Goal: Task Accomplishment & Management: Complete application form

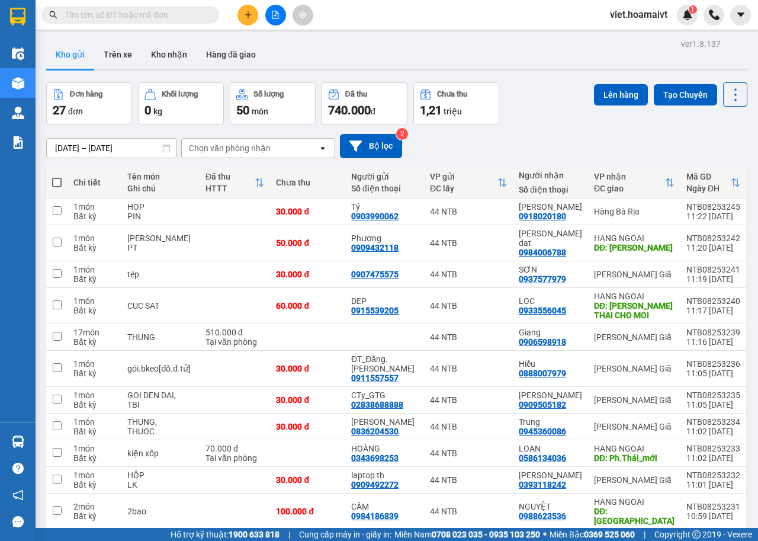
click at [266, 150] on div "Chọn văn phòng nhận" at bounding box center [230, 148] width 82 height 12
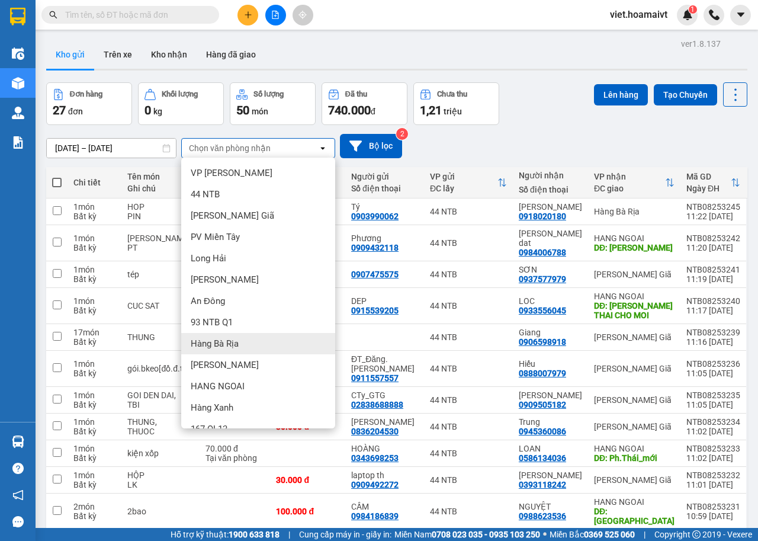
click at [222, 343] on span "Hàng Bà Rịa" at bounding box center [215, 344] width 48 height 12
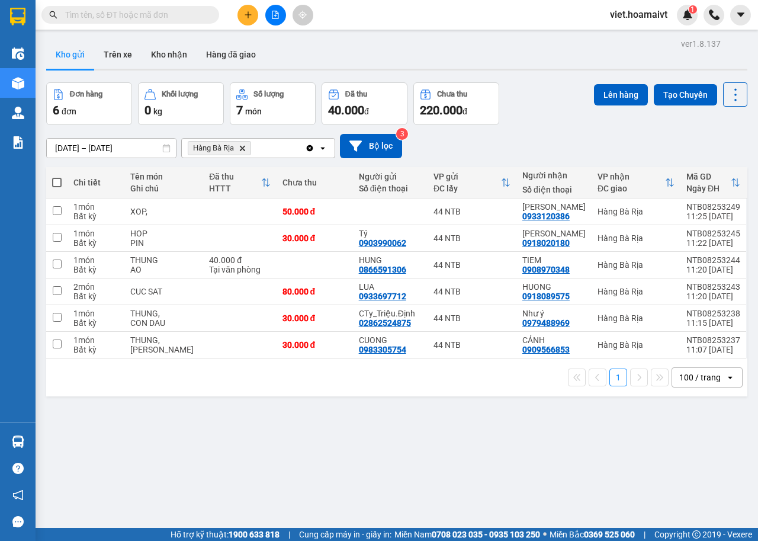
click at [241, 148] on icon "Delete" at bounding box center [242, 148] width 7 height 7
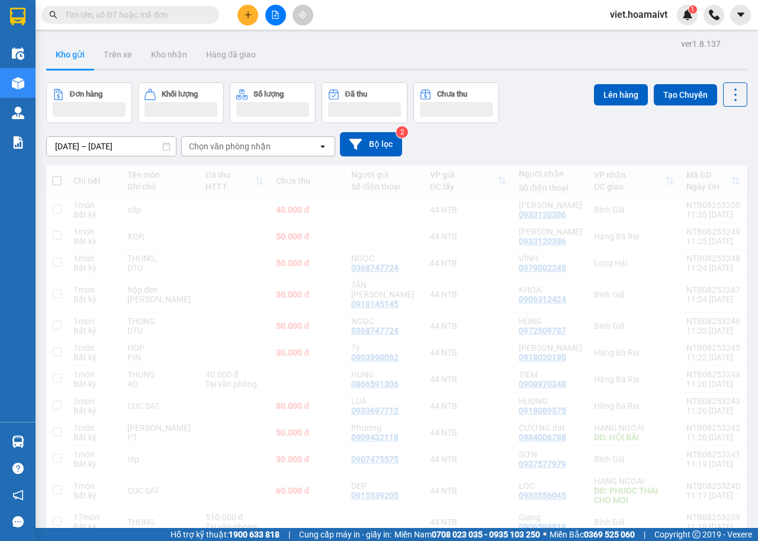
click at [239, 149] on div "Chọn văn phòng nhận" at bounding box center [230, 146] width 82 height 12
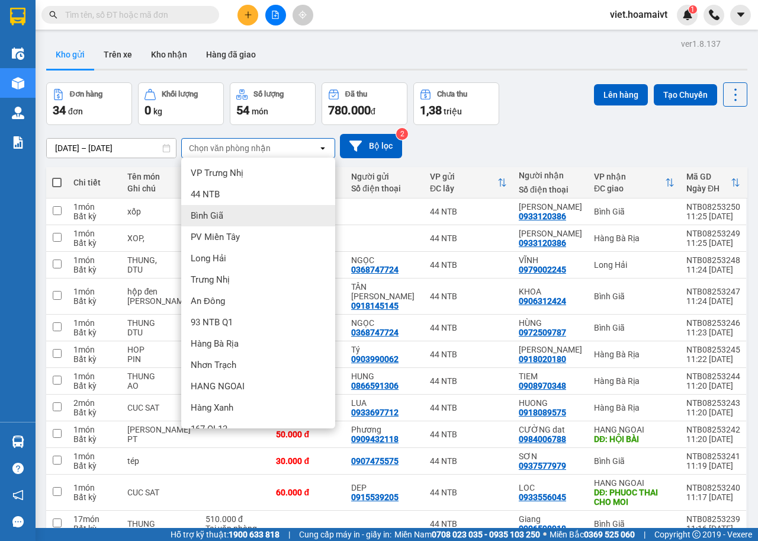
click at [207, 219] on span "[PERSON_NAME] Giã" at bounding box center [207, 216] width 33 height 12
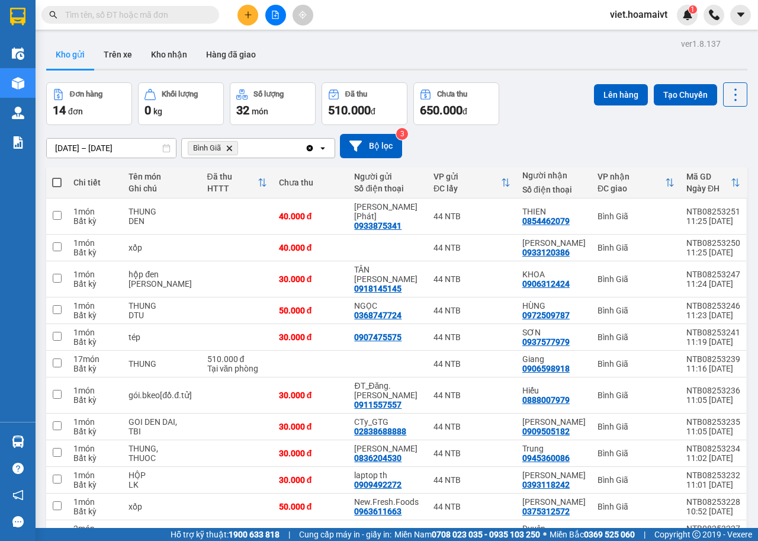
click at [229, 151] on icon "Delete" at bounding box center [229, 148] width 7 height 7
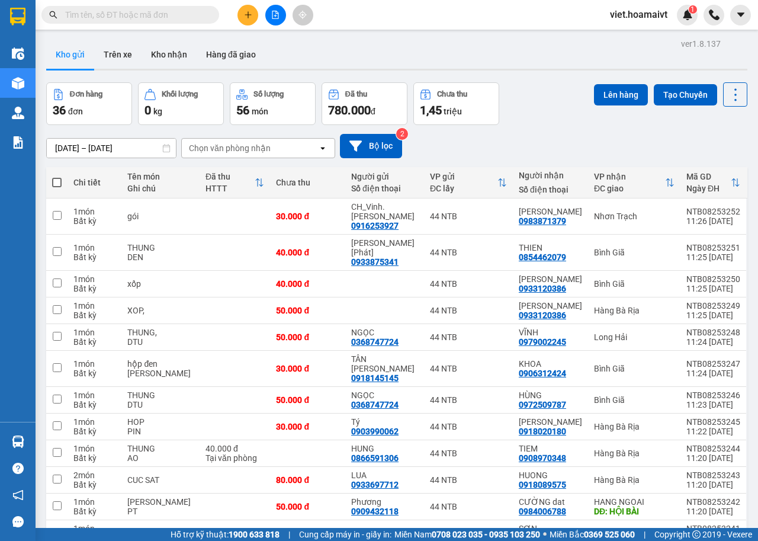
click at [242, 145] on div "Chọn văn phòng nhận" at bounding box center [230, 148] width 82 height 12
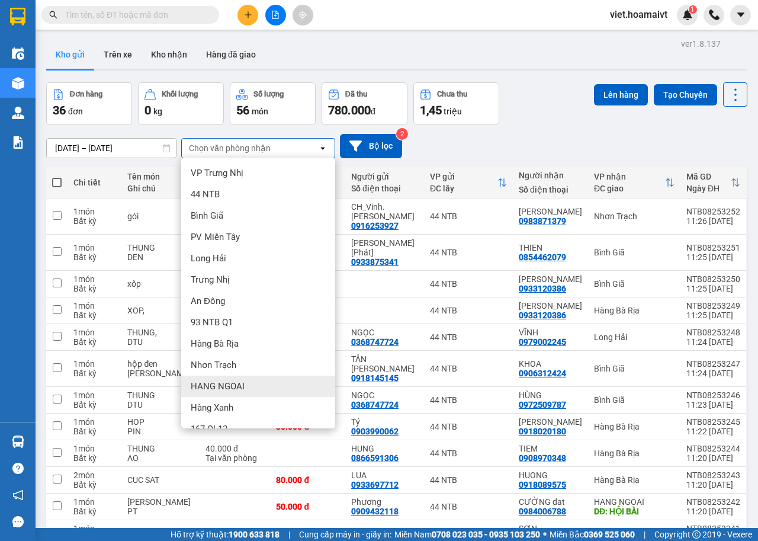
click at [231, 383] on span "HANG NGOAI" at bounding box center [218, 386] width 54 height 12
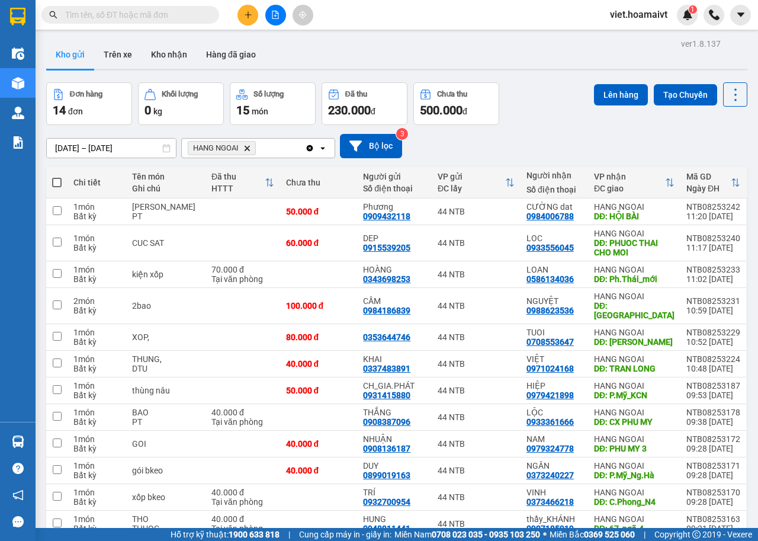
click at [55, 184] on span at bounding box center [56, 182] width 9 height 9
click at [57, 177] on input "checkbox" at bounding box center [57, 177] width 0 height 0
checkbox input "true"
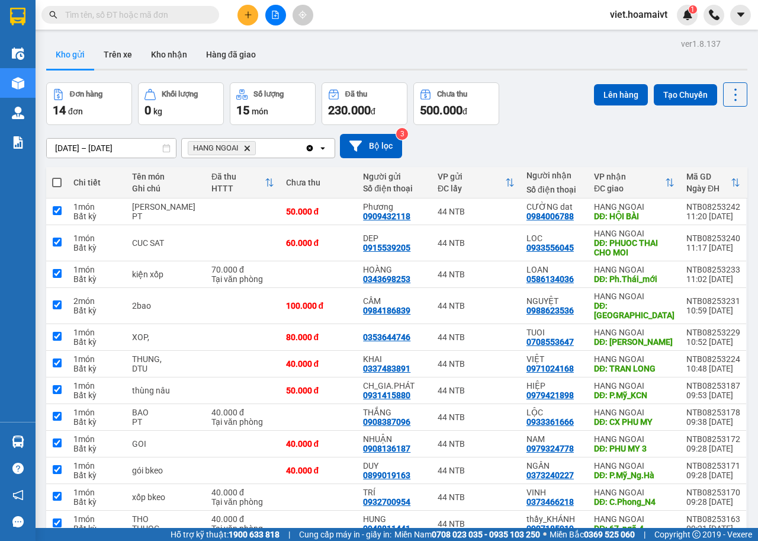
checkbox input "true"
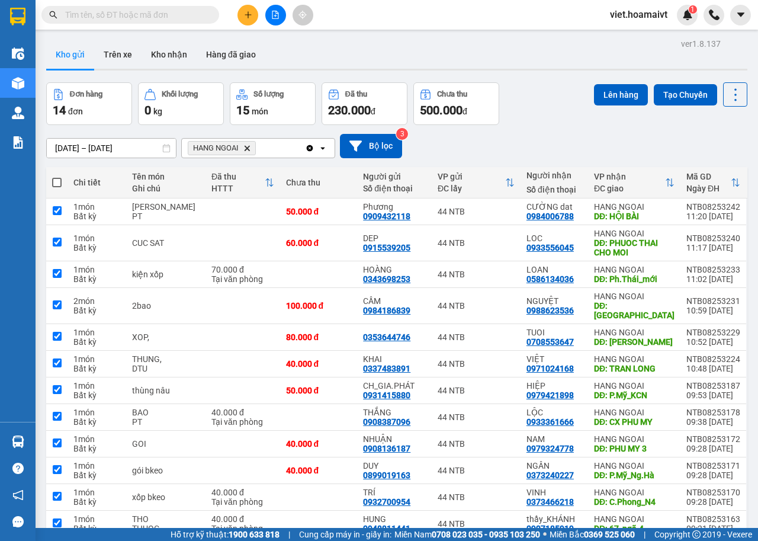
checkbox input "true"
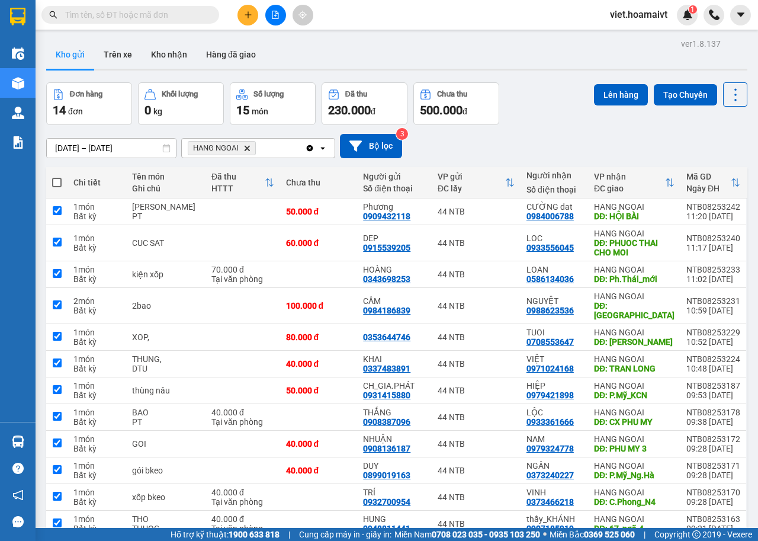
checkbox input "true"
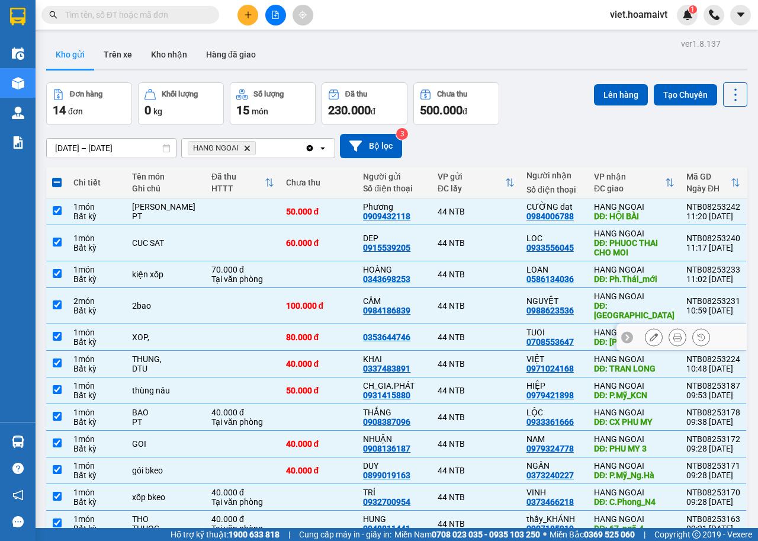
click at [113, 337] on div "Bất kỳ" at bounding box center [96, 341] width 47 height 9
checkbox input "false"
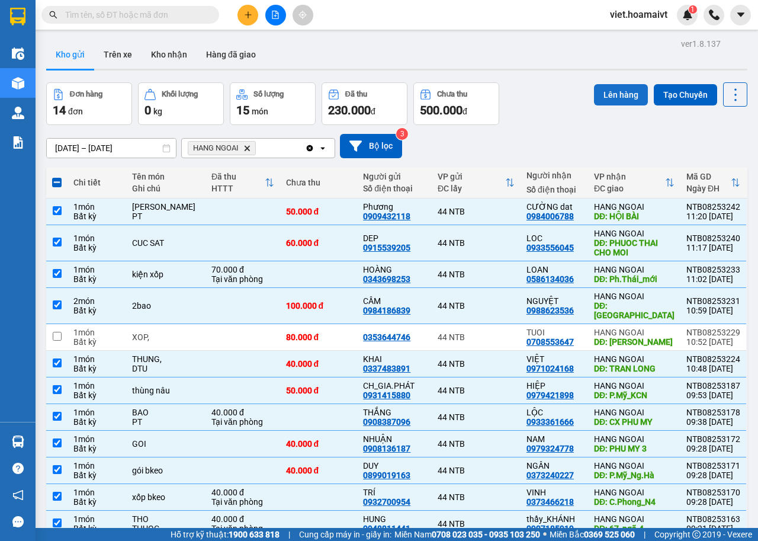
click at [620, 89] on button "Lên hàng" at bounding box center [621, 94] width 54 height 21
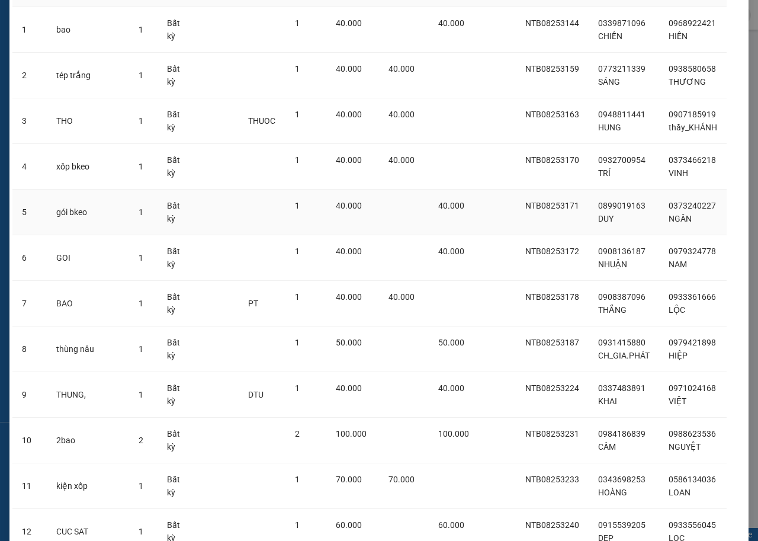
scroll to position [257, 0]
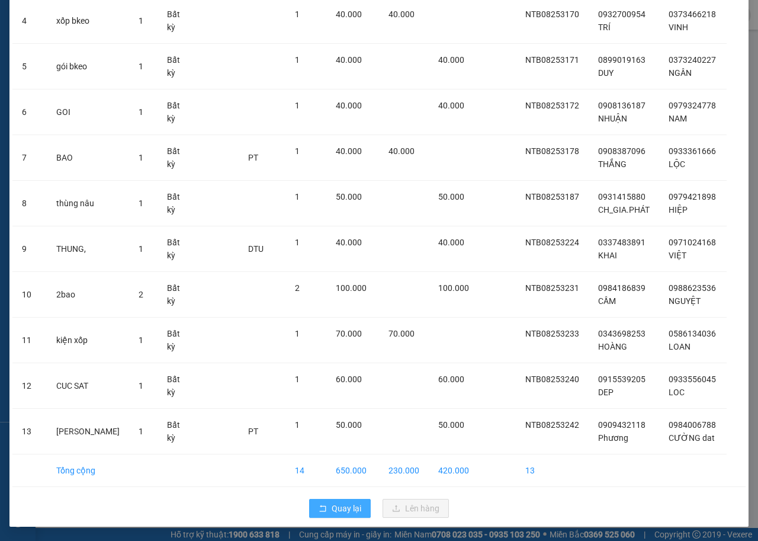
click at [347, 507] on span "Quay lại" at bounding box center [347, 508] width 30 height 13
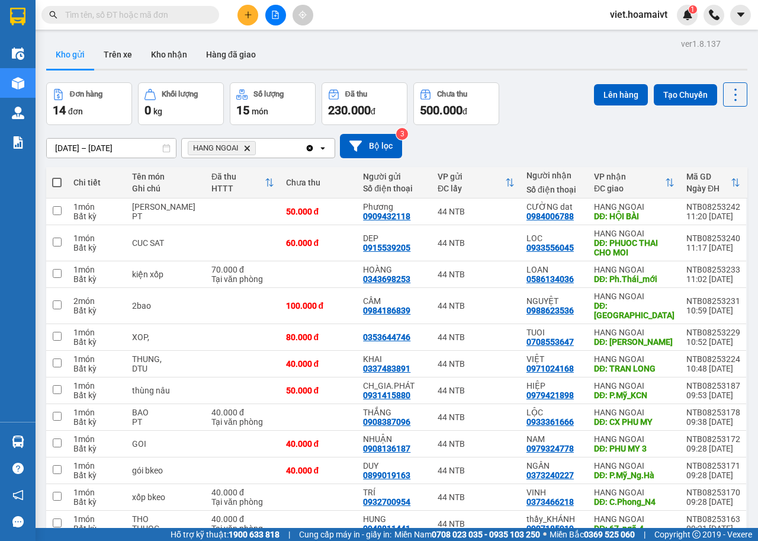
click at [246, 146] on icon "HANG NGOAI, close by backspace" at bounding box center [247, 147] width 5 height 5
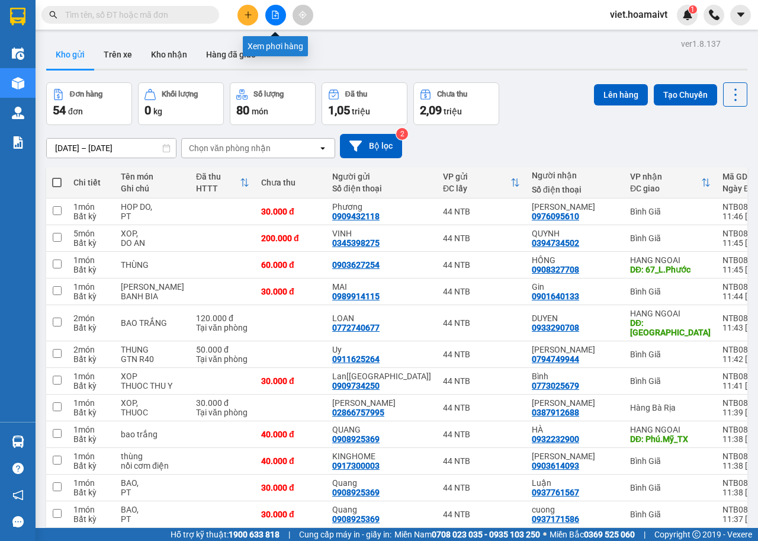
click at [274, 17] on icon "file-add" at bounding box center [275, 15] width 8 height 8
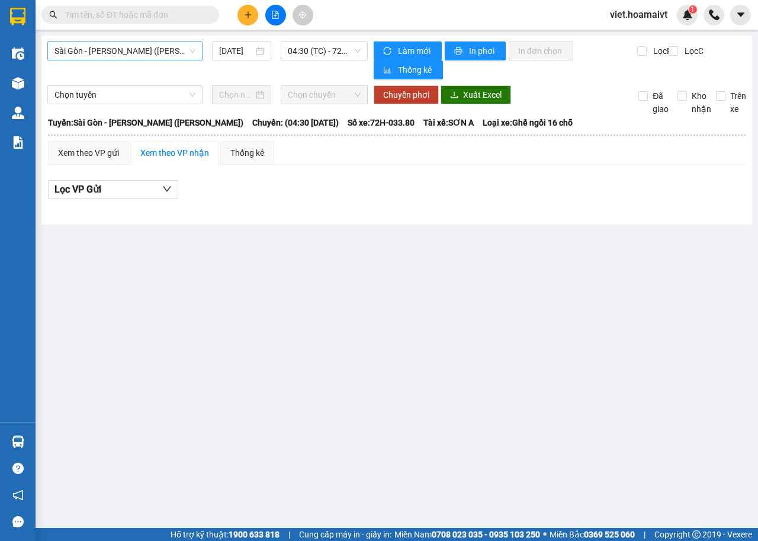
click at [169, 50] on span "Sài Gòn - [PERSON_NAME] ([PERSON_NAME])" at bounding box center [125, 51] width 141 height 18
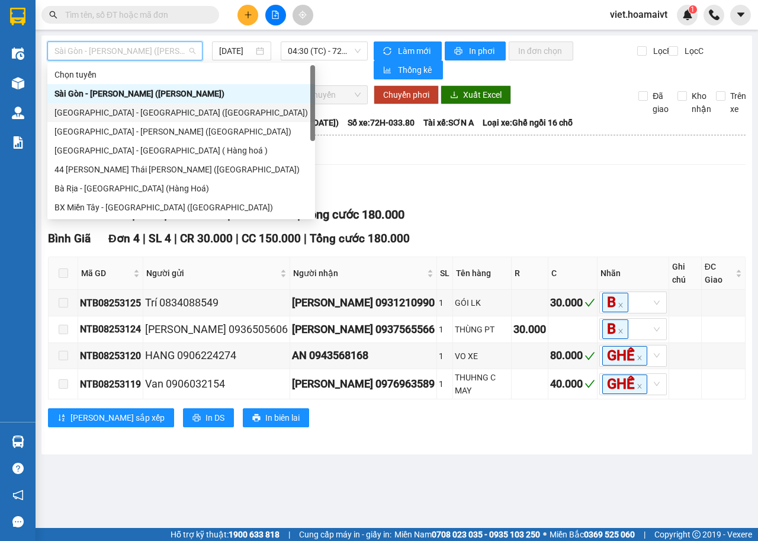
click at [139, 112] on div "[GEOGRAPHIC_DATA] - [GEOGRAPHIC_DATA] ([GEOGRAPHIC_DATA])" at bounding box center [182, 112] width 254 height 13
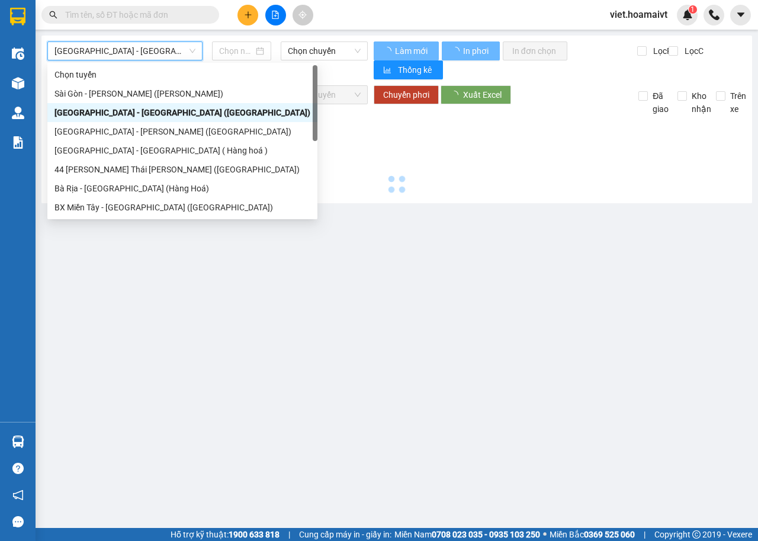
type input "[DATE]"
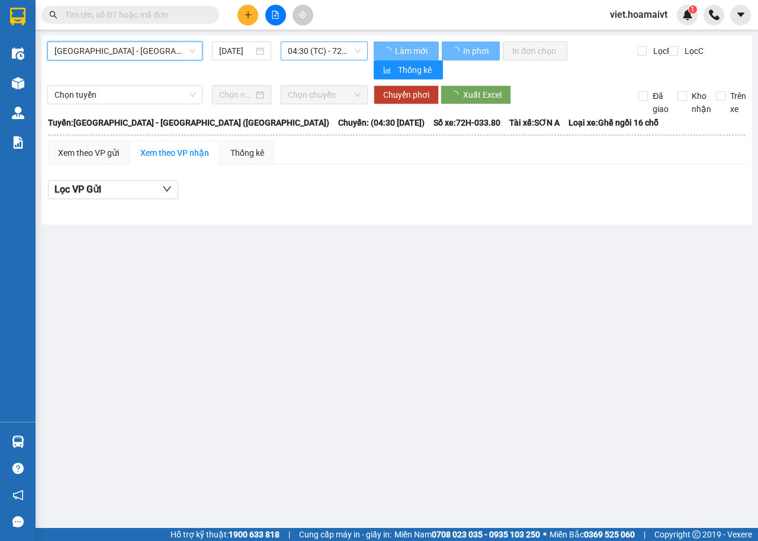
click at [350, 51] on span "04:30 (TC) - 72H-033.80" at bounding box center [324, 51] width 72 height 18
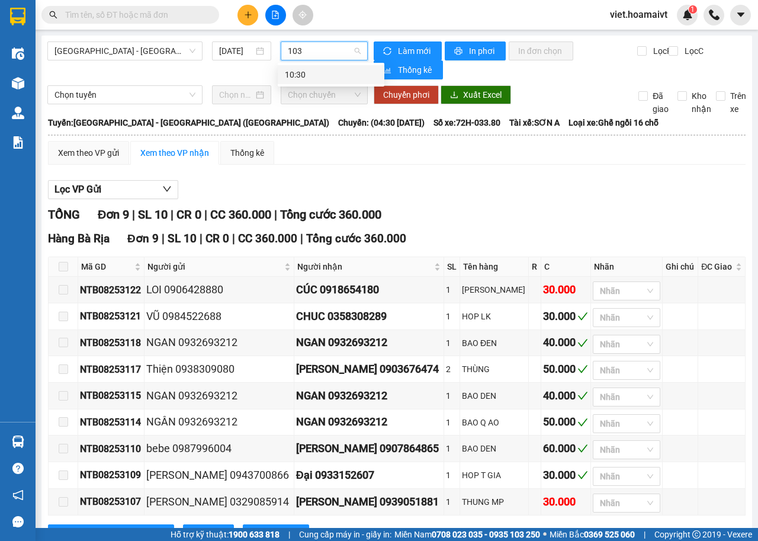
type input "1030"
click at [345, 73] on div "10:30" at bounding box center [331, 74] width 92 height 13
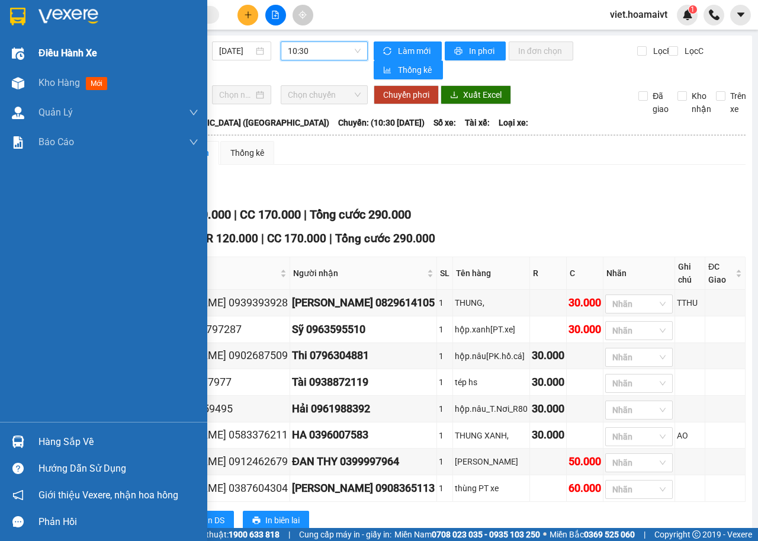
click at [67, 47] on span "Điều hành xe" at bounding box center [68, 53] width 59 height 15
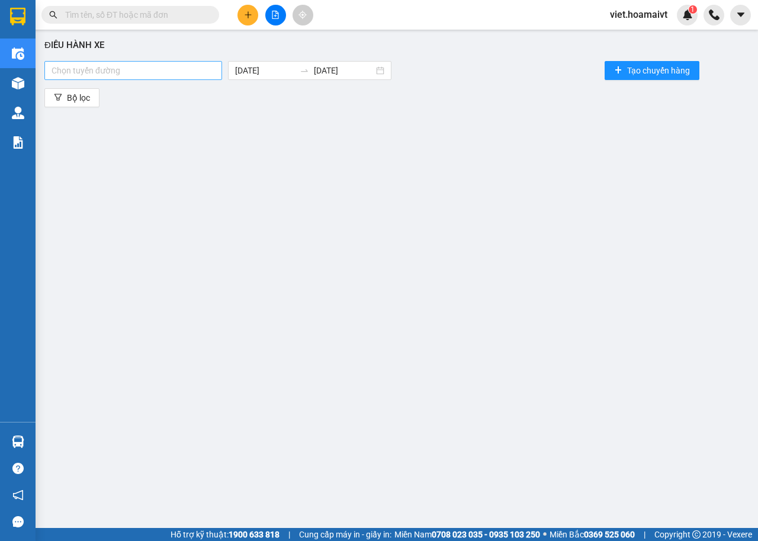
click at [145, 64] on div at bounding box center [133, 70] width 172 height 14
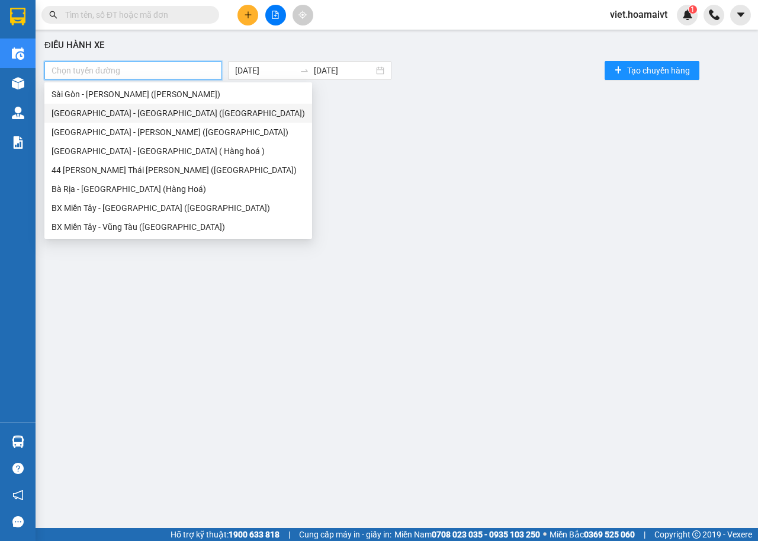
click at [142, 116] on div "Sài Gòn - Bà Rịa (Hàng Hoá)" at bounding box center [179, 113] width 254 height 13
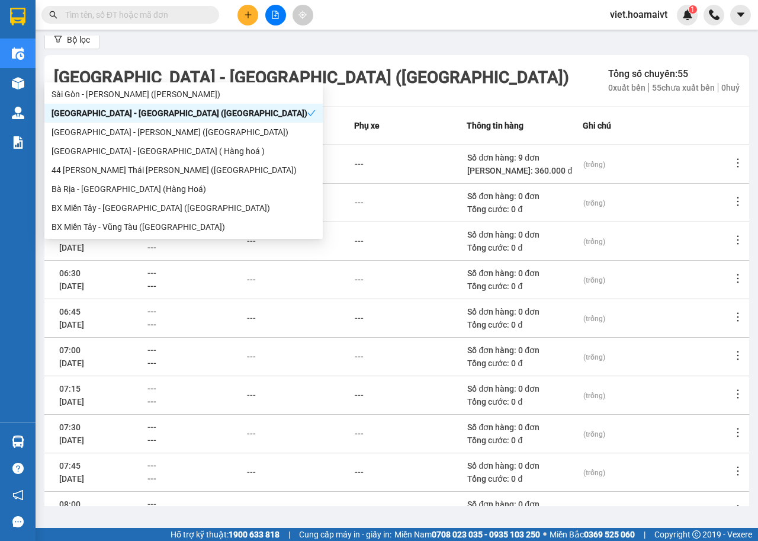
scroll to position [130, 0]
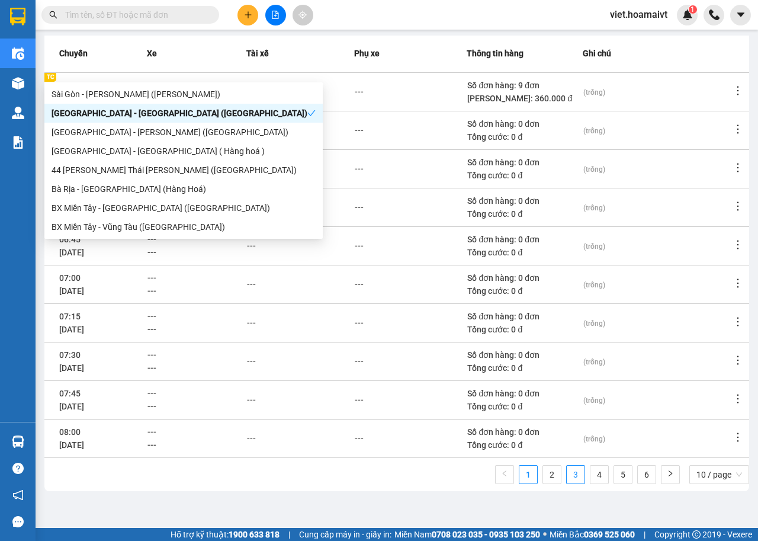
click at [567, 474] on link "3" at bounding box center [576, 475] width 18 height 18
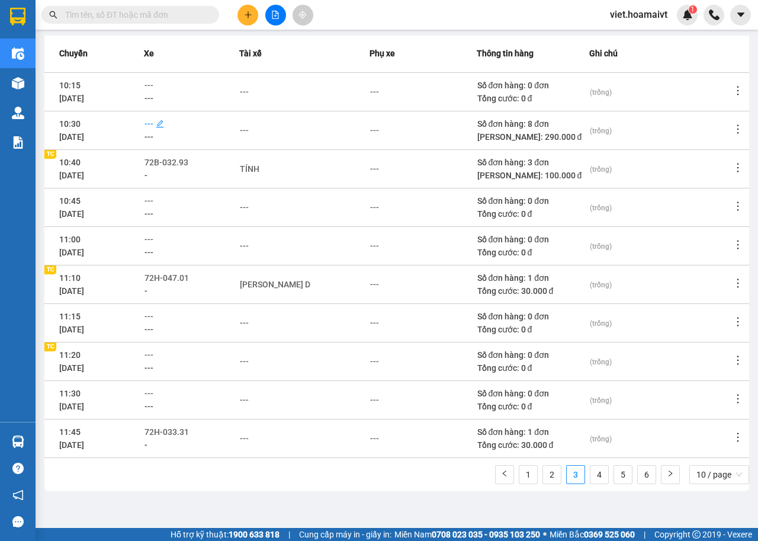
click at [153, 123] on span "---" at bounding box center [149, 123] width 9 height 9
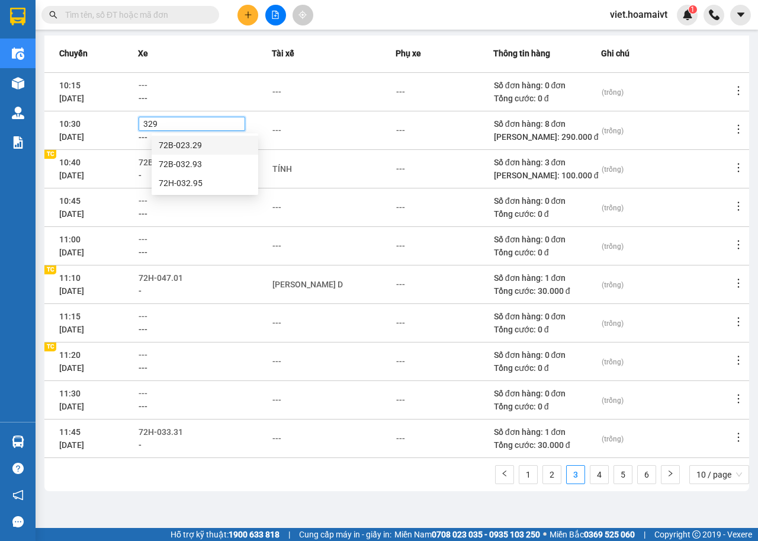
type input "3293"
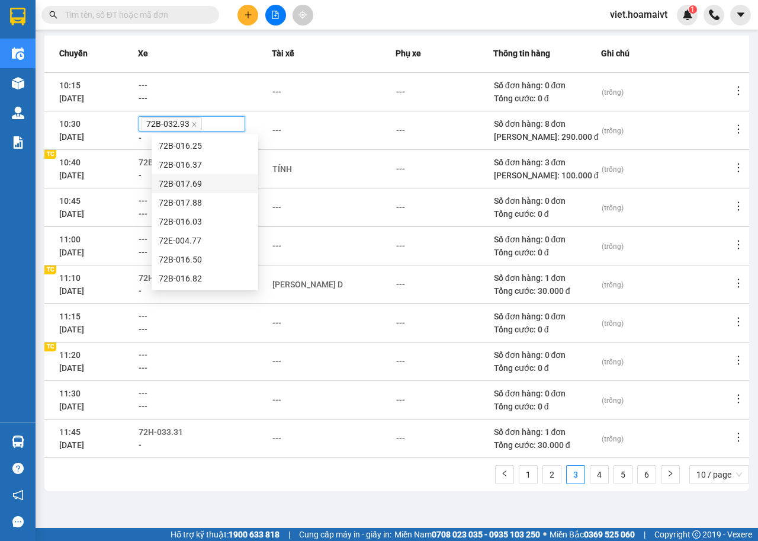
click at [271, 212] on div "---" at bounding box center [205, 213] width 133 height 13
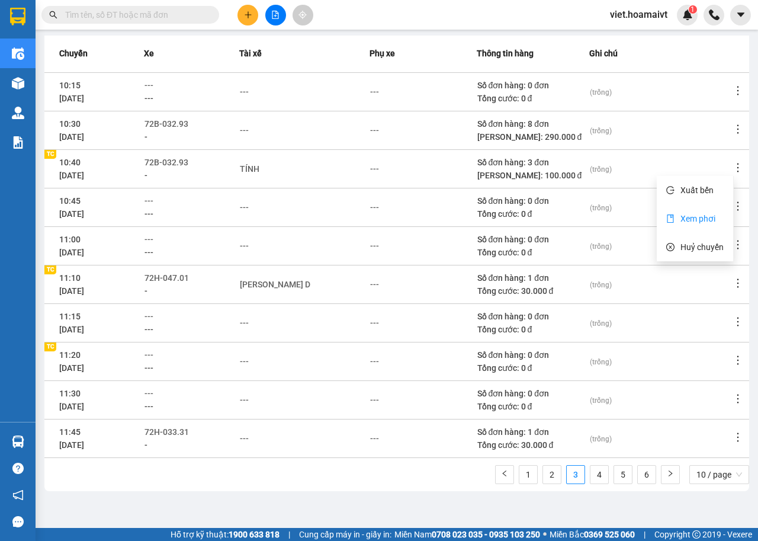
click at [697, 219] on span "Xem phơi" at bounding box center [698, 218] width 35 height 9
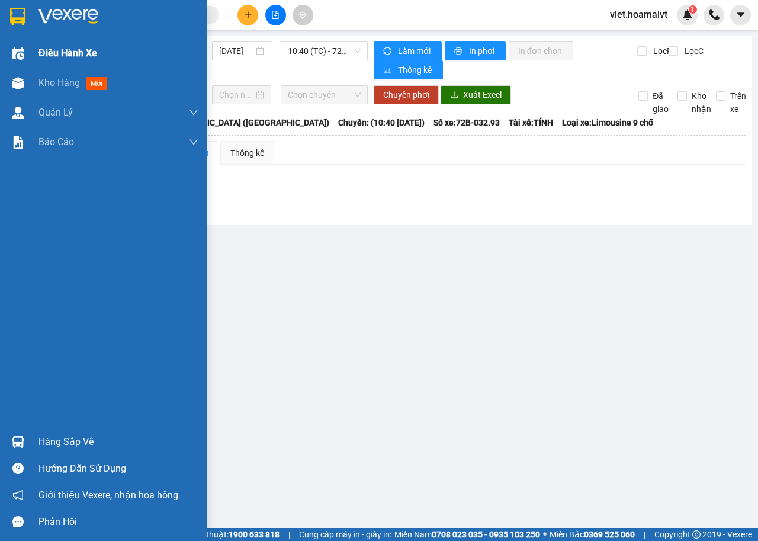
click at [87, 55] on span "Điều hành xe" at bounding box center [68, 53] width 59 height 15
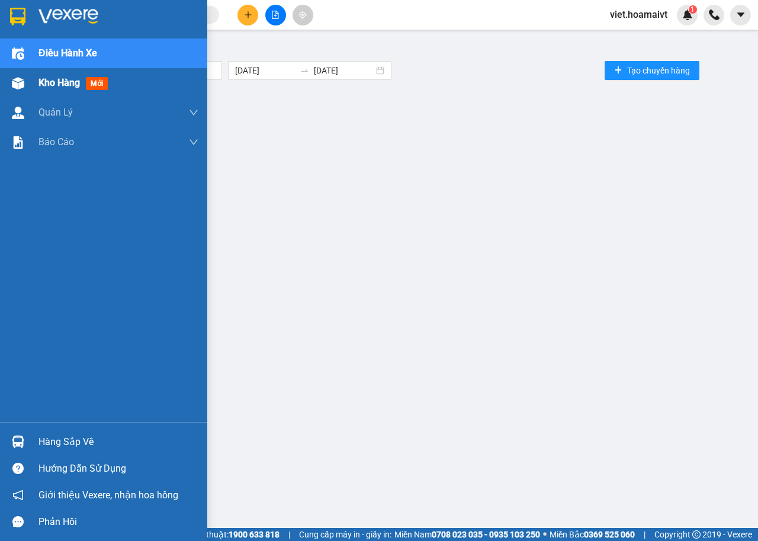
click at [87, 78] on span "mới" at bounding box center [97, 83] width 22 height 13
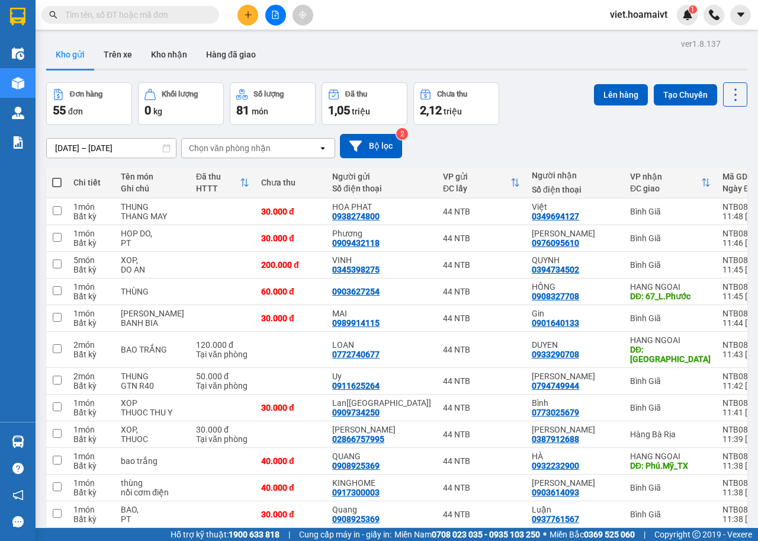
click at [238, 13] on button at bounding box center [248, 15] width 21 height 21
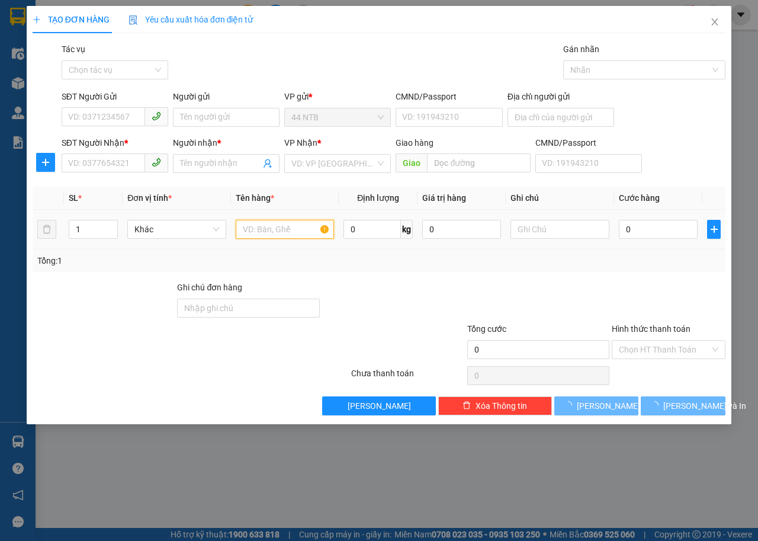
click at [296, 238] on input "text" at bounding box center [285, 229] width 99 height 19
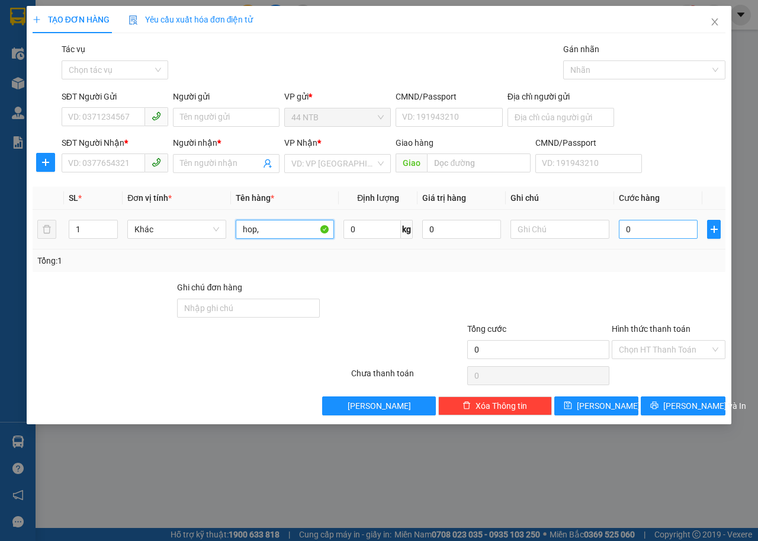
type input "hop,"
click at [671, 234] on input "0" at bounding box center [658, 229] width 79 height 19
type input "3"
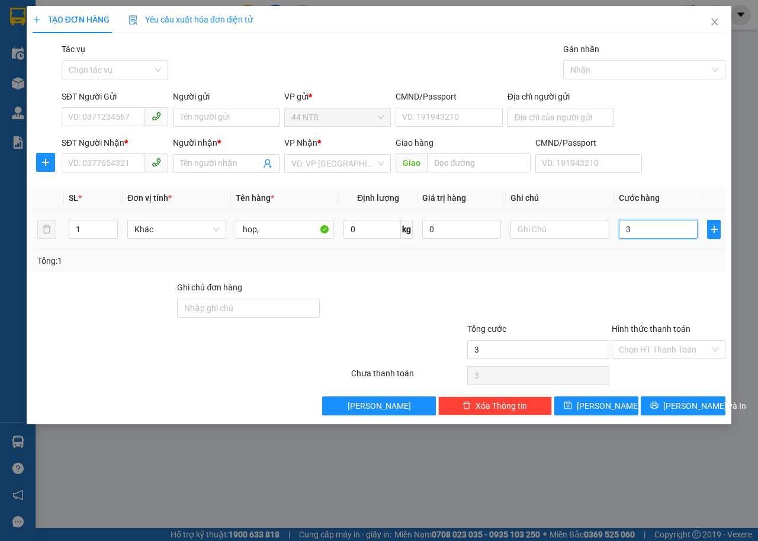
type input "30"
type input "30.000"
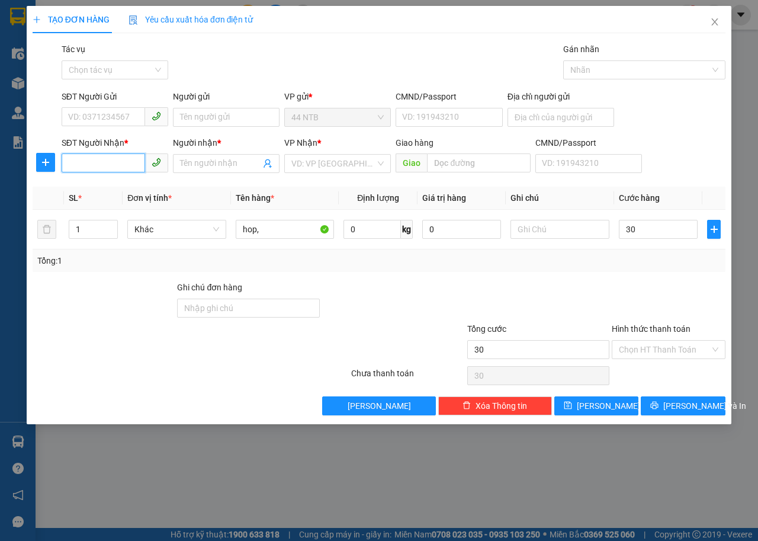
type input "30.000"
click at [99, 165] on input "SĐT Người Nhận *" at bounding box center [104, 162] width 84 height 19
type input "0918138196"
click at [119, 191] on div "0918138196 - Hải" at bounding box center [115, 187] width 92 height 13
type input "Hải"
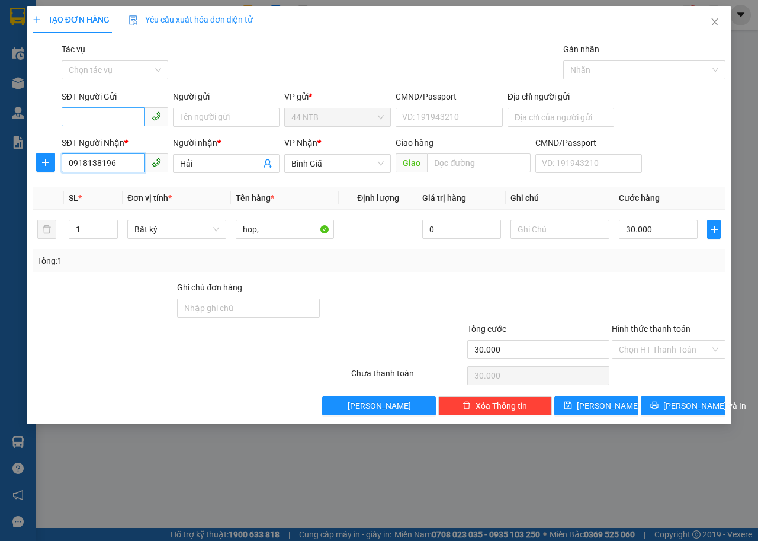
type input "0918138196"
click at [133, 117] on input "SĐT Người Gửi" at bounding box center [104, 116] width 84 height 19
click at [123, 148] on div "0915386683 - Nghĩa" at bounding box center [127, 141] width 131 height 19
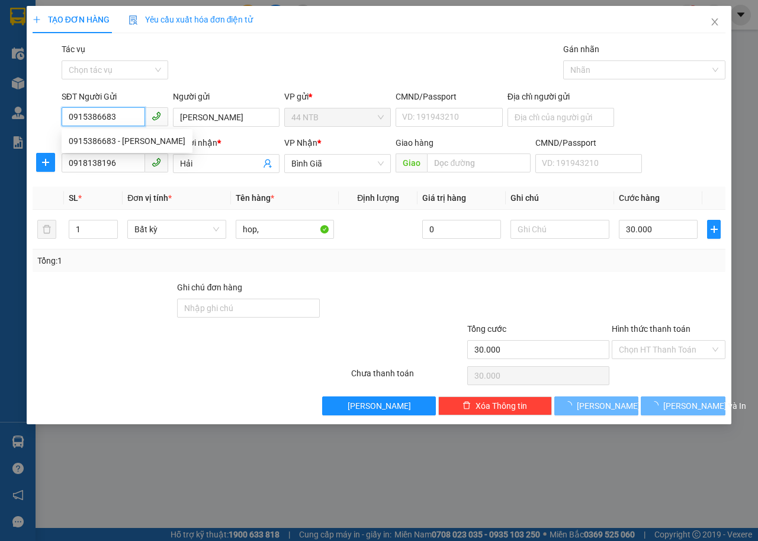
type input "0915386683"
type input "Nghĩa"
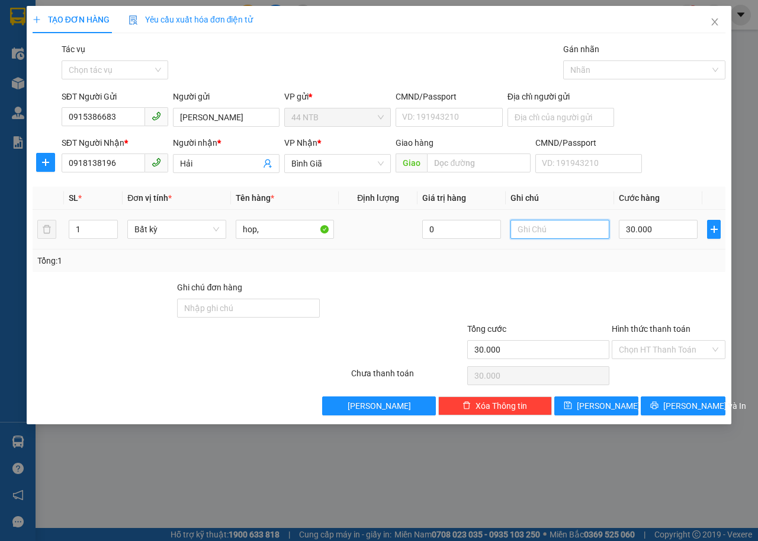
click at [569, 232] on input "text" at bounding box center [560, 229] width 99 height 19
type input "KEO"
click at [693, 404] on span "Lưu và In" at bounding box center [705, 405] width 83 height 13
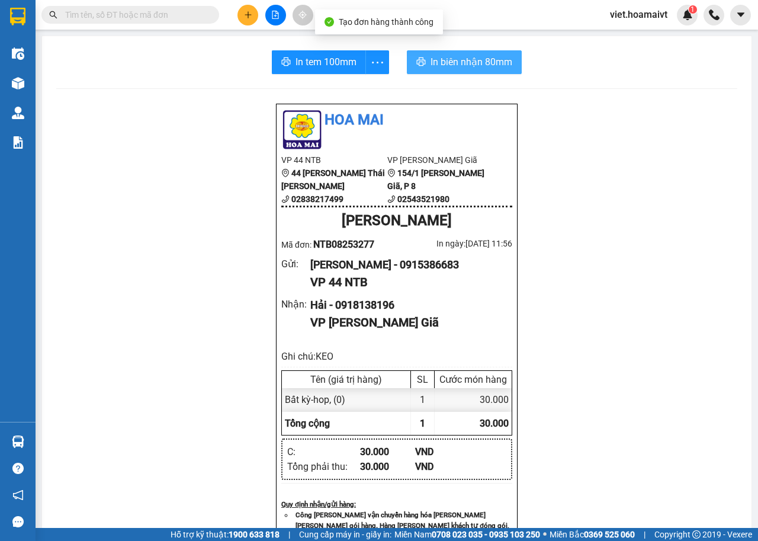
click at [452, 67] on span "In biên nhận 80mm" at bounding box center [472, 62] width 82 height 15
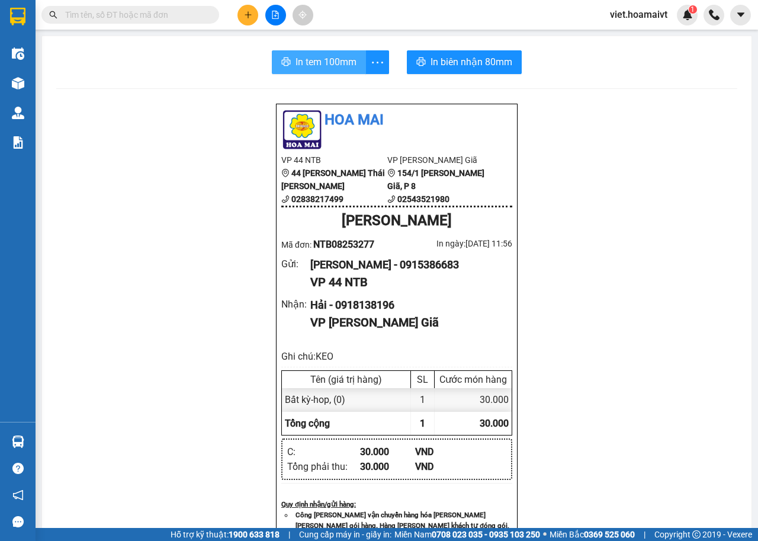
click at [296, 64] on span "In tem 100mm" at bounding box center [326, 62] width 61 height 15
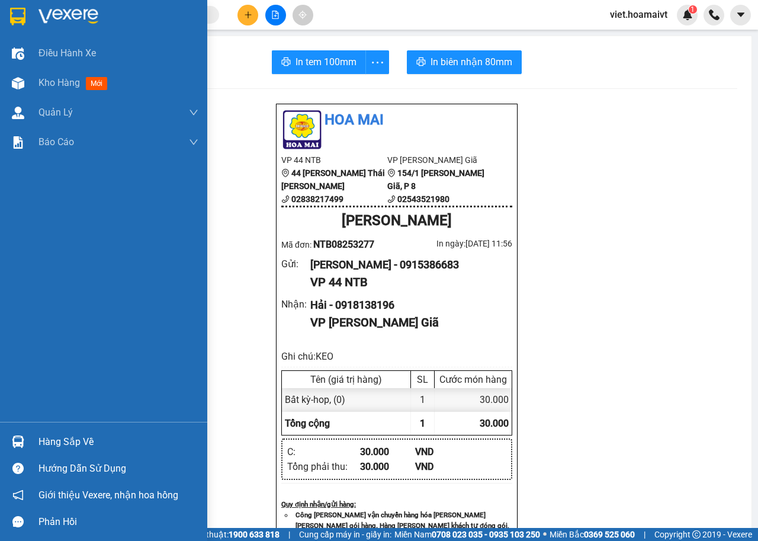
click at [37, 20] on div at bounding box center [103, 19] width 207 height 39
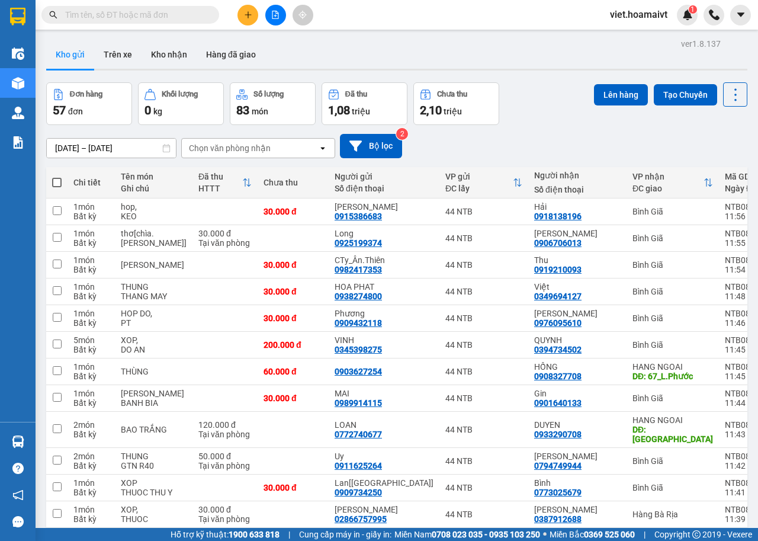
click at [213, 148] on div "Chọn văn phòng nhận" at bounding box center [230, 148] width 82 height 12
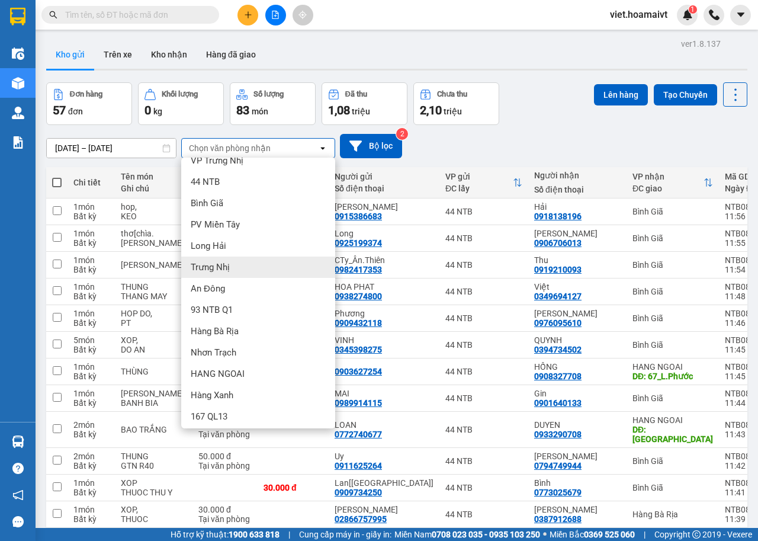
scroll to position [16, 0]
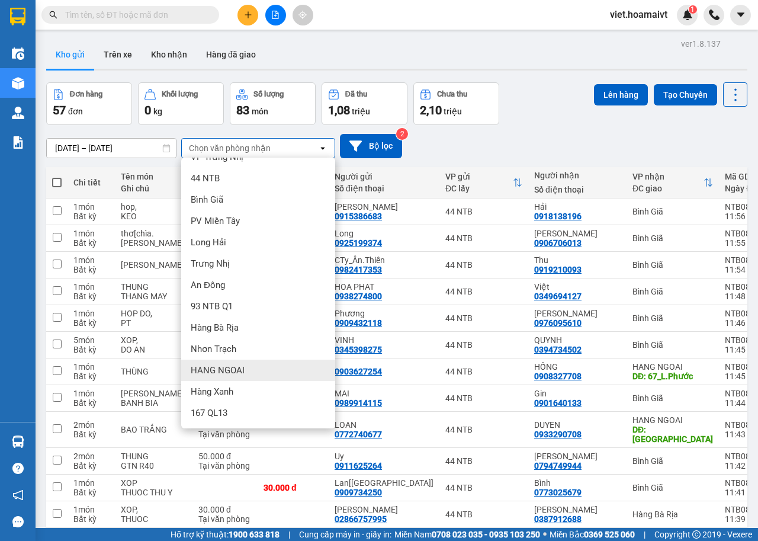
click at [246, 369] on div "HANG NGOAI" at bounding box center [258, 370] width 154 height 21
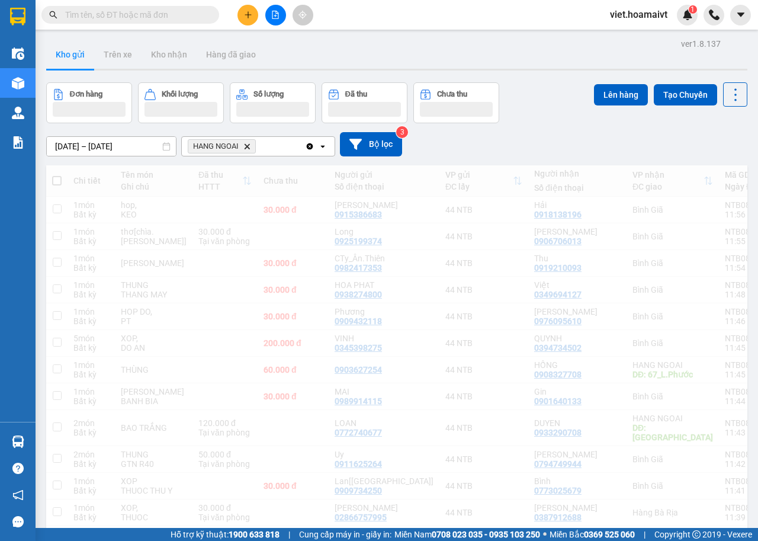
click at [559, 146] on div "10/08/2025 – 11/08/2025 Press the down arrow key to interact with the calendar …" at bounding box center [397, 144] width 702 height 24
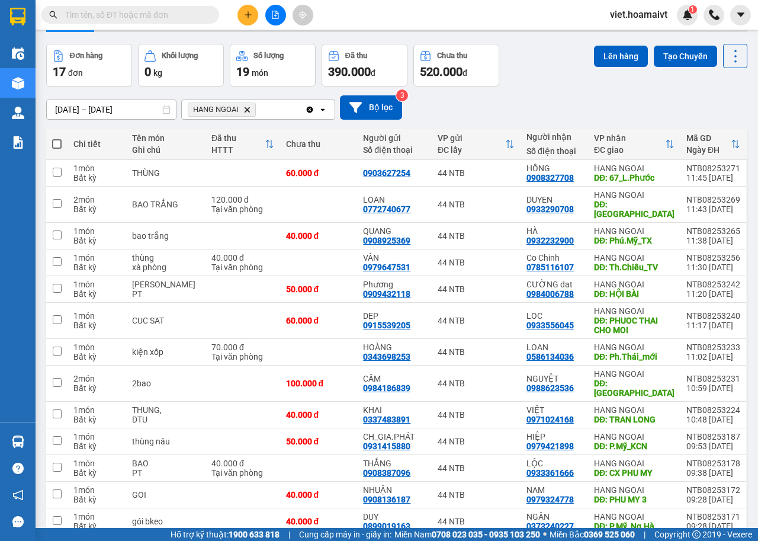
scroll to position [0, 0]
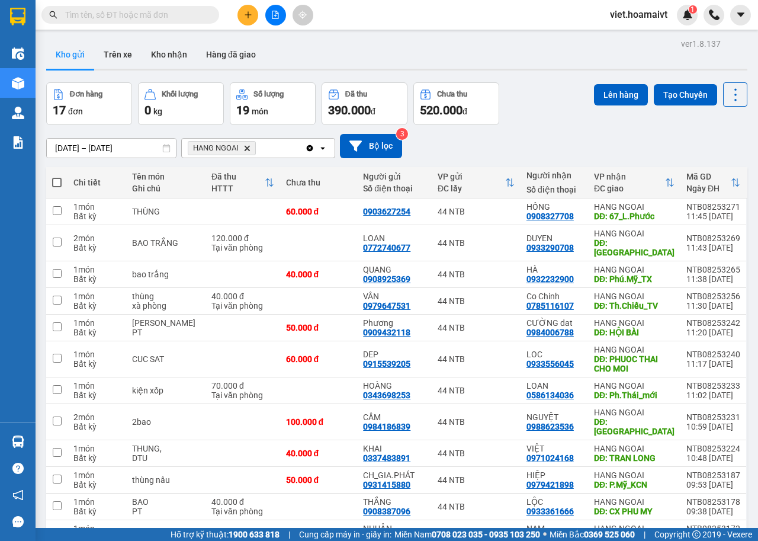
click at [246, 149] on icon "HANG NGOAI, close by backspace" at bounding box center [247, 147] width 5 height 5
click at [246, 149] on div "Chọn văn phòng nhận" at bounding box center [230, 148] width 82 height 12
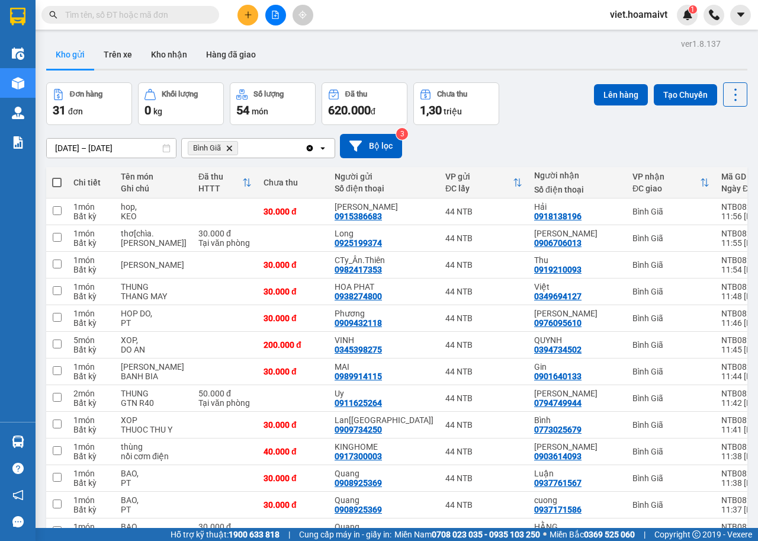
click at [586, 139] on div "10/08/2025 – 11/08/2025 Press the down arrow key to interact with the calendar …" at bounding box center [397, 146] width 702 height 24
click at [229, 147] on icon "Delete" at bounding box center [229, 148] width 7 height 7
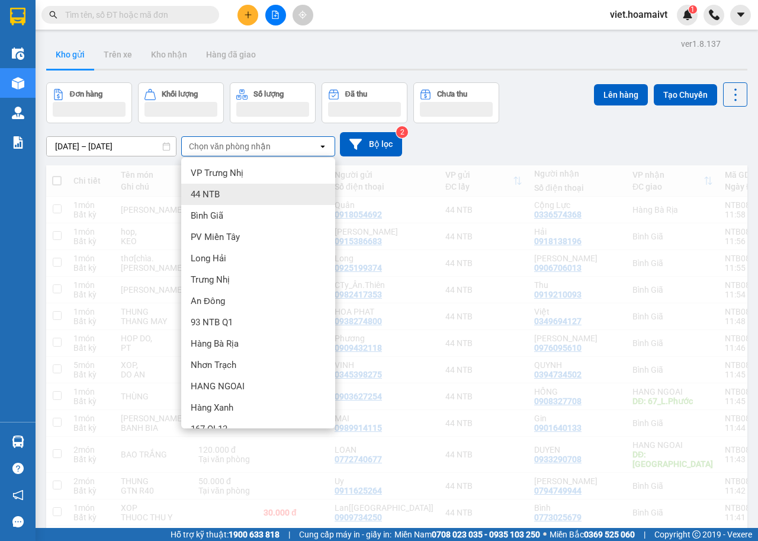
click at [249, 340] on div "Hàng Bà Rịa" at bounding box center [258, 343] width 154 height 21
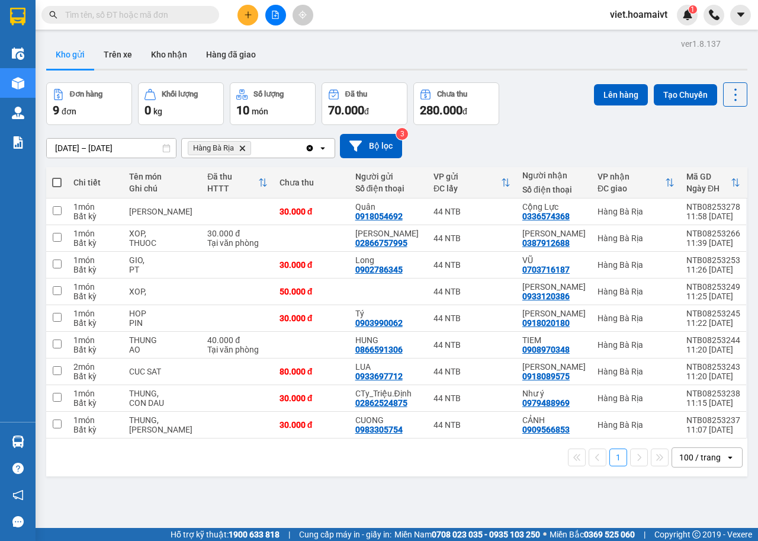
click at [243, 149] on icon "Hàng Bà Rịa, close by backspace" at bounding box center [242, 147] width 5 height 5
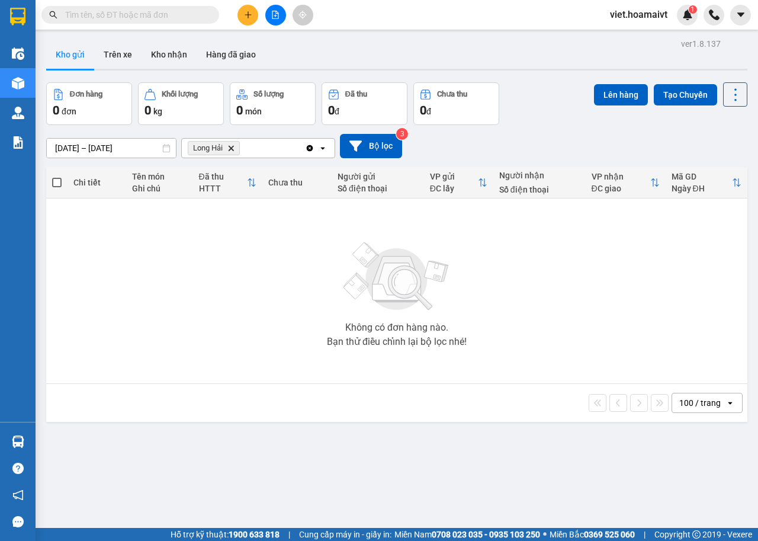
click at [231, 143] on span "Long Hải Delete" at bounding box center [214, 148] width 52 height 14
click at [232, 146] on icon "Delete" at bounding box center [231, 148] width 7 height 7
click at [232, 146] on div "Chọn văn phòng nhận" at bounding box center [230, 148] width 82 height 12
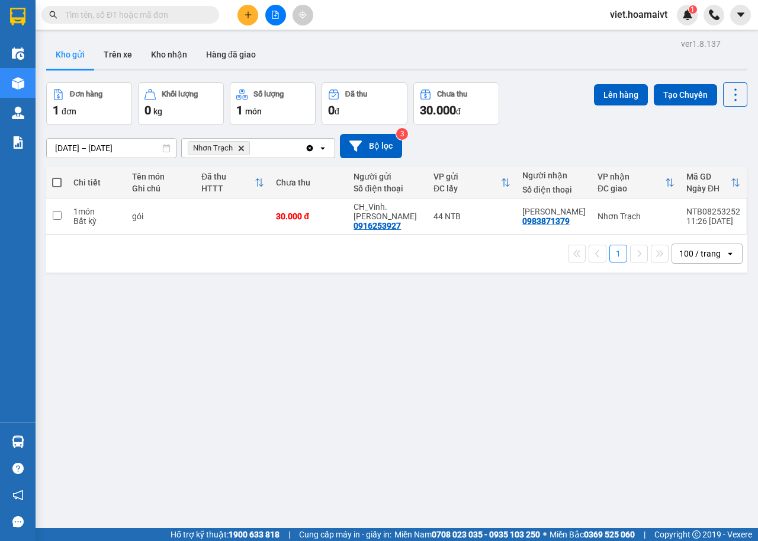
click at [241, 149] on icon "Nhơn Trạch, close by backspace" at bounding box center [241, 147] width 5 height 5
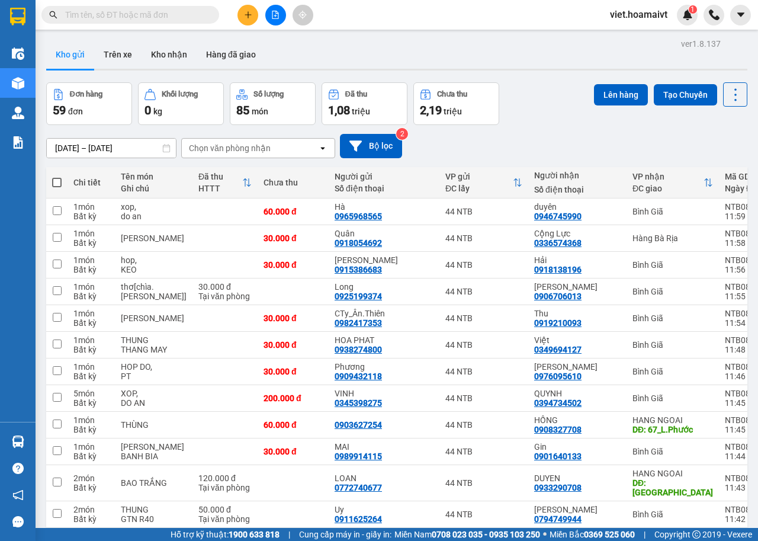
click at [198, 148] on div "Chọn văn phòng nhận" at bounding box center [230, 148] width 82 height 12
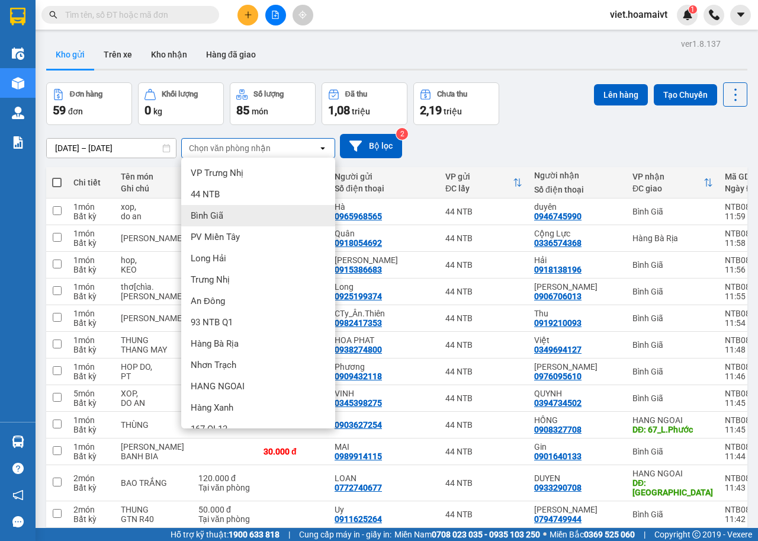
click at [221, 216] on span "[PERSON_NAME] Giã" at bounding box center [207, 216] width 33 height 12
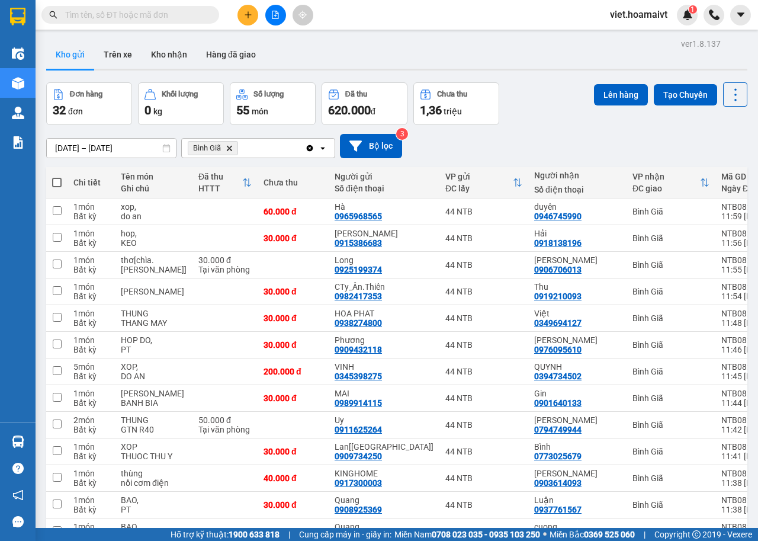
click at [58, 178] on span at bounding box center [56, 182] width 9 height 9
click at [57, 177] on input "checkbox" at bounding box center [57, 177] width 0 height 0
checkbox input "true"
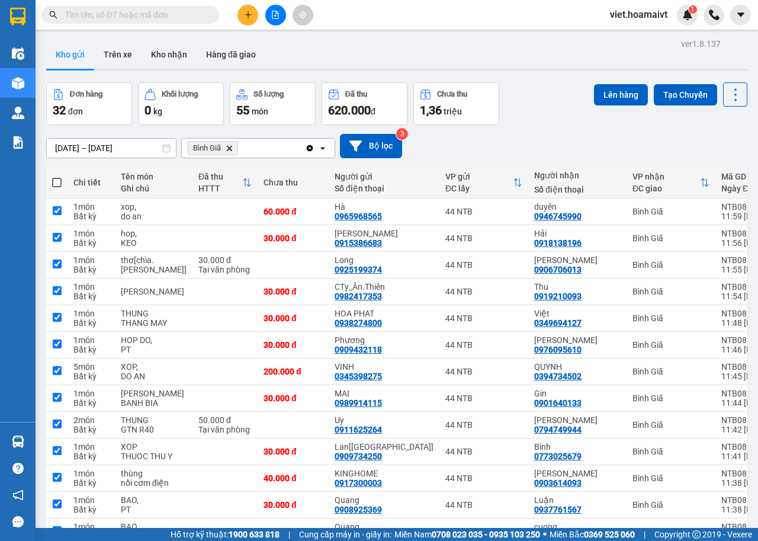
checkbox input "true"
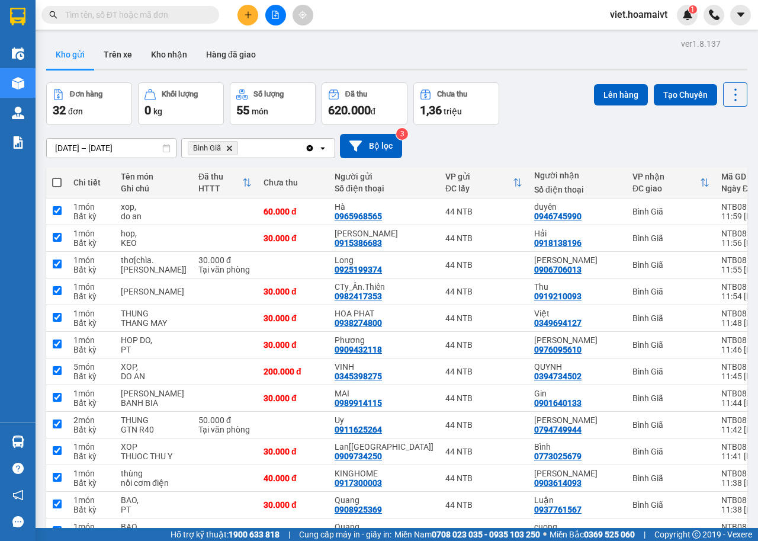
checkbox input "true"
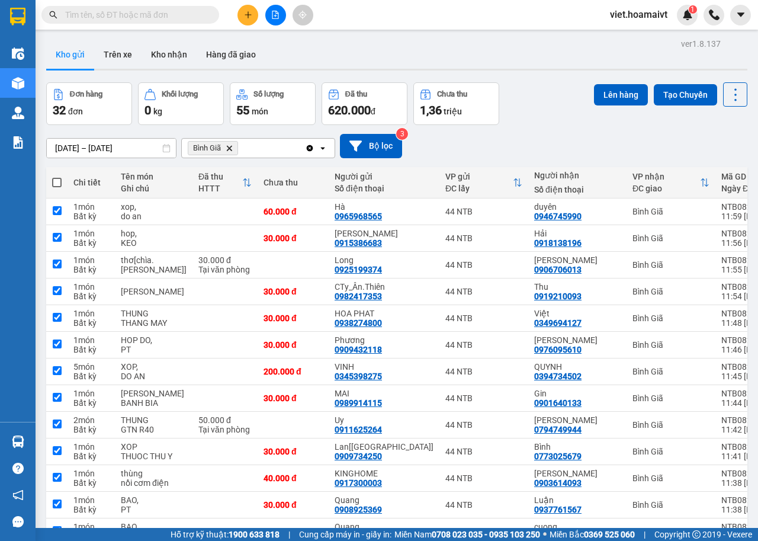
checkbox input "true"
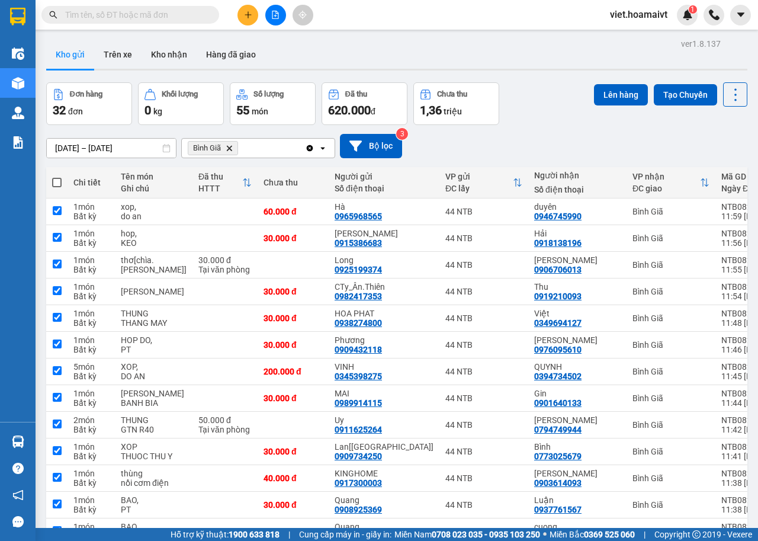
checkbox input "true"
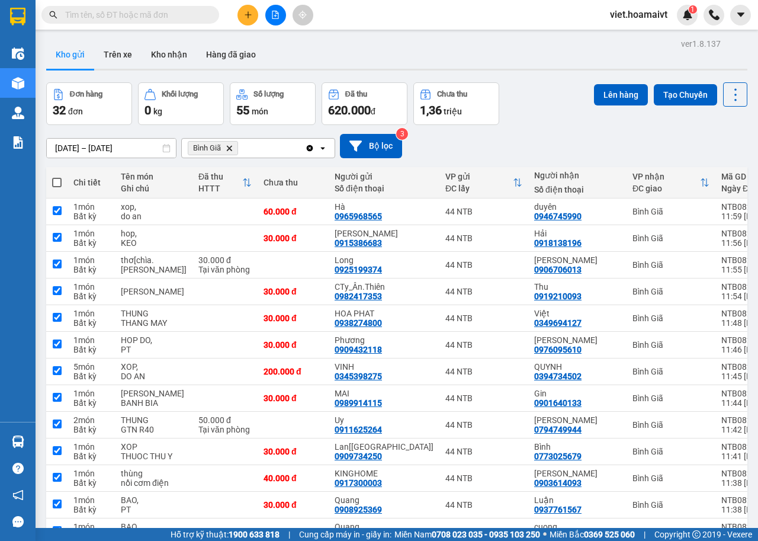
checkbox input "true"
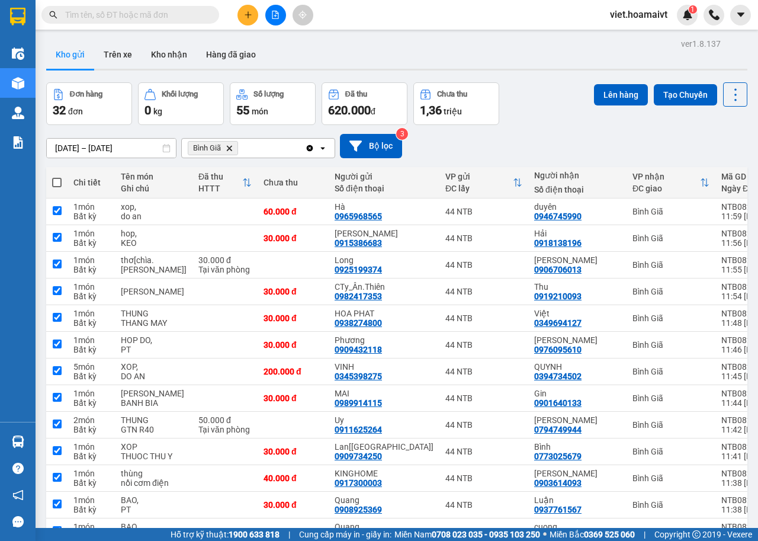
checkbox input "true"
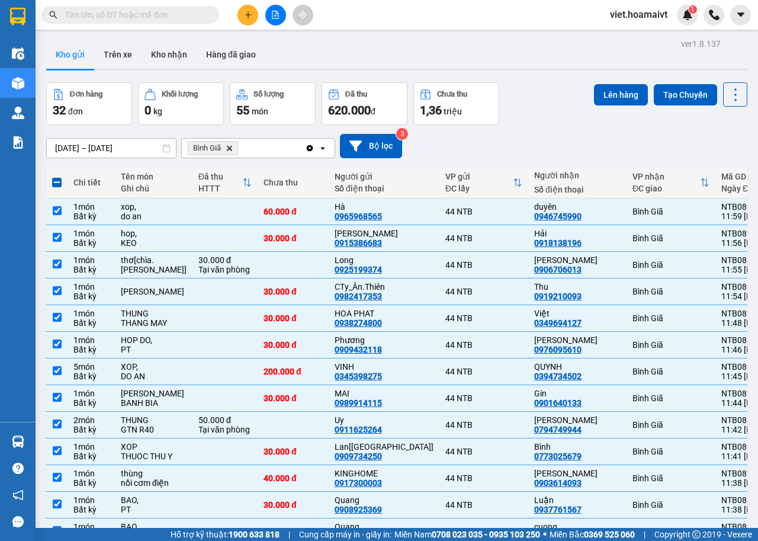
click at [524, 132] on div "10/08/2025 – 11/08/2025 Press the down arrow key to interact with the calendar …" at bounding box center [397, 146] width 702 height 42
click at [543, 120] on div "Đơn hàng 32 đơn Khối lượng 0 kg Số lượng 55 món Đã thu 620.000 đ Chưa thu 1,36 …" at bounding box center [397, 103] width 702 height 43
click at [594, 97] on button "Lên hàng" at bounding box center [621, 94] width 54 height 21
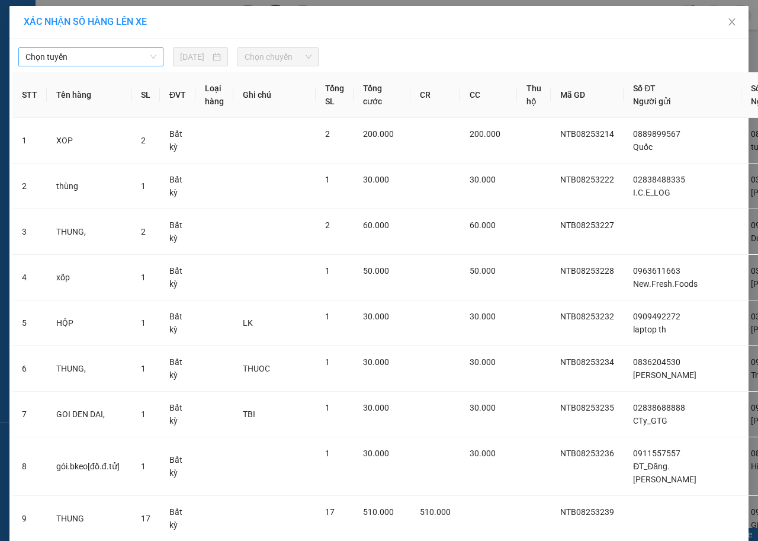
click at [117, 53] on span "Chọn tuyến" at bounding box center [90, 57] width 131 height 18
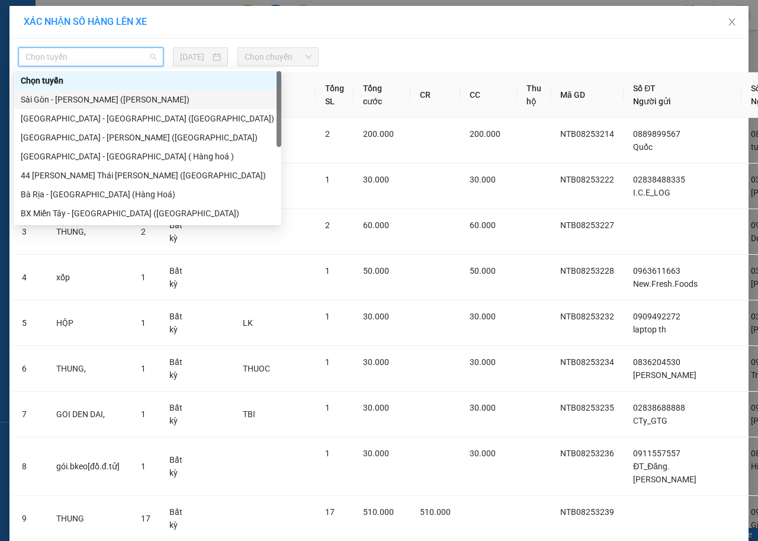
click at [119, 100] on div "Sài Gòn - Vũng Tàu (Hàng Hoá)" at bounding box center [148, 99] width 254 height 13
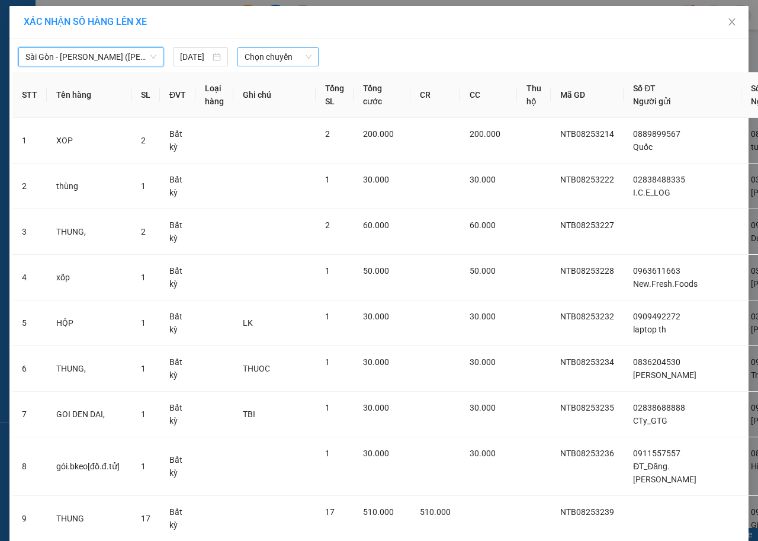
click at [307, 57] on div "Chọn chuyến" at bounding box center [278, 56] width 81 height 19
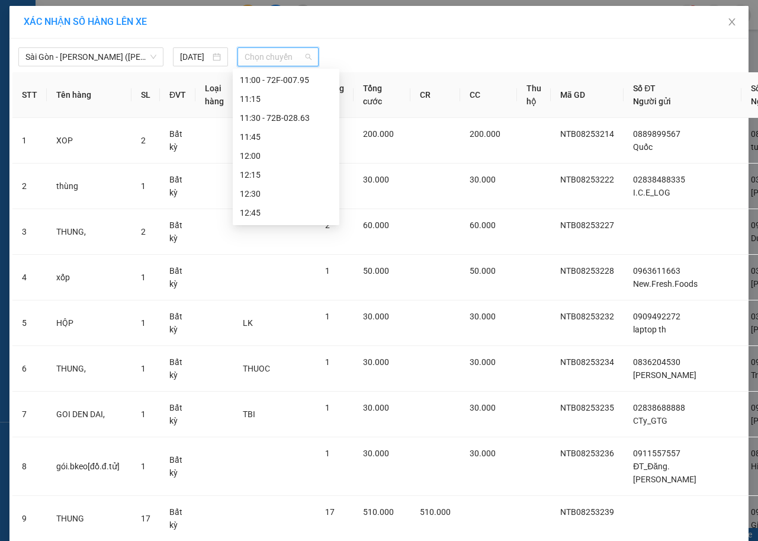
scroll to position [533, 0]
click at [290, 137] on div "12:00" at bounding box center [286, 135] width 92 height 13
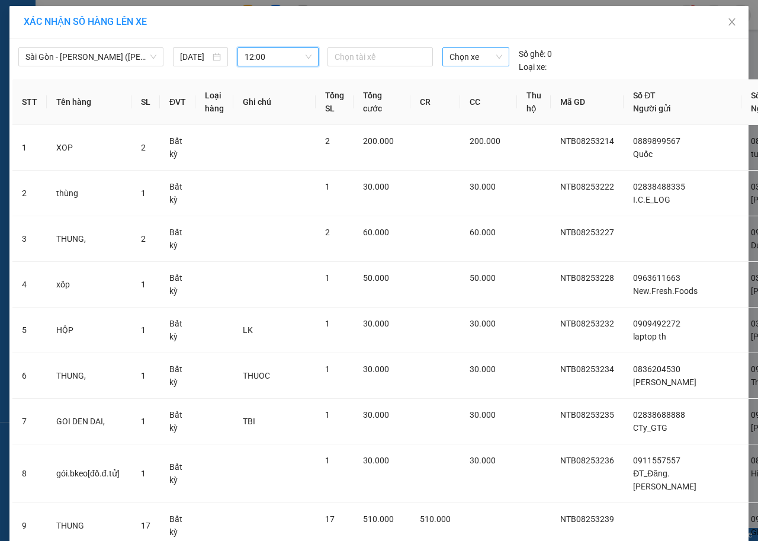
click at [492, 59] on span "Chọn xe" at bounding box center [476, 57] width 53 height 18
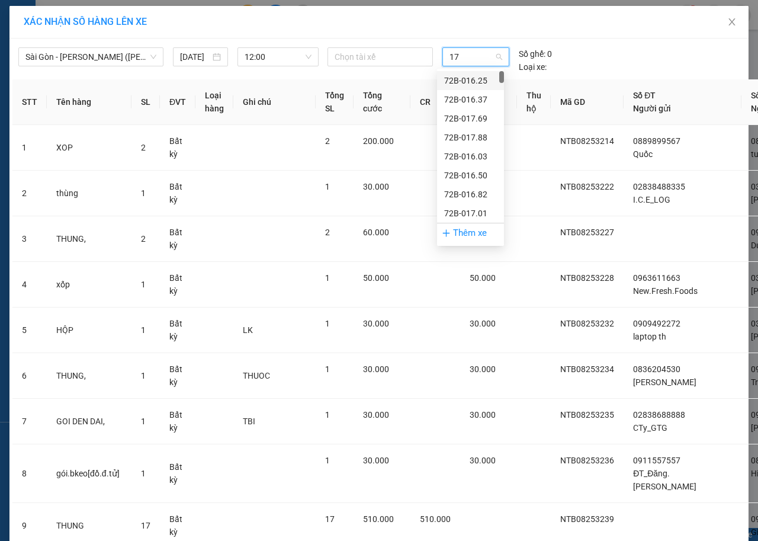
type input "179"
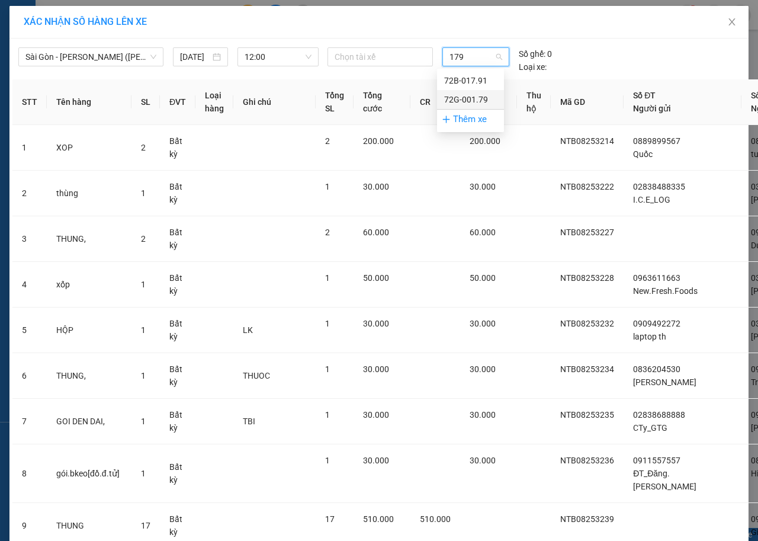
click at [484, 97] on div "72G-001.79" at bounding box center [470, 99] width 53 height 13
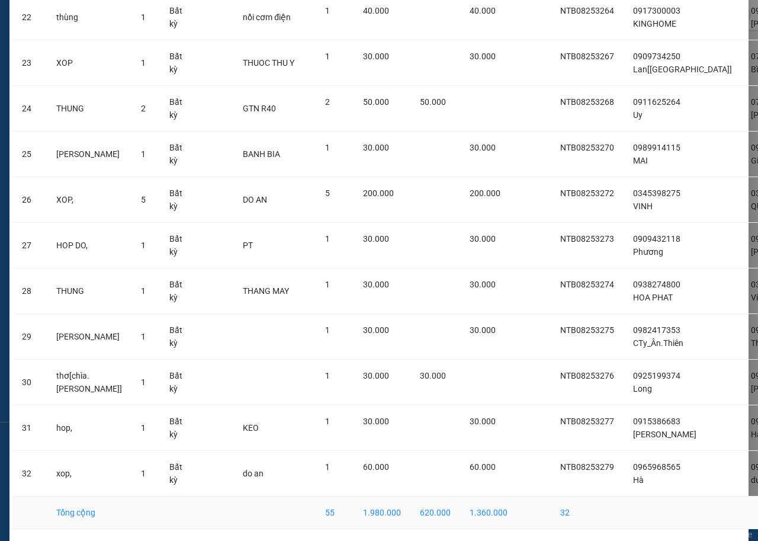
scroll to position [1163, 0]
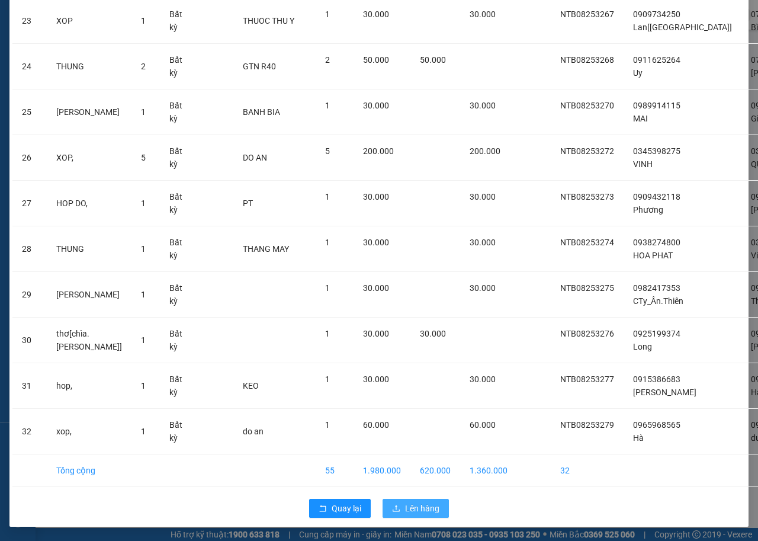
click at [393, 508] on icon "upload" at bounding box center [396, 508] width 8 height 8
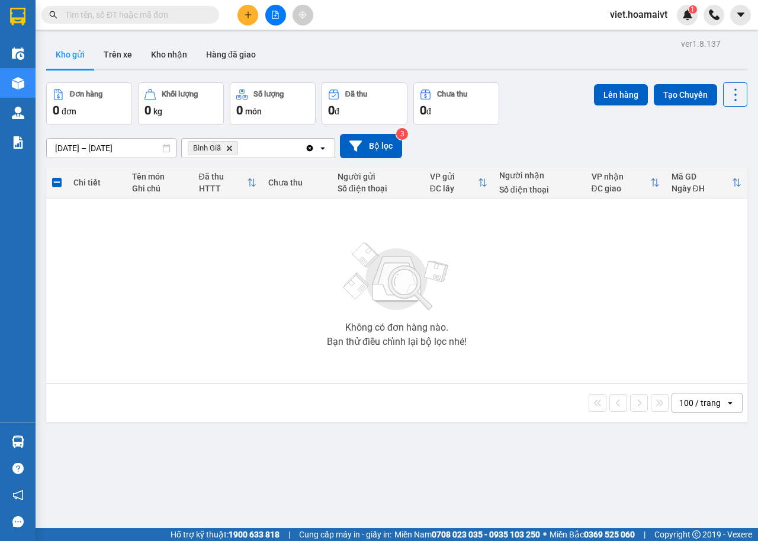
click at [230, 149] on icon "Bình Giã, close by backspace" at bounding box center [229, 147] width 5 height 5
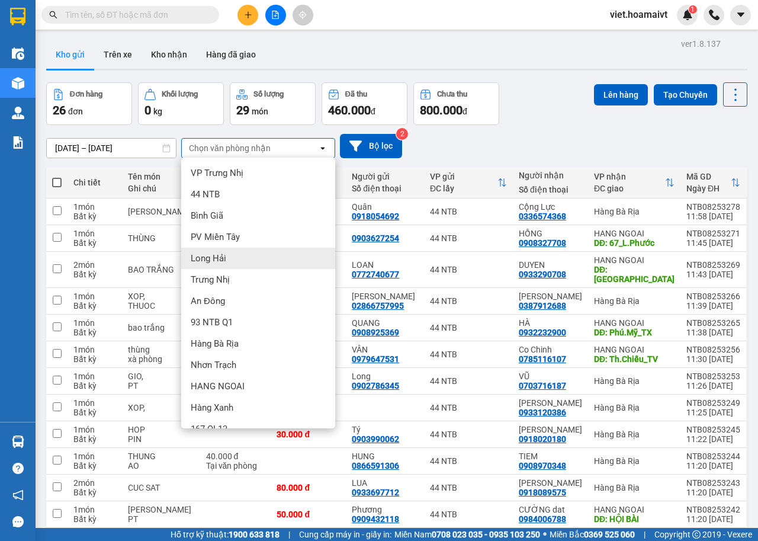
click at [239, 344] on div "Hàng Bà Rịa" at bounding box center [258, 343] width 154 height 21
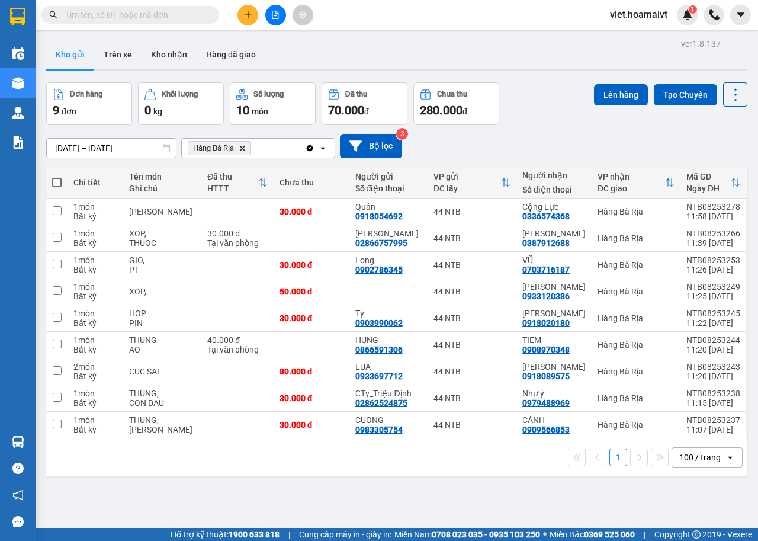
click at [59, 181] on span at bounding box center [56, 182] width 9 height 9
click at [57, 177] on input "checkbox" at bounding box center [57, 177] width 0 height 0
checkbox input "true"
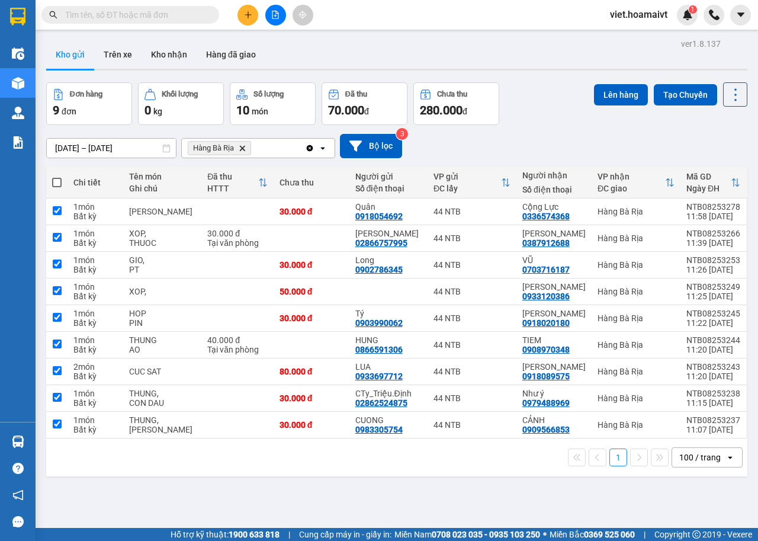
checkbox input "true"
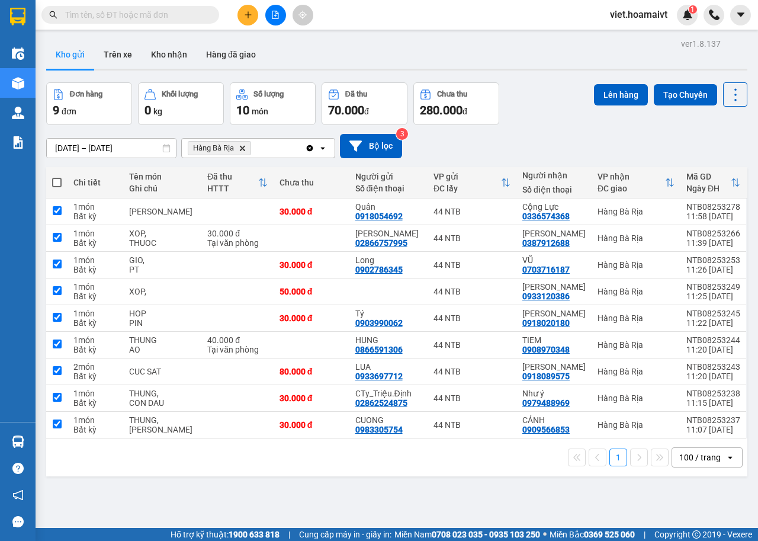
checkbox input "true"
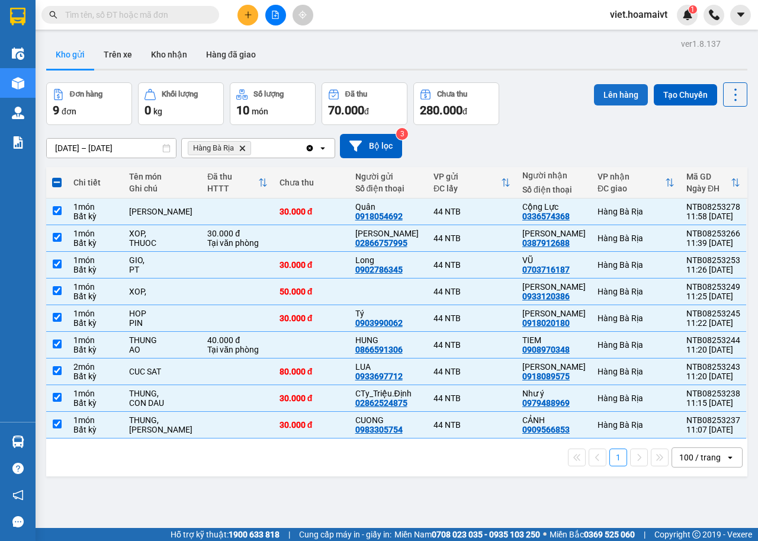
click at [603, 88] on button "Lên hàng" at bounding box center [621, 94] width 54 height 21
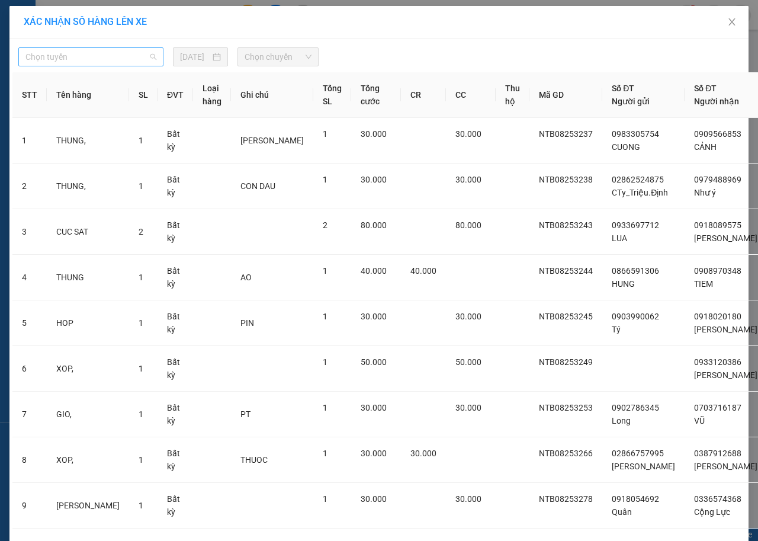
click at [88, 50] on span "Chọn tuyến" at bounding box center [90, 57] width 131 height 18
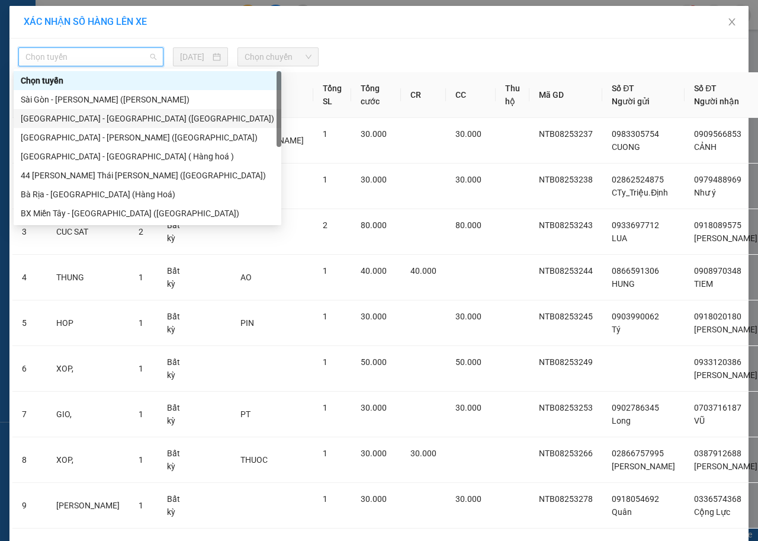
click at [97, 117] on div "Sài Gòn - Bà Rịa (Hàng Hoá)" at bounding box center [148, 118] width 254 height 13
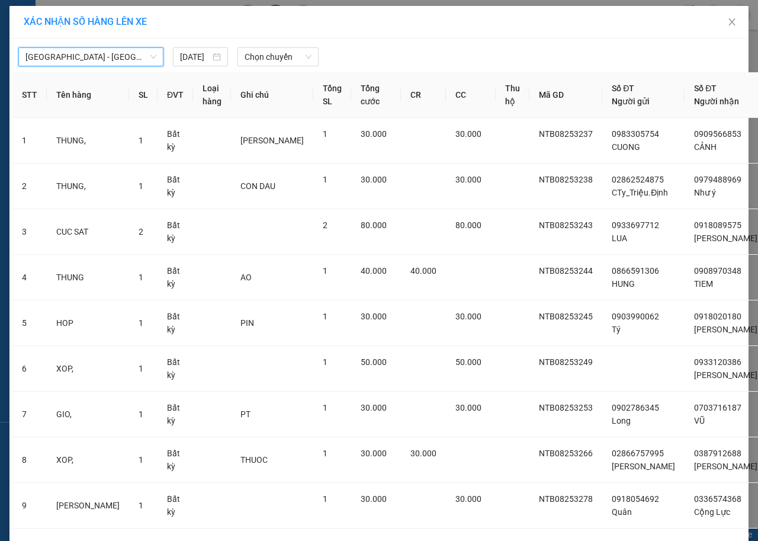
click at [303, 47] on div "Sài Gòn - Bà Rịa (Hàng Hoá) Sài Gòn - Bà Rịa (Hàng Hoá) 11/08/2025 Chọn chu…" at bounding box center [379, 53] width 734 height 25
click at [305, 55] on span "Chọn chuyến" at bounding box center [278, 57] width 66 height 18
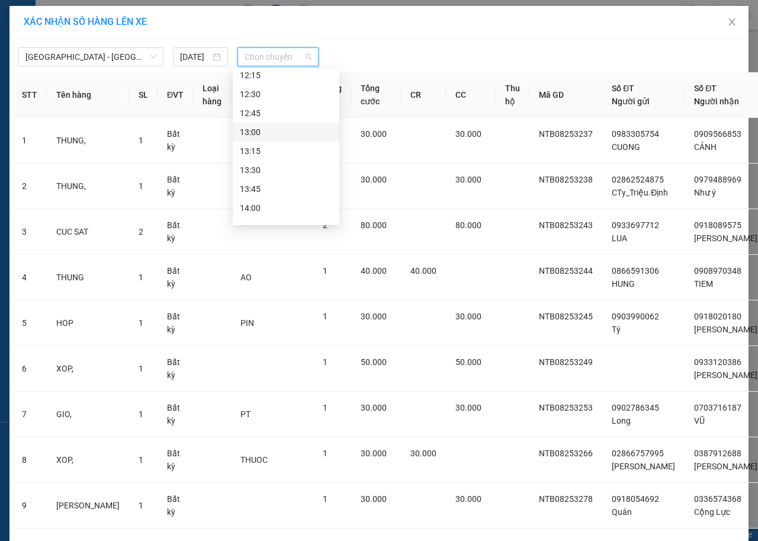
scroll to position [593, 0]
click at [270, 78] on div "12:00" at bounding box center [286, 75] width 92 height 13
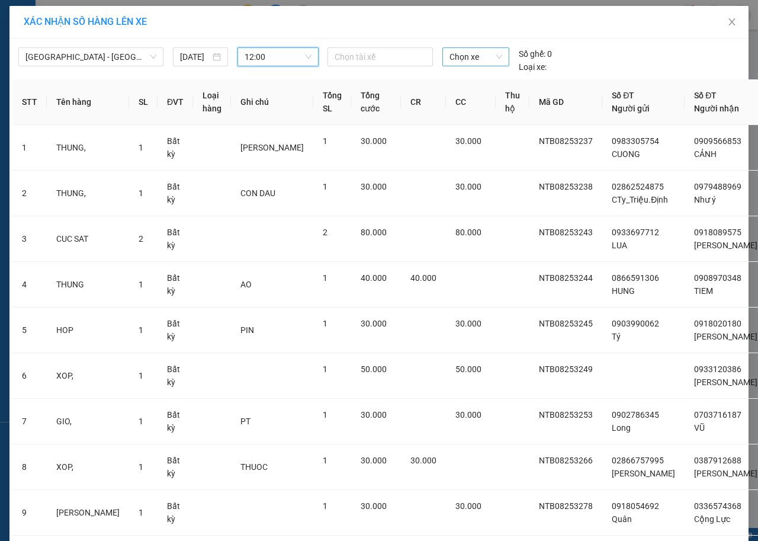
click at [445, 57] on div "Chọn xe" at bounding box center [476, 56] width 67 height 19
click at [450, 56] on span "Chọn xe" at bounding box center [476, 57] width 53 height 18
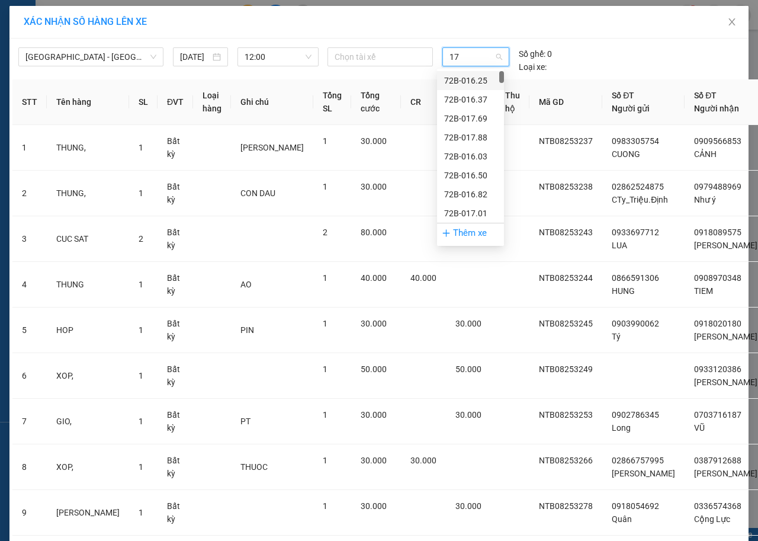
type input "179"
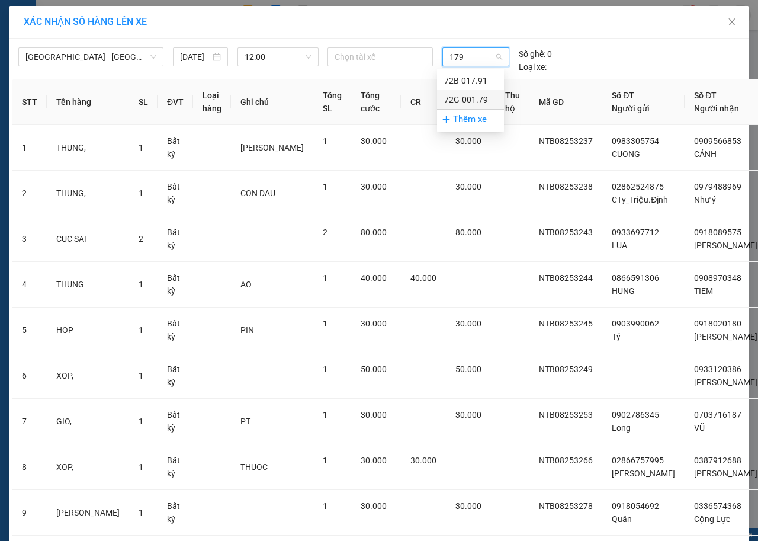
click at [473, 103] on div "72G-001.79" at bounding box center [470, 99] width 53 height 13
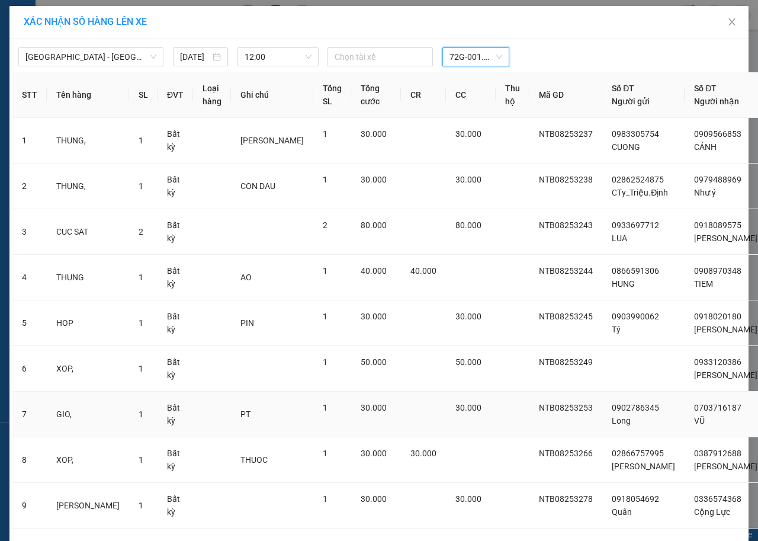
drag, startPoint x: 419, startPoint y: 385, endPoint x: 411, endPoint y: 402, distance: 18.8
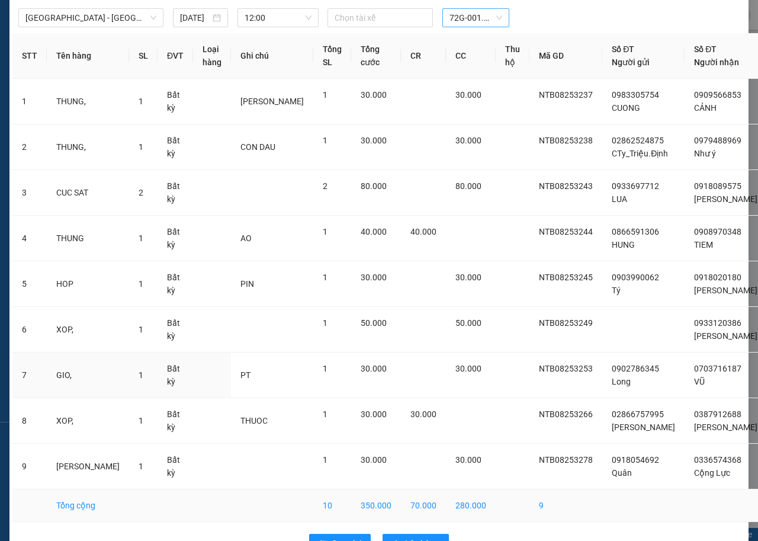
scroll to position [100, 0]
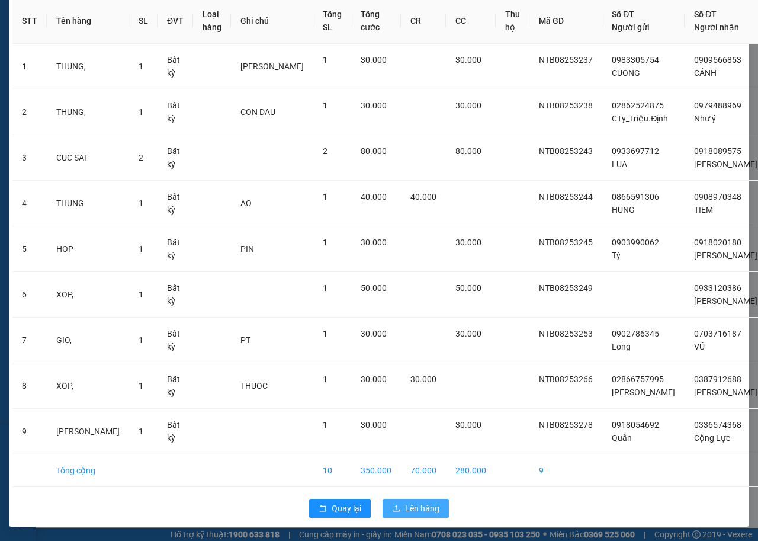
click at [412, 505] on span "Lên hàng" at bounding box center [422, 508] width 34 height 13
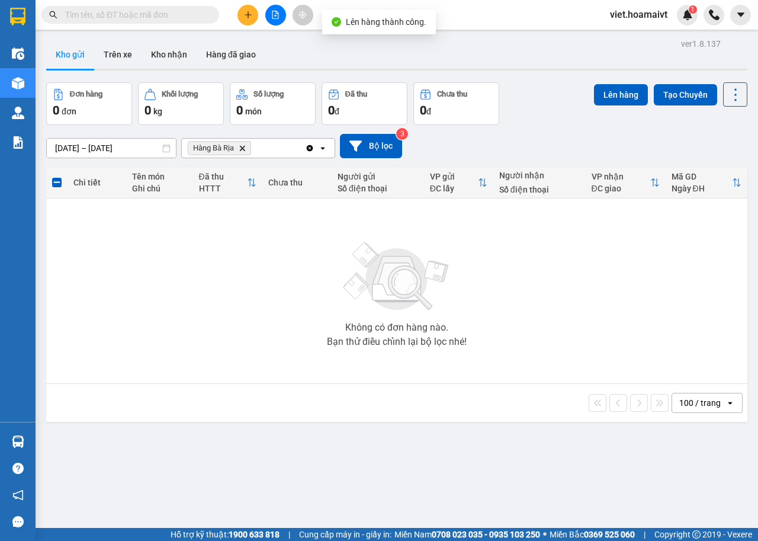
click at [239, 146] on icon "Delete" at bounding box center [242, 148] width 7 height 7
click at [545, 144] on div "10/08/2025 – 11/08/2025 Press the down arrow key to interact with the calendar …" at bounding box center [397, 146] width 702 height 24
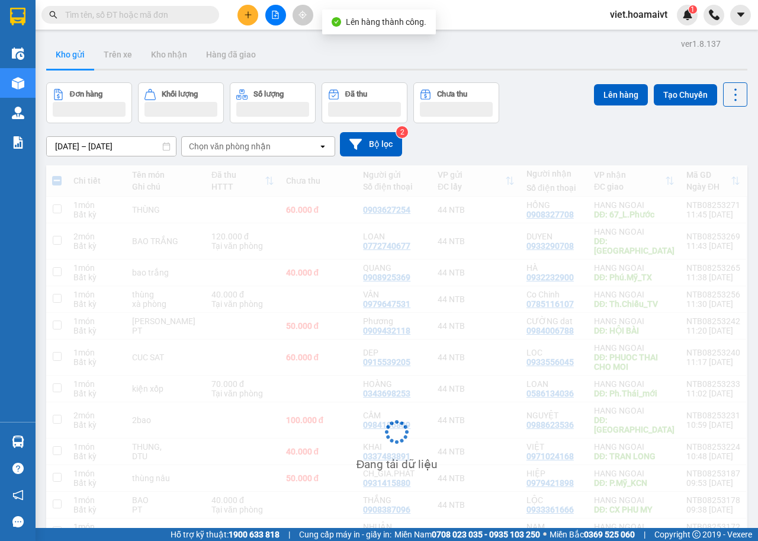
click at [544, 141] on div "10/08/2025 – 11/08/2025 Press the down arrow key to interact with the calendar …" at bounding box center [397, 144] width 702 height 24
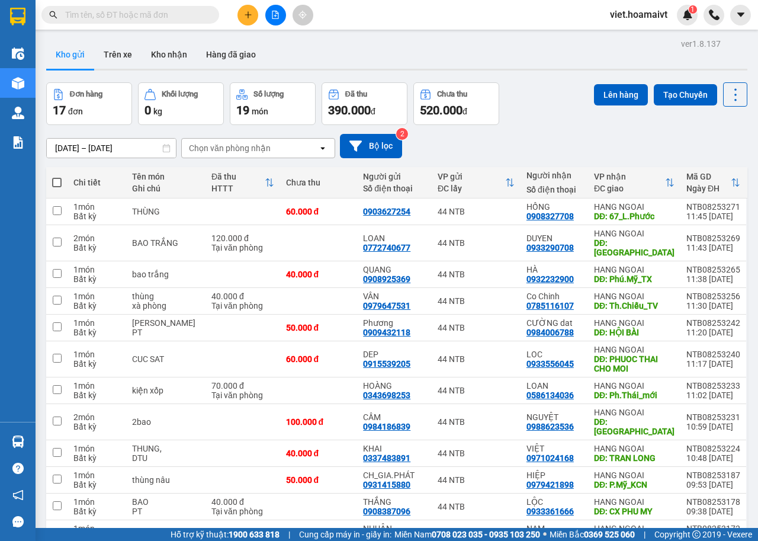
click at [544, 141] on div "10/08/2025 – 11/08/2025 Press the down arrow key to interact with the calendar …" at bounding box center [397, 146] width 702 height 24
click at [545, 140] on div "10/08/2025 – 11/08/2025 Press the down arrow key to interact with the calendar …" at bounding box center [397, 146] width 702 height 24
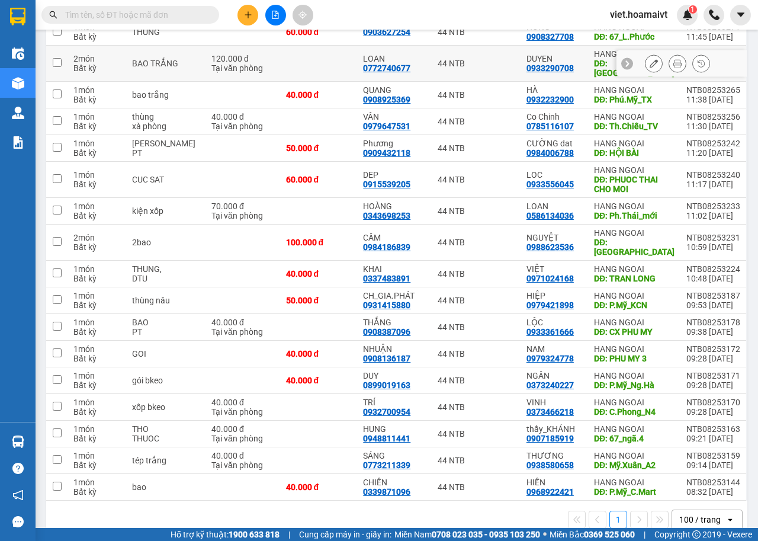
scroll to position [182, 0]
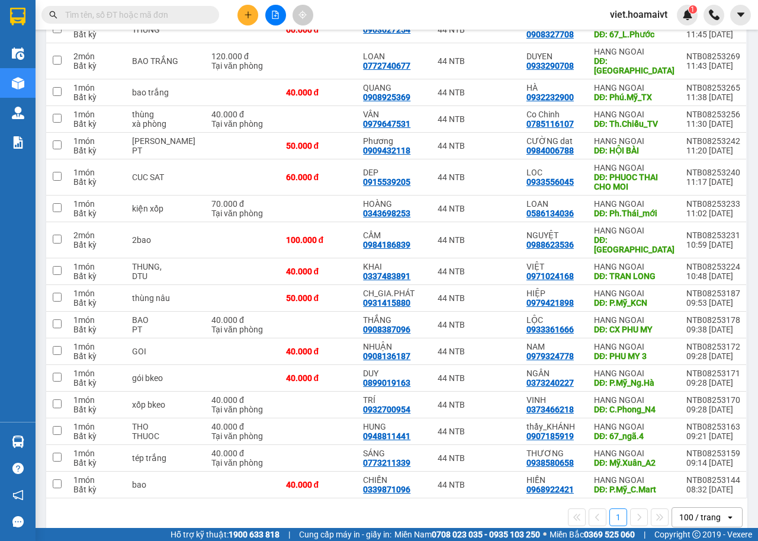
click at [231, 507] on div "1 100 / trang open" at bounding box center [397, 517] width 692 height 20
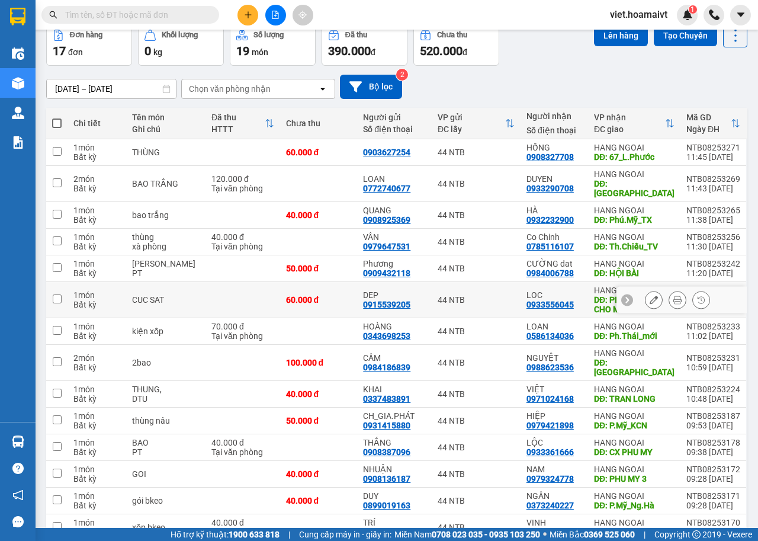
scroll to position [0, 0]
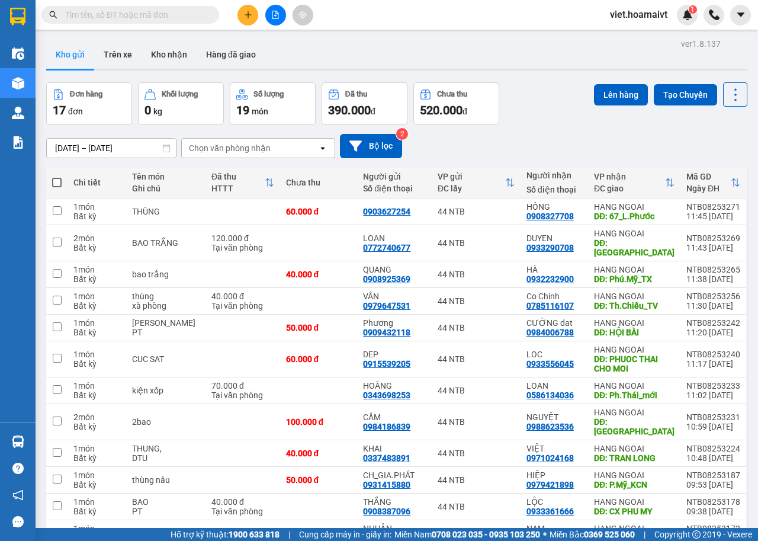
click at [207, 153] on div "Chọn văn phòng nhận" at bounding box center [230, 148] width 82 height 12
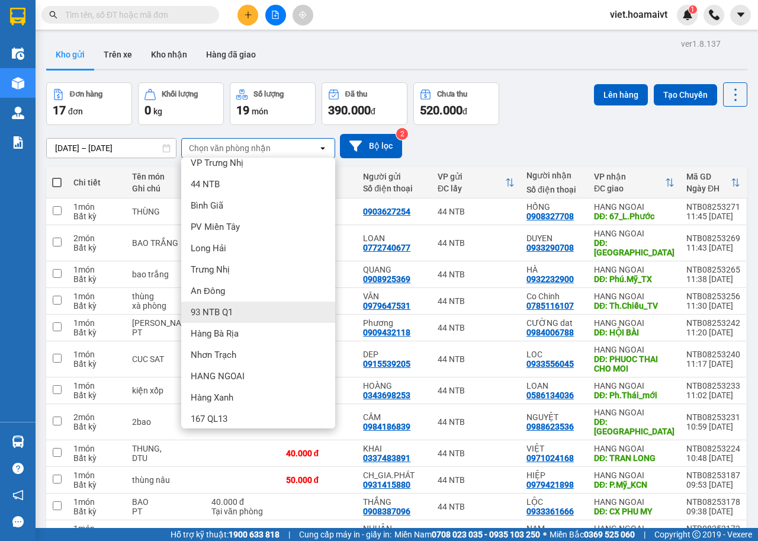
scroll to position [16, 0]
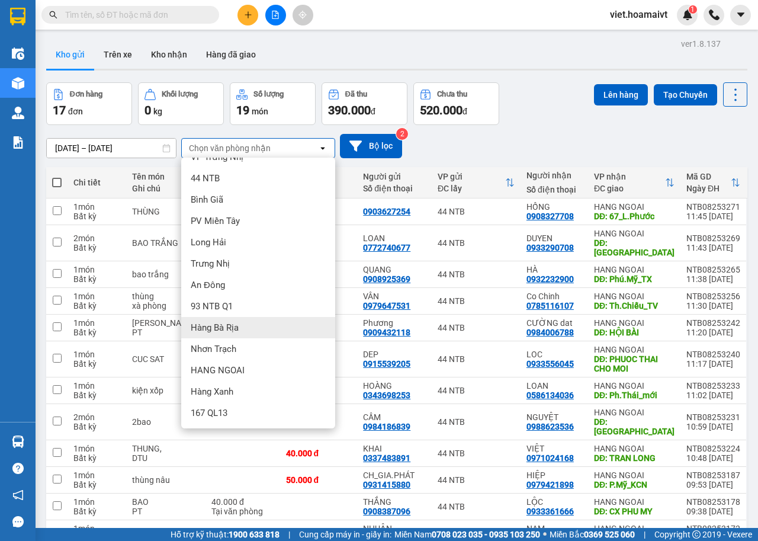
click at [244, 325] on div "Hàng Bà Rịa" at bounding box center [258, 327] width 154 height 21
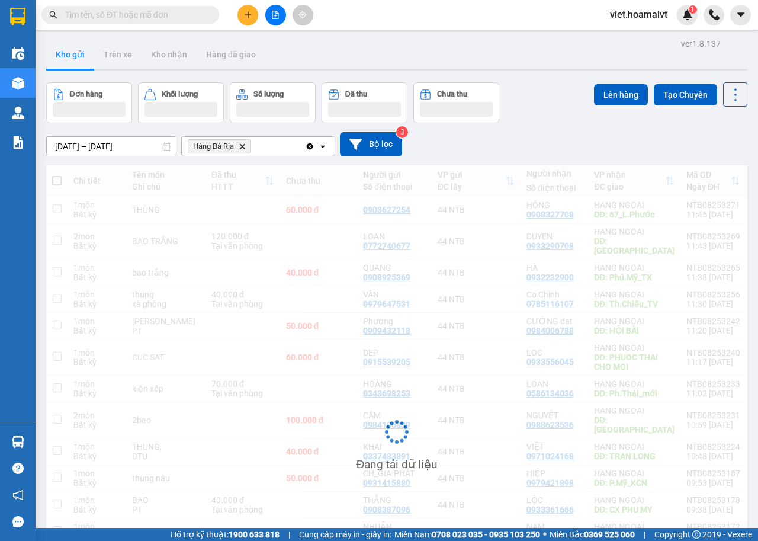
click at [540, 129] on div "10/08/2025 – 11/08/2025 Press the down arrow key to interact with the calendar …" at bounding box center [397, 144] width 702 height 42
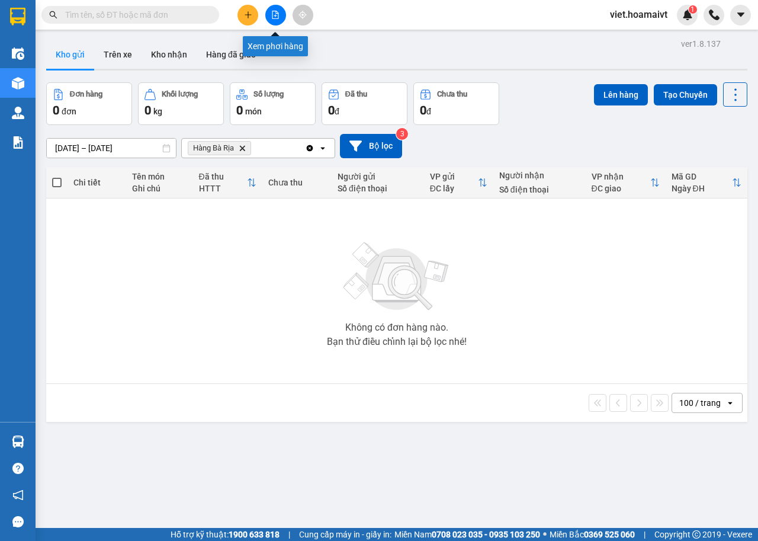
click at [278, 16] on icon "file-add" at bounding box center [275, 15] width 8 height 8
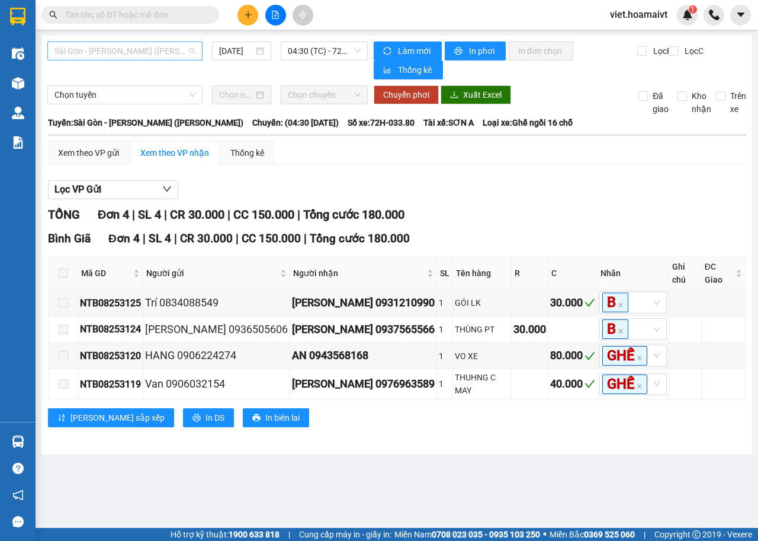
click at [162, 49] on span "Sài Gòn - Vũng Tàu (Hàng Hoá)" at bounding box center [125, 51] width 141 height 18
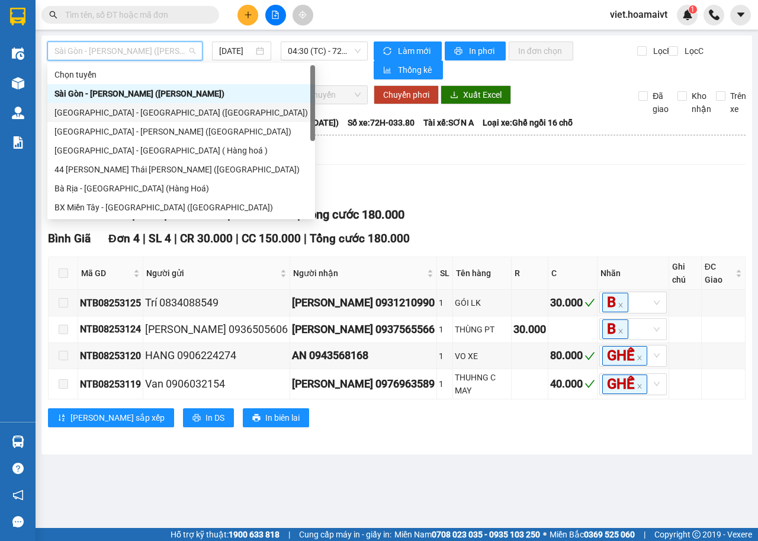
click at [158, 113] on div "Sài Gòn - Bà Rịa (Hàng Hoá)" at bounding box center [182, 112] width 254 height 13
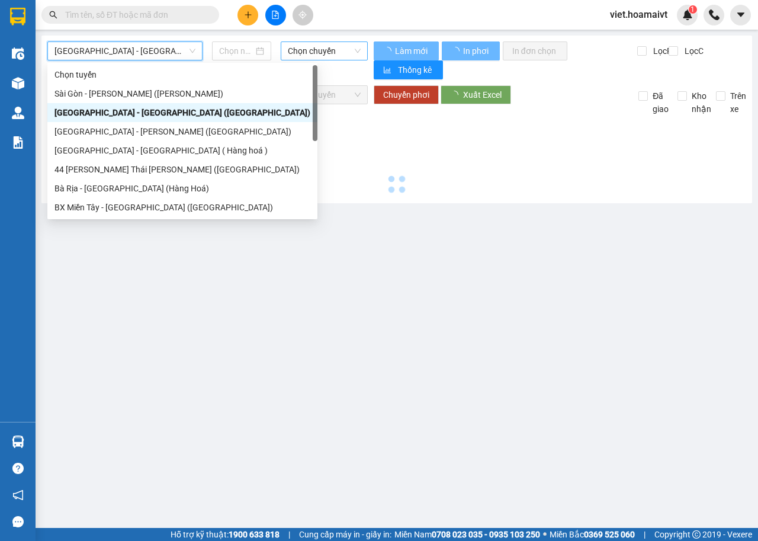
type input "11/08/2025"
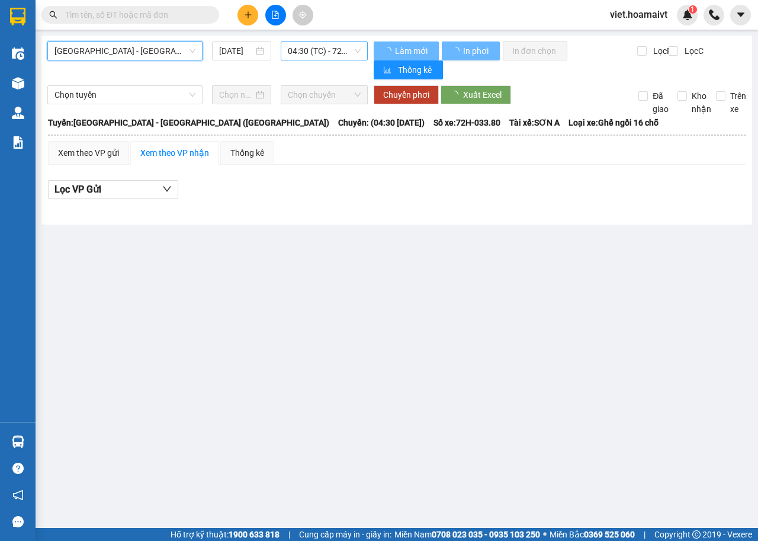
click at [347, 43] on span "04:30 (TC) - 72H-033.80" at bounding box center [324, 51] width 72 height 18
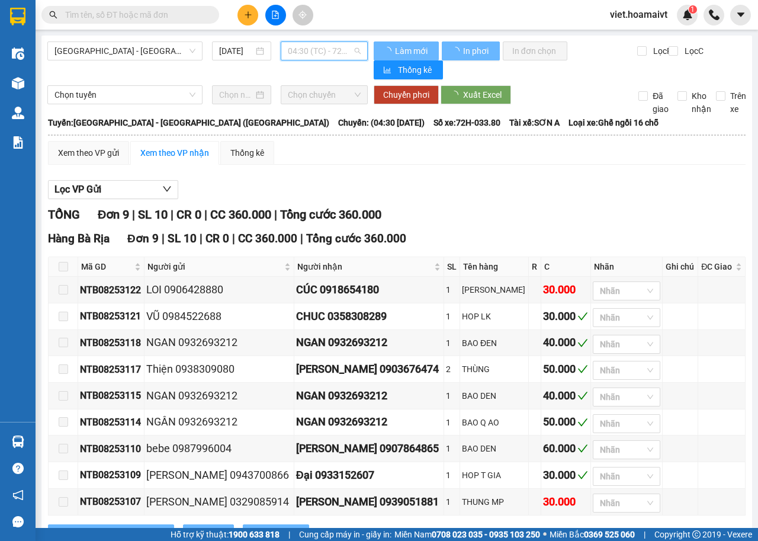
click at [350, 49] on span "04:30 (TC) - 72H-033.80" at bounding box center [324, 51] width 72 height 18
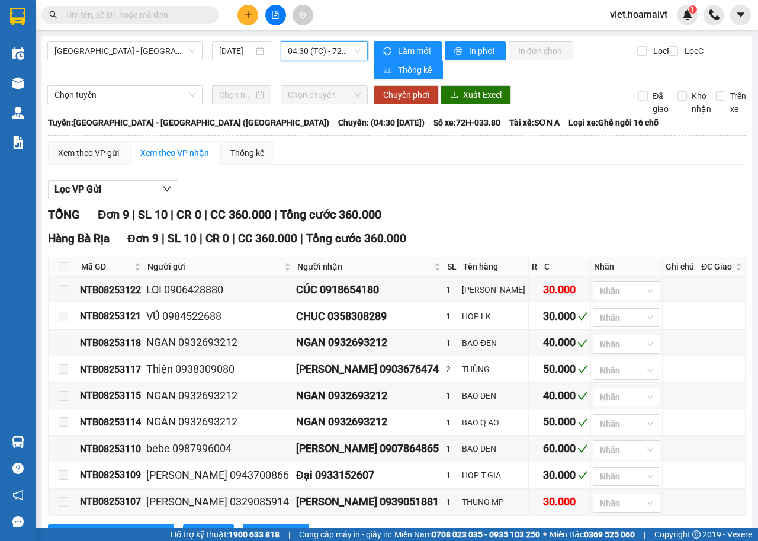
click at [341, 44] on span "04:30 (TC) - 72H-033.80" at bounding box center [324, 51] width 72 height 18
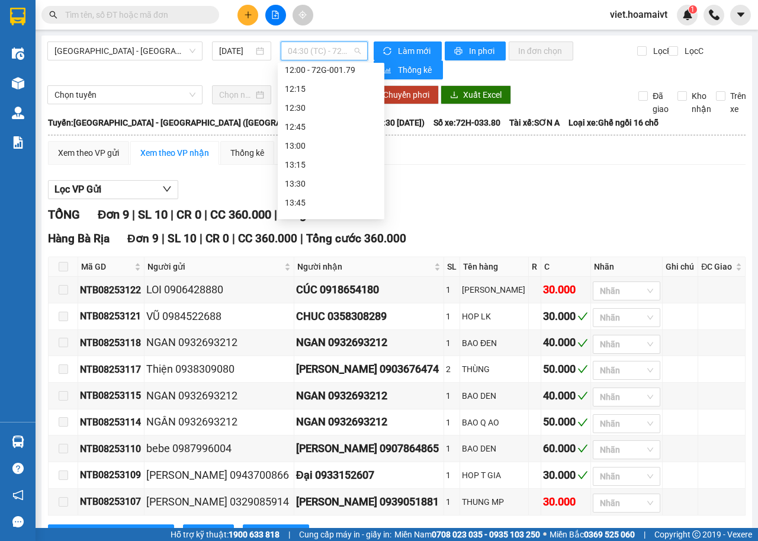
scroll to position [474, 0]
click at [354, 183] on div "12:00 - 72G-001.79" at bounding box center [331, 188] width 92 height 13
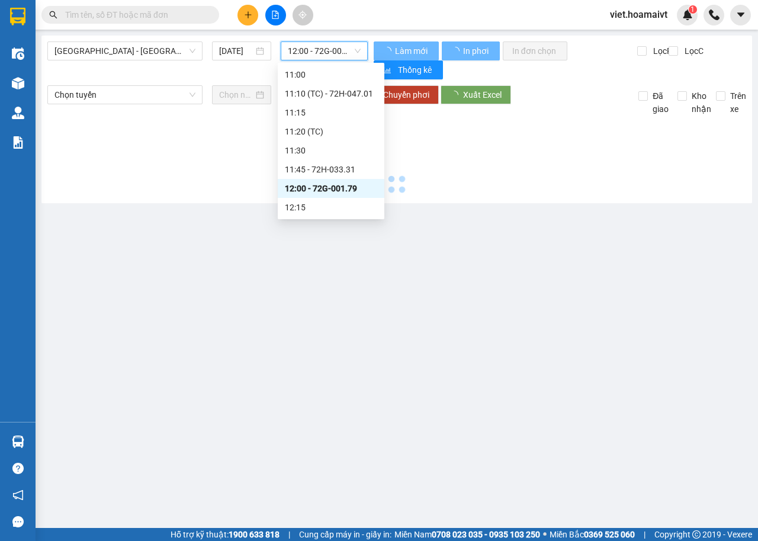
click at [454, 173] on div at bounding box center [396, 157] width 699 height 82
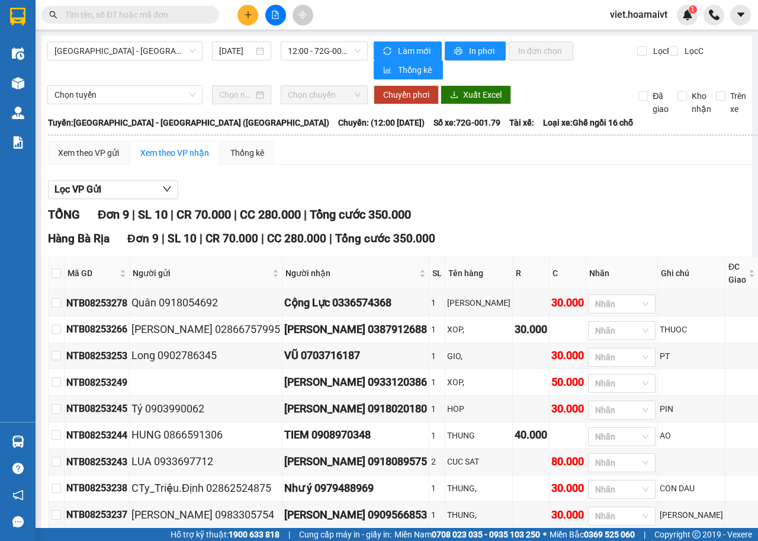
click at [454, 173] on div "Xem theo VP gửi Xem theo VP nhận Thống kê Lọc VP Gửi TỔNG Đơn 9 | SL 10 | CR 7…" at bounding box center [403, 356] width 711 height 430
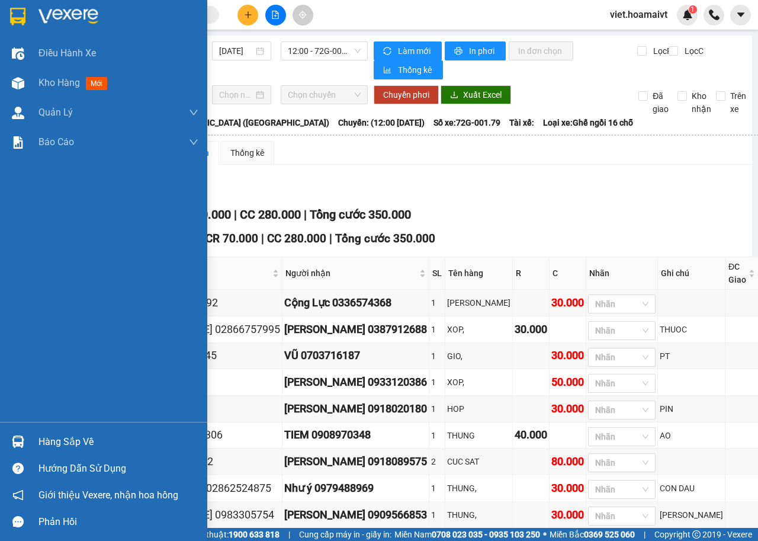
click at [47, 15] on img at bounding box center [69, 17] width 60 height 18
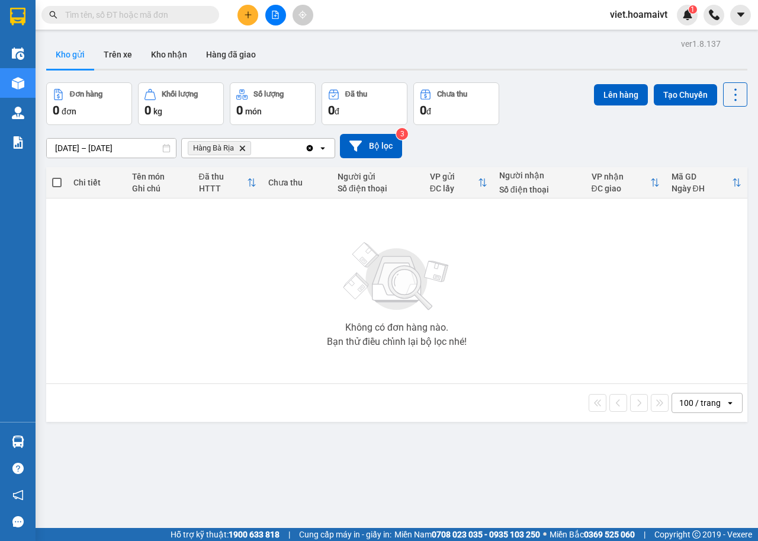
click at [557, 149] on div "10/08/2025 – 11/08/2025 Press the down arrow key to interact with the calendar …" at bounding box center [397, 146] width 702 height 24
click at [240, 146] on icon "Hàng Bà Rịa, close by backspace" at bounding box center [242, 147] width 5 height 5
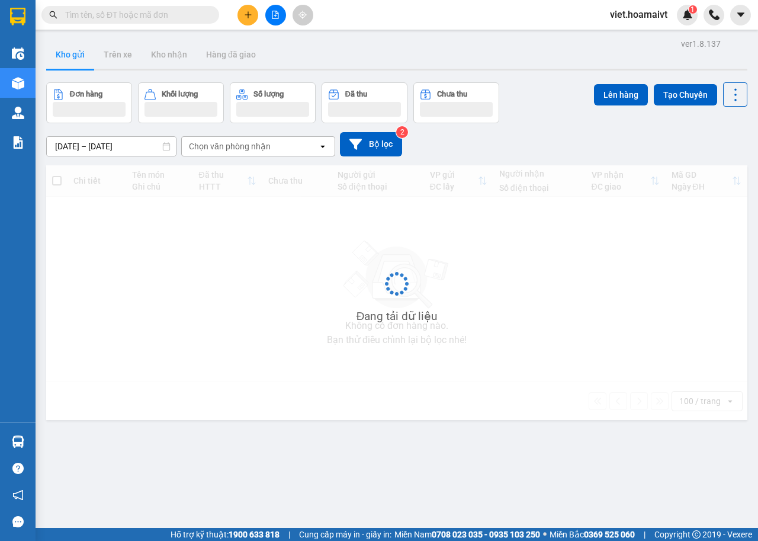
click at [582, 145] on div "10/08/2025 – 11/08/2025 Press the down arrow key to interact with the calendar …" at bounding box center [397, 144] width 702 height 24
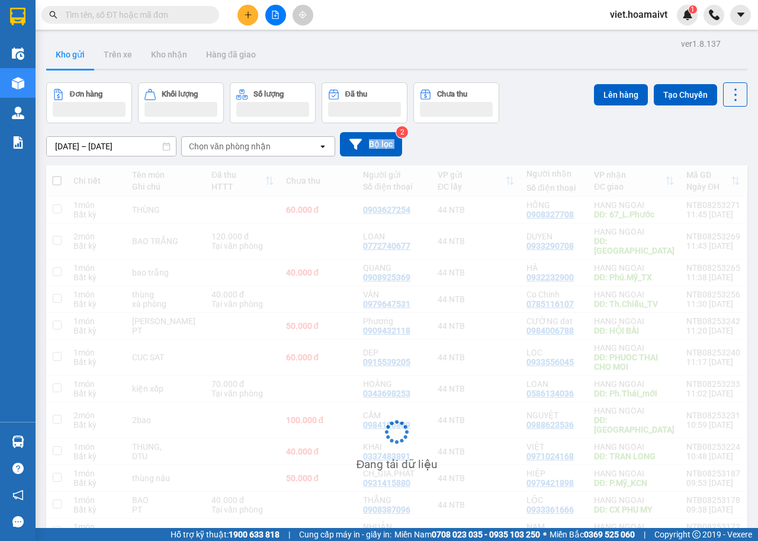
click at [582, 145] on div "10/08/2025 – 11/08/2025 Press the down arrow key to interact with the calendar …" at bounding box center [397, 144] width 702 height 24
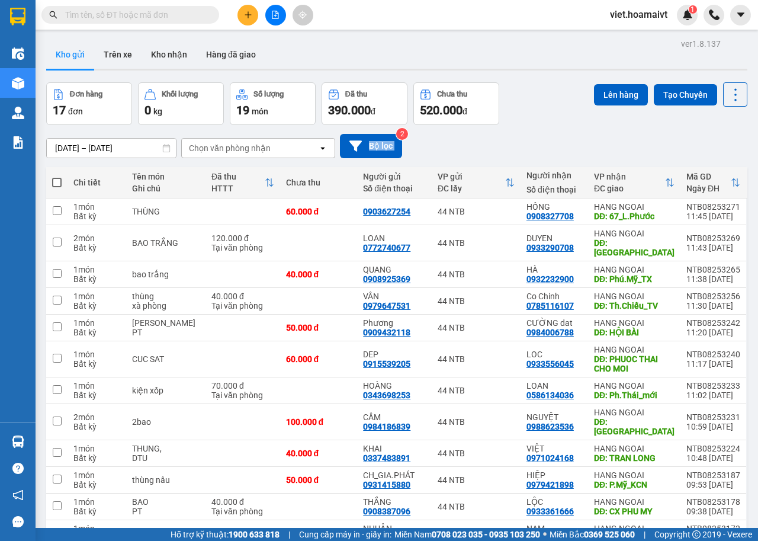
click at [582, 145] on div "10/08/2025 – 11/08/2025 Press the down arrow key to interact with the calendar …" at bounding box center [397, 146] width 702 height 24
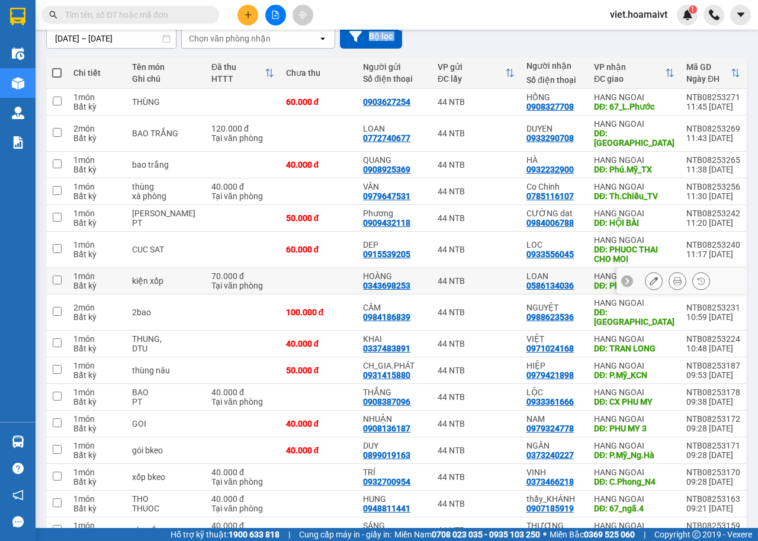
scroll to position [182, 0]
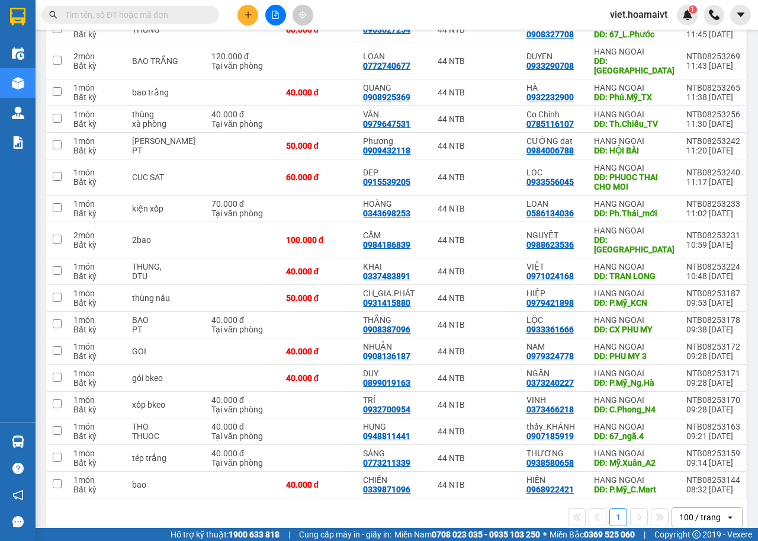
click at [457, 507] on div "1 100 / trang open" at bounding box center [397, 517] width 692 height 20
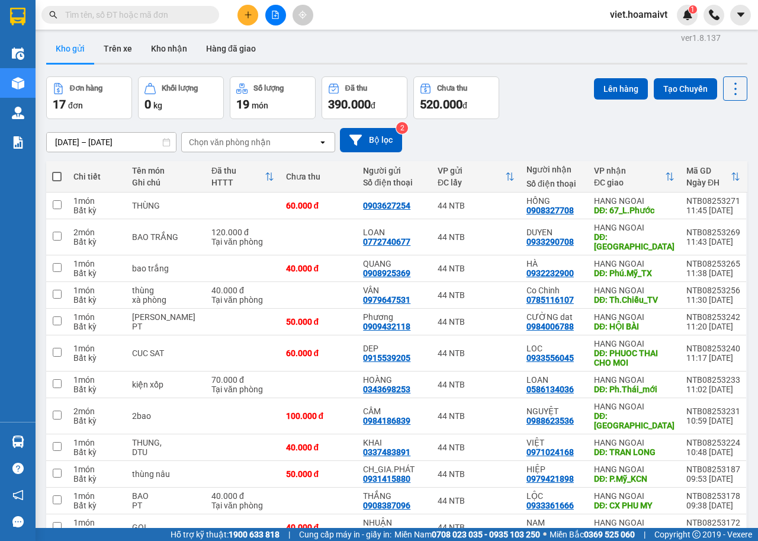
scroll to position [4, 0]
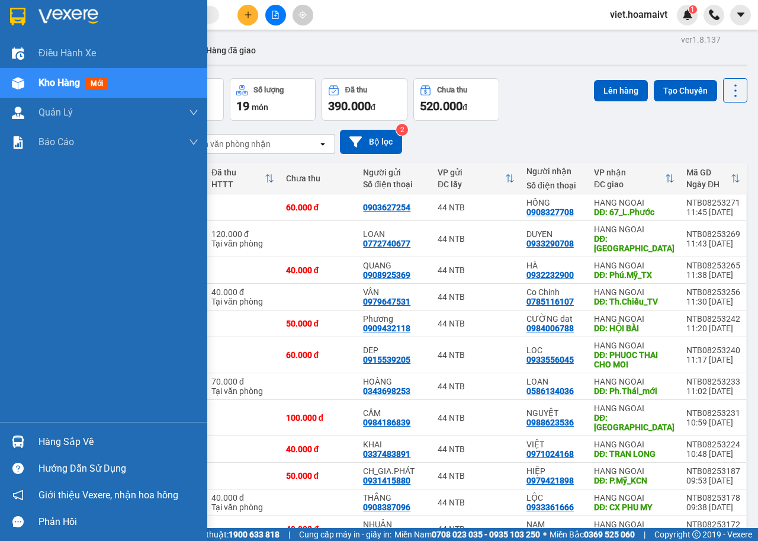
click at [61, 21] on img at bounding box center [69, 17] width 60 height 18
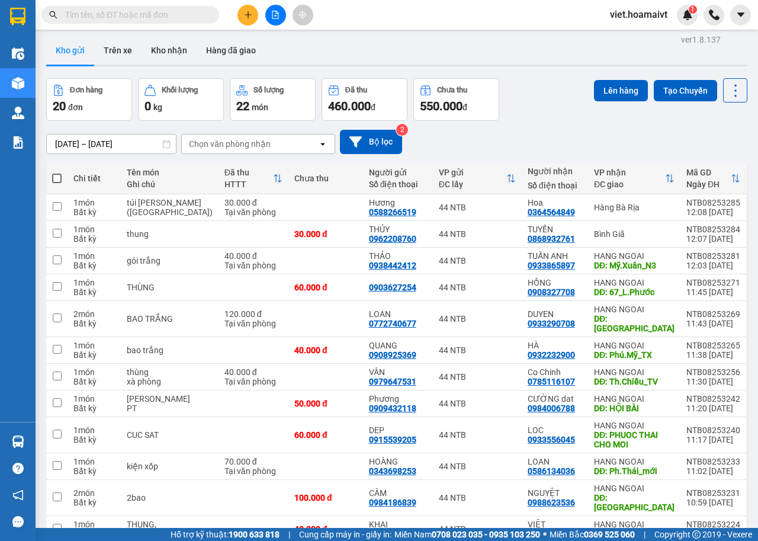
click at [555, 87] on div "Đơn hàng 20 đơn Khối lượng 0 kg Số lượng 22 món Đã thu 460.000 đ Chưa thu 550.0…" at bounding box center [397, 99] width 702 height 43
click at [546, 114] on div "Đơn hàng 20 đơn Khối lượng 0 kg Số lượng 22 món Đã thu 460.000 đ Chưa thu 550.0…" at bounding box center [397, 99] width 702 height 43
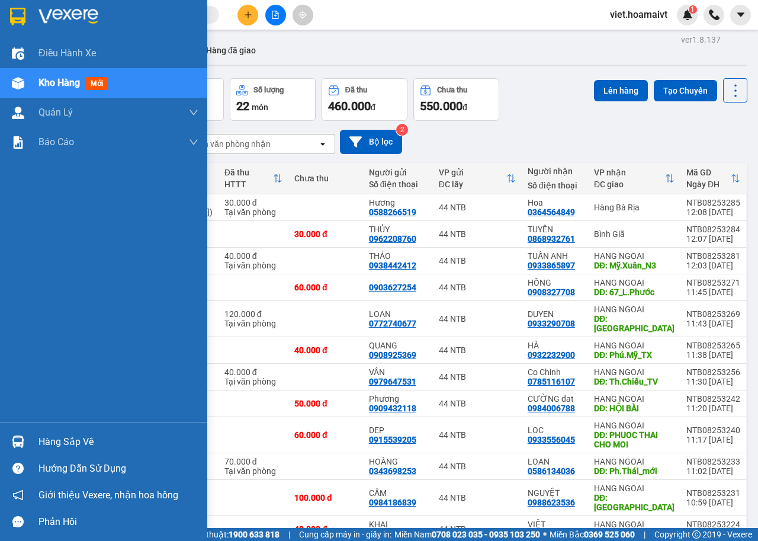
click at [28, 17] on div at bounding box center [103, 19] width 207 height 39
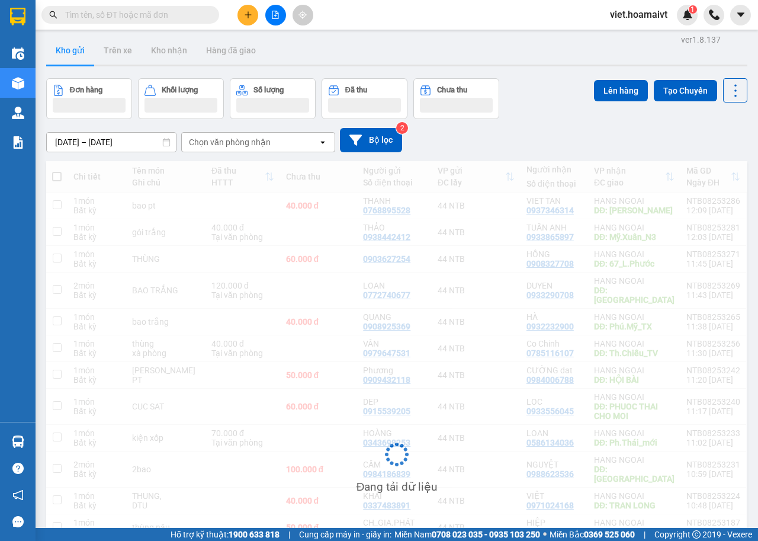
click at [566, 137] on div "10/08/2025 – 11/08/2025 Press the down arrow key to interact with the calendar …" at bounding box center [397, 140] width 702 height 24
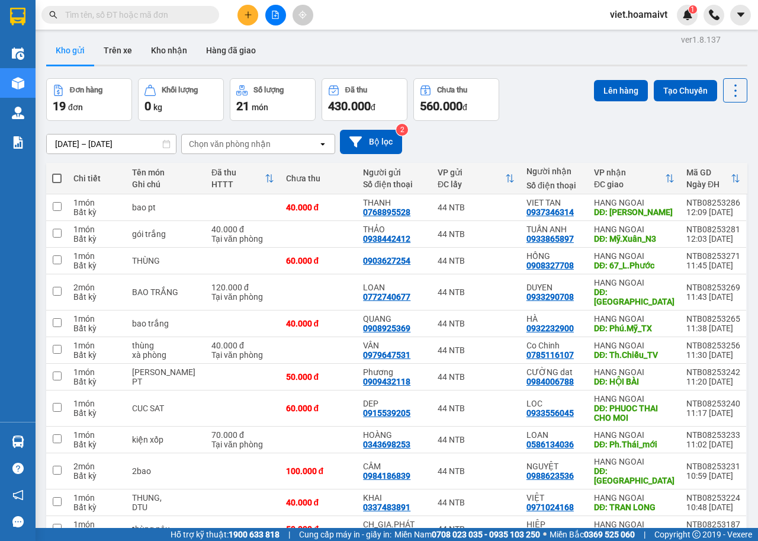
click at [261, 137] on div "Chọn văn phòng nhận" at bounding box center [250, 144] width 136 height 19
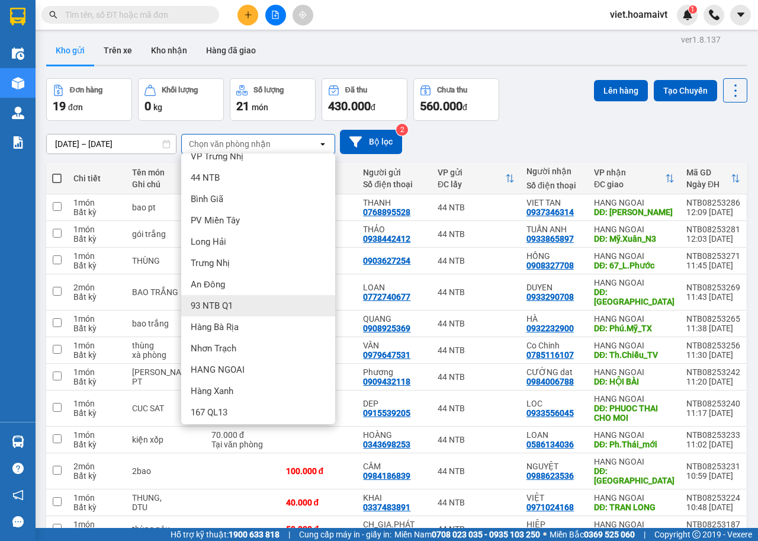
scroll to position [16, 0]
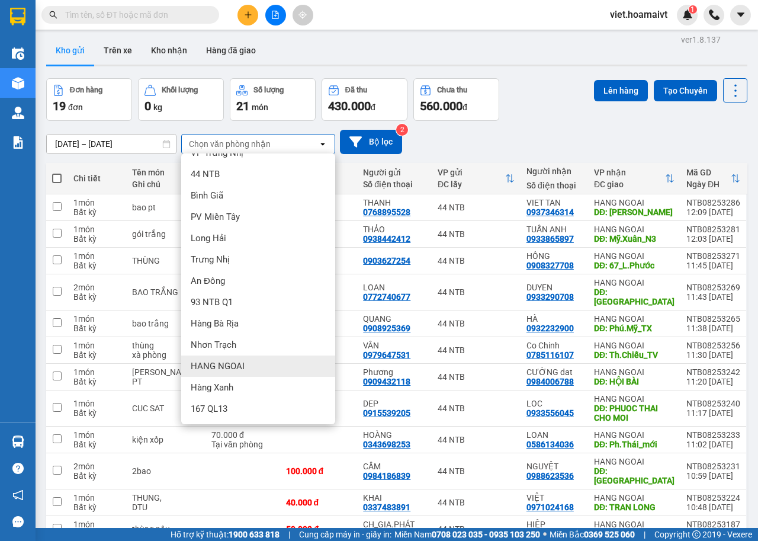
click at [253, 363] on div "HANG NGOAI" at bounding box center [258, 366] width 154 height 21
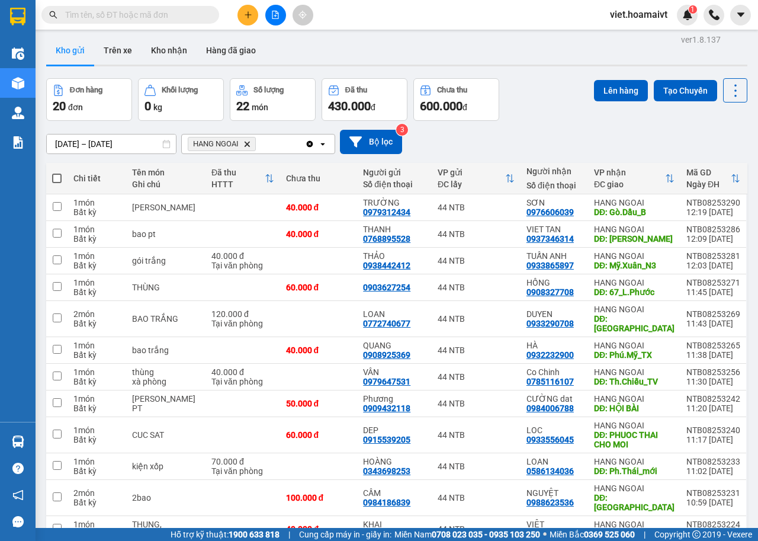
click at [247, 144] on icon "HANG NGOAI, close by backspace" at bounding box center [247, 143] width 5 height 5
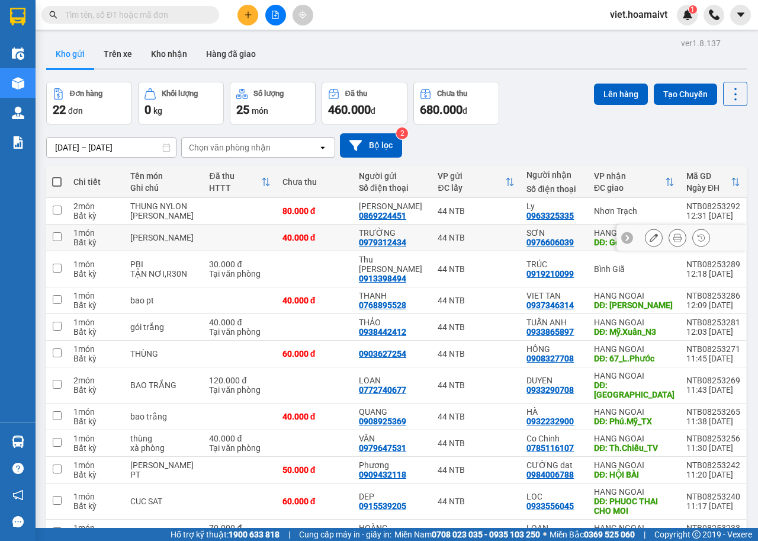
scroll to position [0, 0]
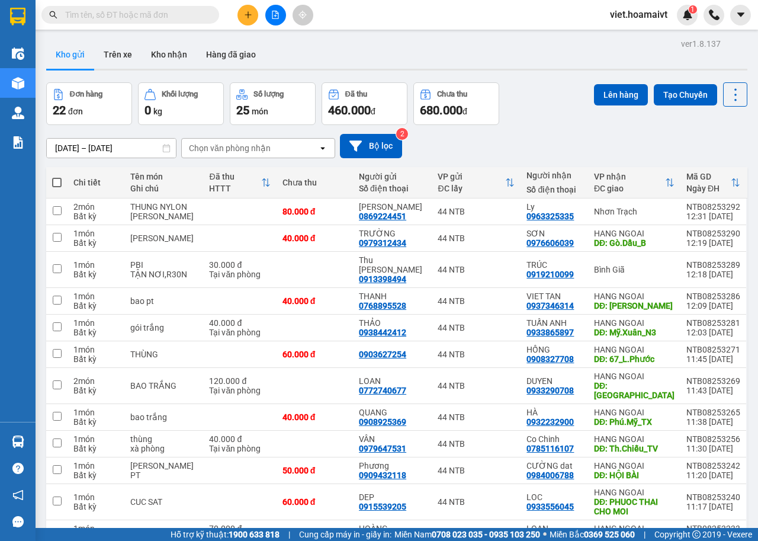
click at [258, 145] on div "Chọn văn phòng nhận" at bounding box center [230, 148] width 82 height 12
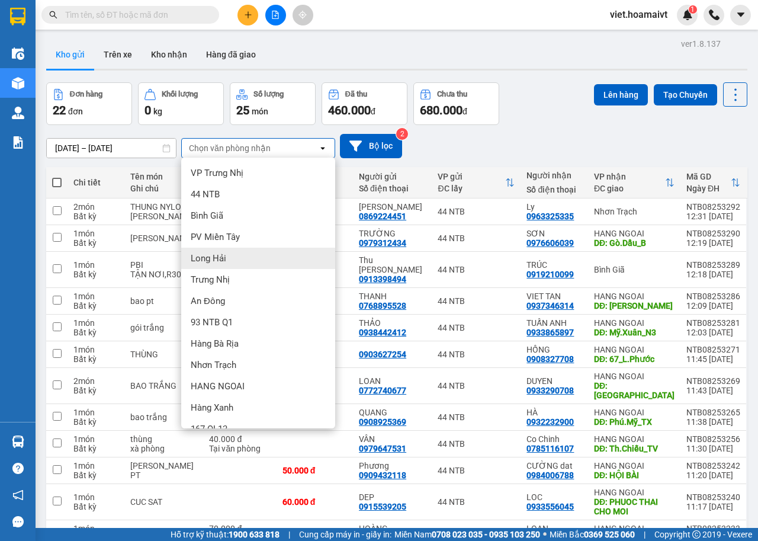
click at [235, 260] on div "Long Hải" at bounding box center [258, 258] width 154 height 21
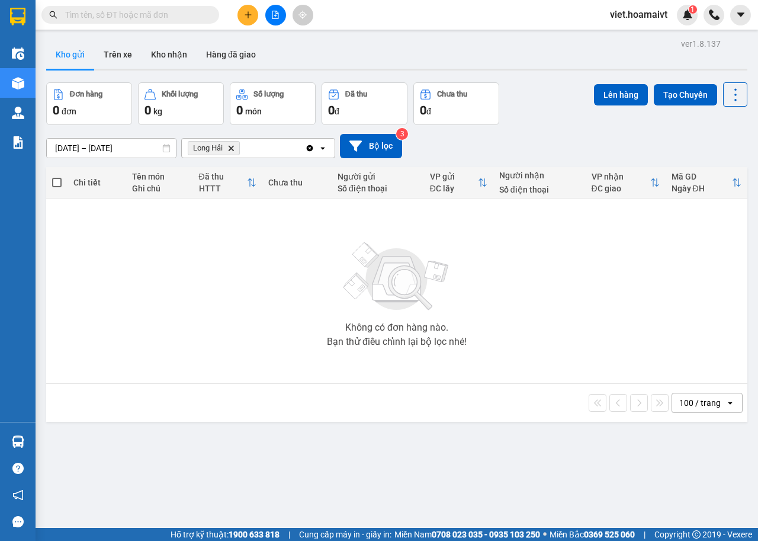
click at [231, 150] on icon "Delete" at bounding box center [231, 148] width 7 height 7
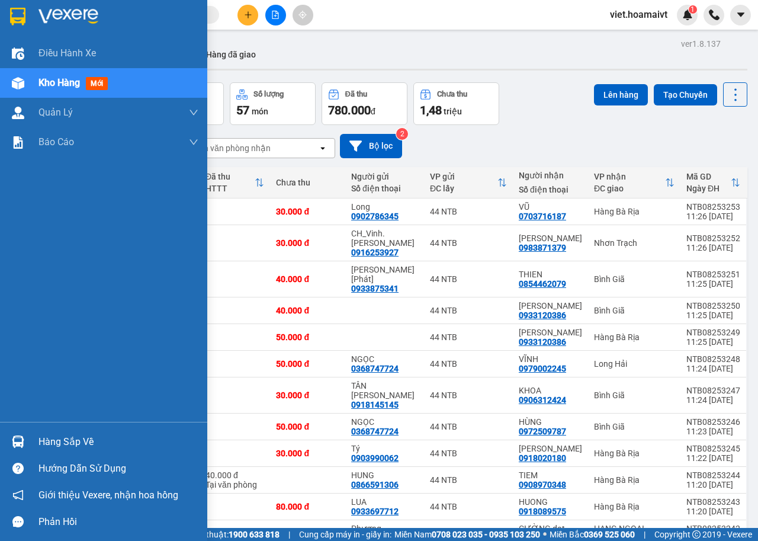
click at [36, 11] on div at bounding box center [103, 19] width 207 height 39
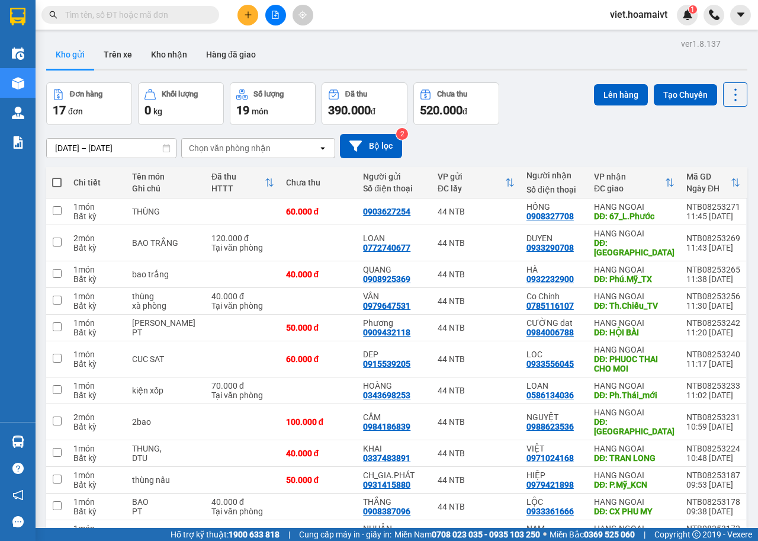
click at [543, 125] on div "[DATE] – [DATE] Press the down arrow key to interact with the calendar and sele…" at bounding box center [397, 146] width 702 height 42
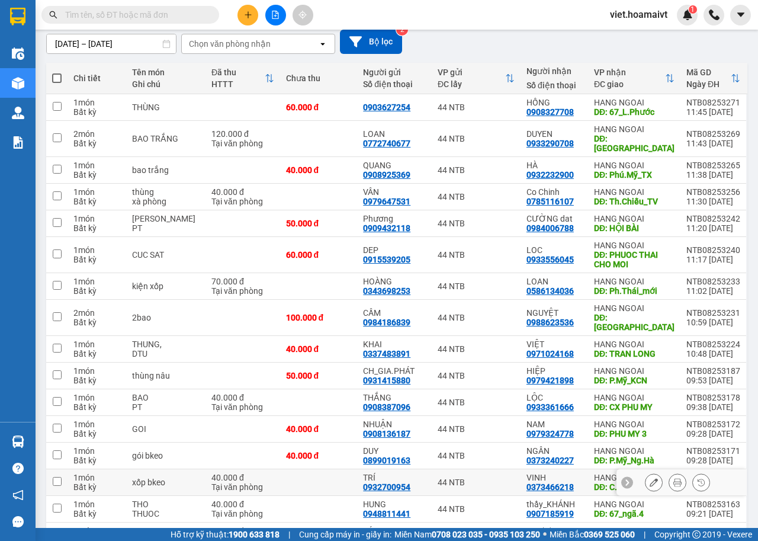
scroll to position [182, 0]
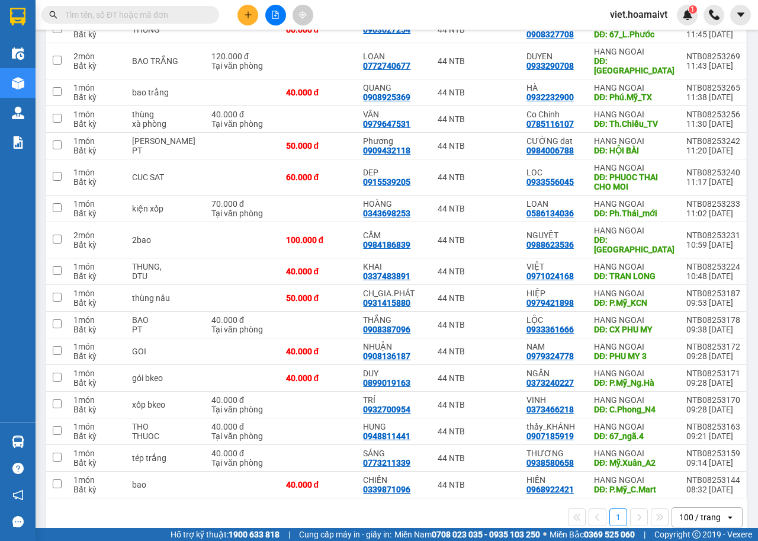
click at [447, 511] on div "1 100 / trang open" at bounding box center [397, 517] width 702 height 38
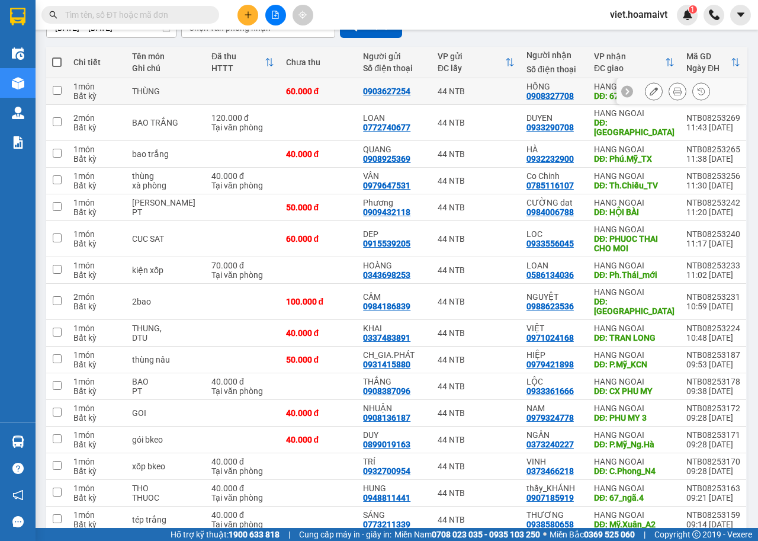
scroll to position [0, 0]
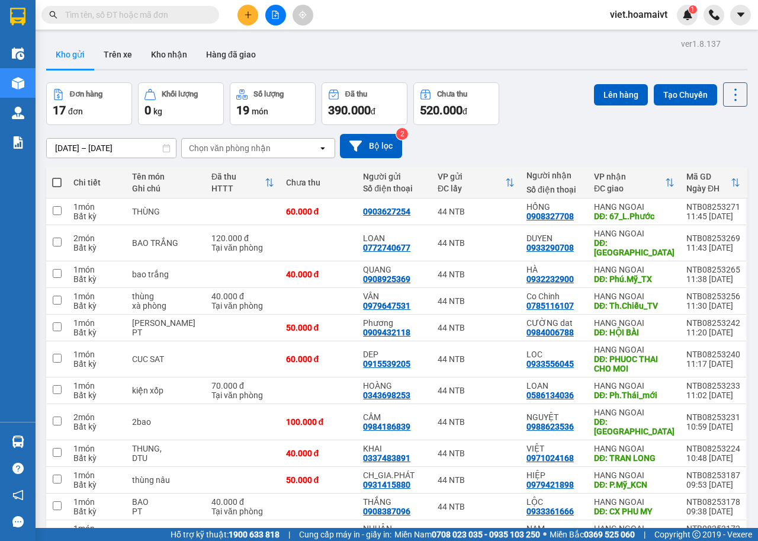
drag, startPoint x: 275, startPoint y: 142, endPoint x: 275, endPoint y: 153, distance: 11.9
click at [275, 153] on div "Chọn văn phòng nhận" at bounding box center [250, 148] width 136 height 19
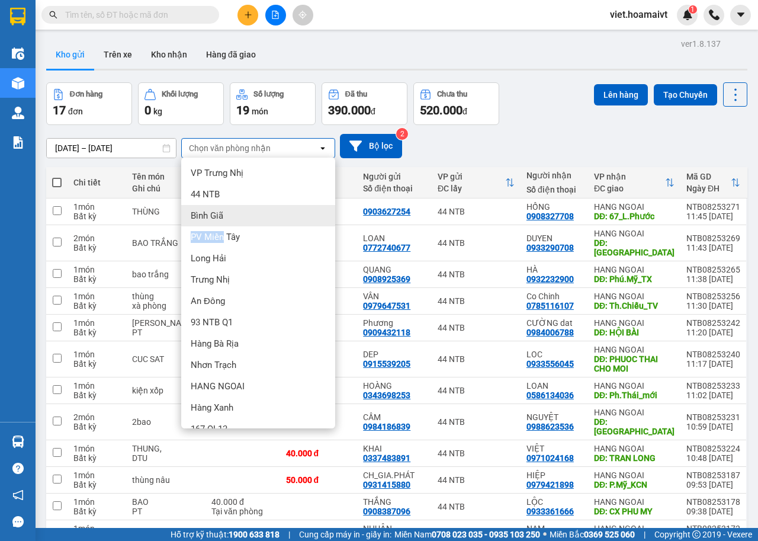
drag, startPoint x: 222, startPoint y: 226, endPoint x: 225, endPoint y: 218, distance: 8.8
click at [225, 218] on ul "VP [PERSON_NAME] 44 NTB [PERSON_NAME] Giã PV Miền Tây Long Hải [PERSON_NAME] A…" at bounding box center [258, 293] width 154 height 271
click at [225, 218] on div "[PERSON_NAME] Giã" at bounding box center [258, 215] width 154 height 21
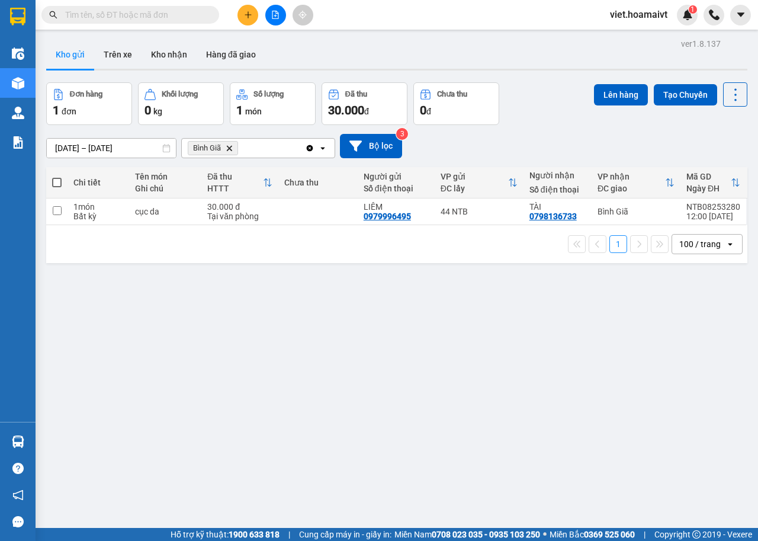
click at [66, 185] on th at bounding box center [56, 182] width 21 height 31
click at [56, 183] on span at bounding box center [56, 182] width 9 height 9
click at [57, 177] on input "checkbox" at bounding box center [57, 177] width 0 height 0
checkbox input "true"
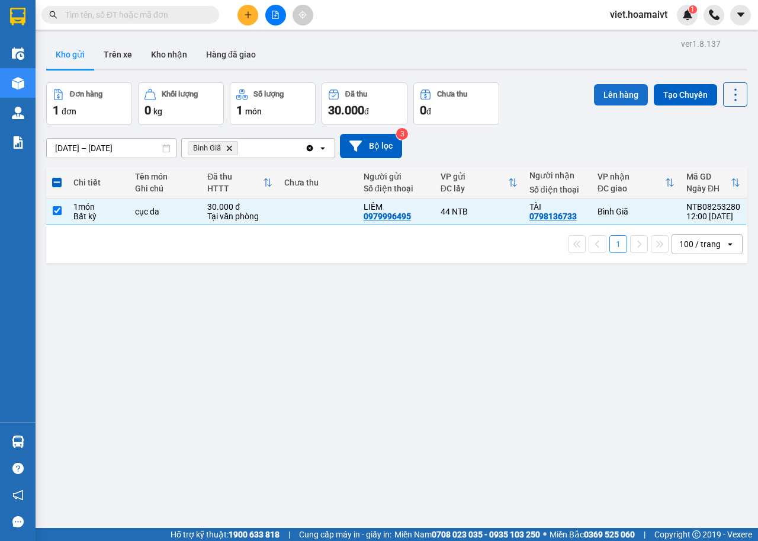
click at [610, 88] on button "Lên hàng" at bounding box center [621, 94] width 54 height 21
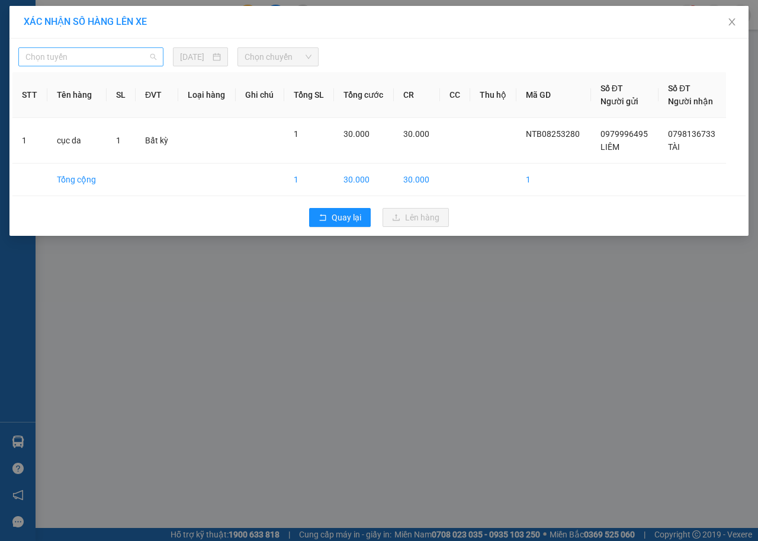
click at [144, 63] on span "Chọn tuyến" at bounding box center [90, 57] width 131 height 18
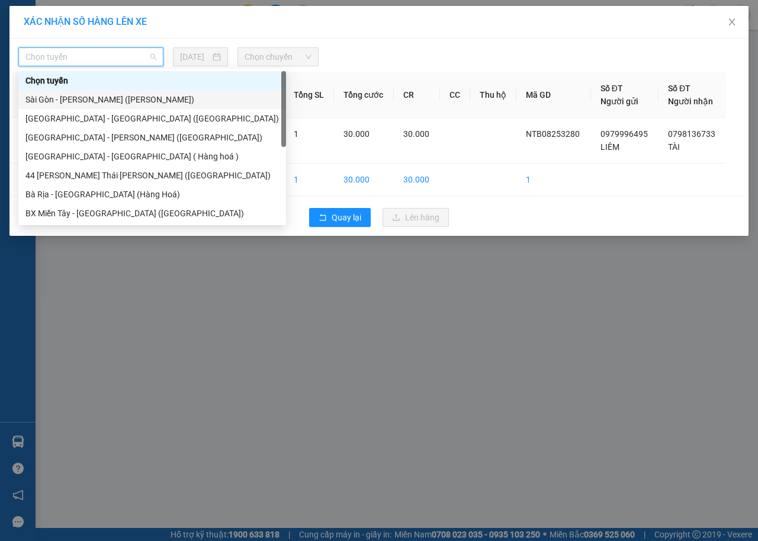
click at [117, 102] on div "Sài Gòn - Vũng Tàu (Hàng Hoá)" at bounding box center [152, 99] width 254 height 13
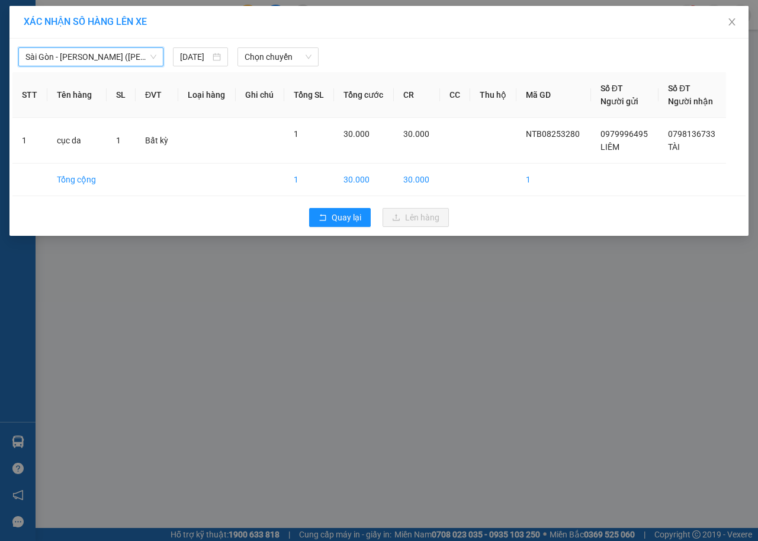
click at [281, 47] on div "Sài Gòn - Vũng Tàu (Hàng Hoá) Sài Gòn - Vũng Tàu (Hàng Hoá) 11/08/2025 Chọn…" at bounding box center [379, 53] width 734 height 25
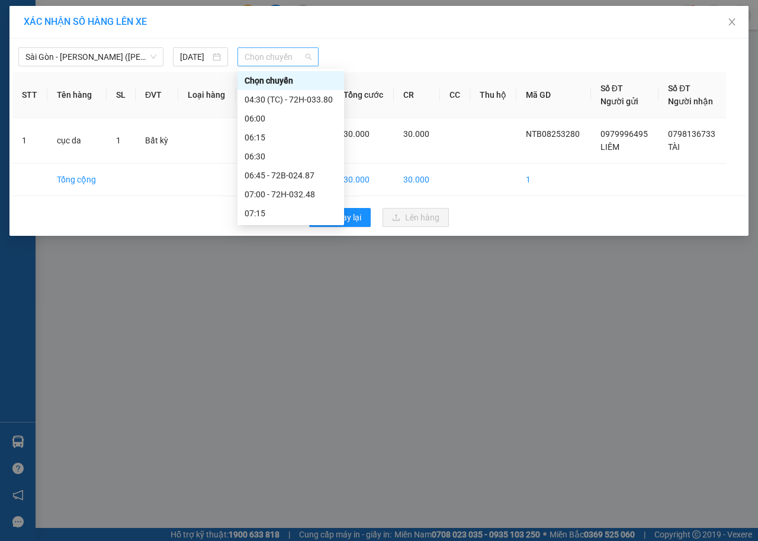
click at [275, 55] on span "Chọn chuyến" at bounding box center [278, 57] width 66 height 18
click at [305, 76] on div "12:00 - 72G-001.79" at bounding box center [291, 75] width 92 height 13
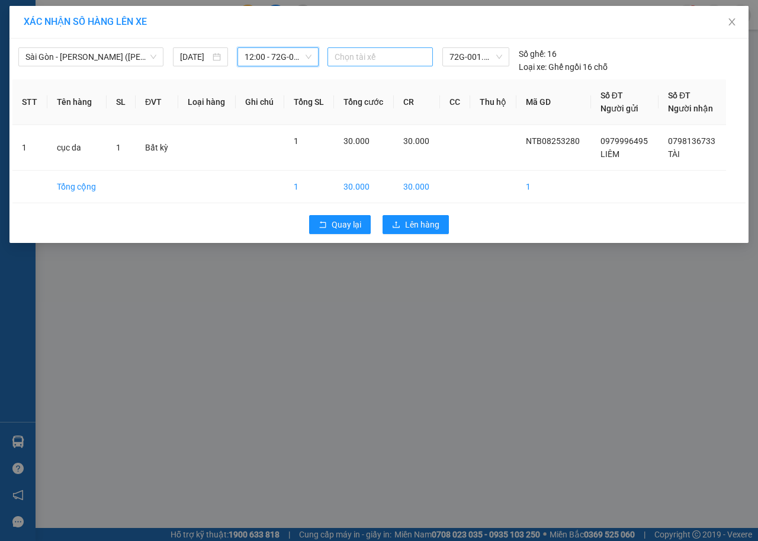
click at [362, 56] on div at bounding box center [381, 57] width 100 height 14
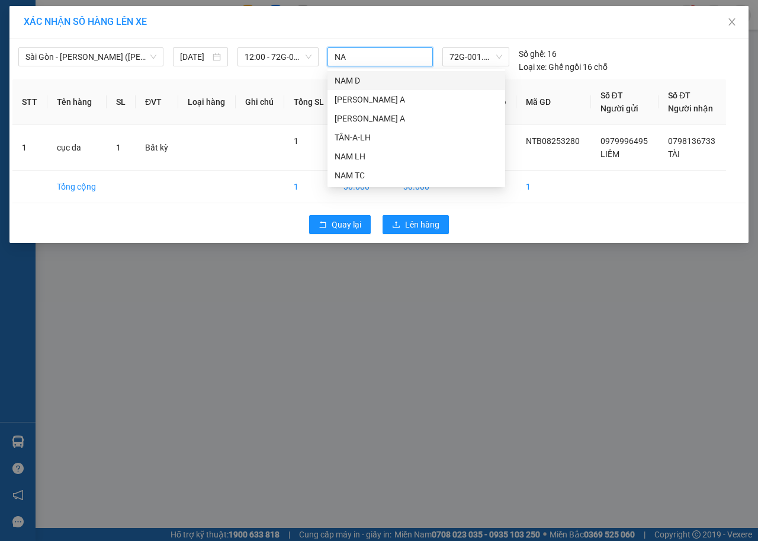
type input "NAM"
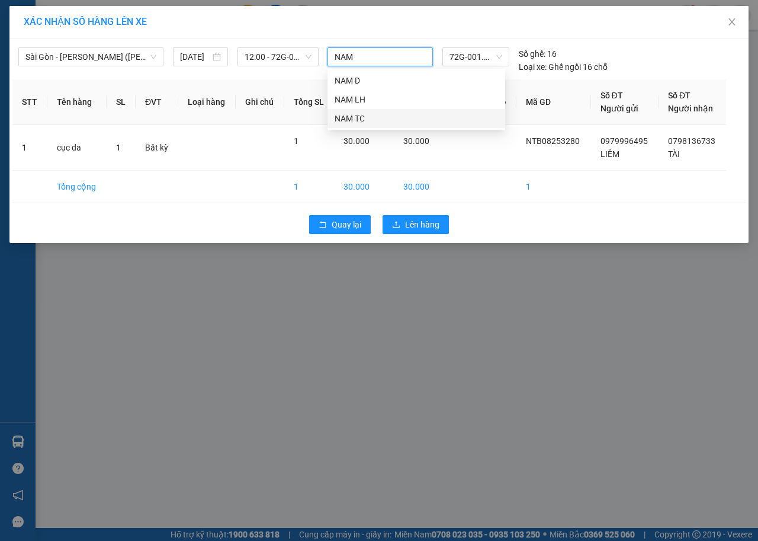
click at [376, 114] on div "NAM TC" at bounding box center [417, 118] width 164 height 13
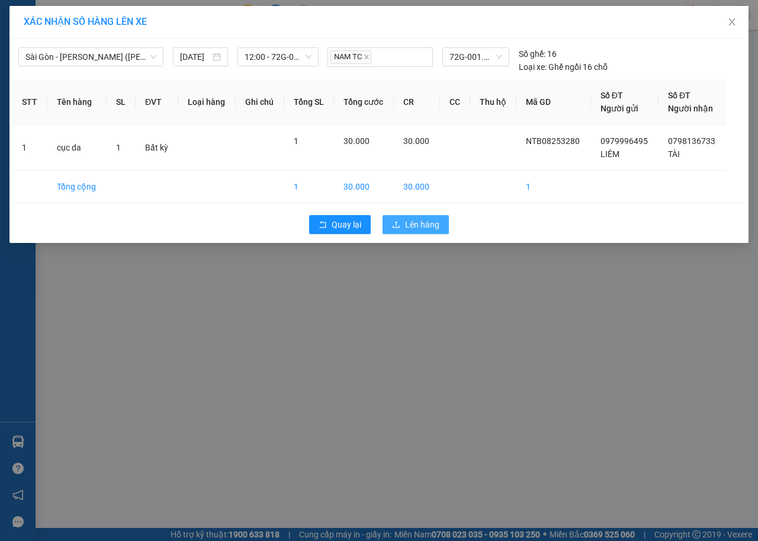
click at [431, 231] on button "Lên hàng" at bounding box center [416, 224] width 66 height 19
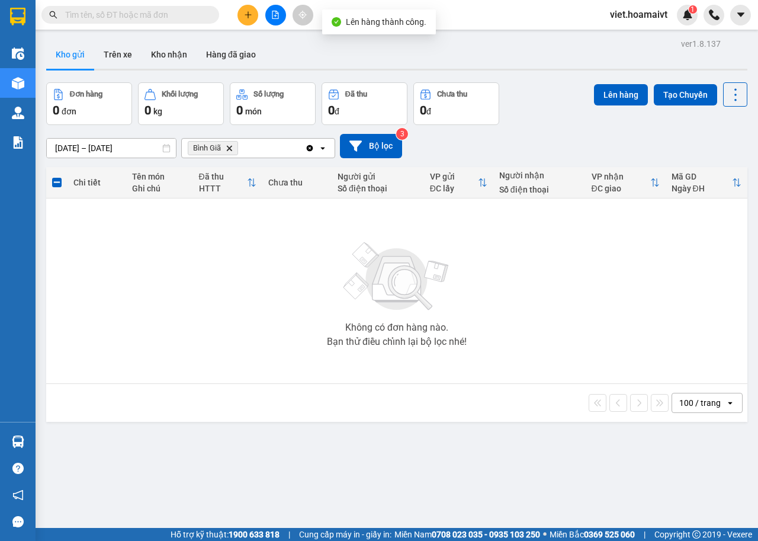
click at [231, 149] on icon "Bình Giã, close by backspace" at bounding box center [229, 147] width 5 height 5
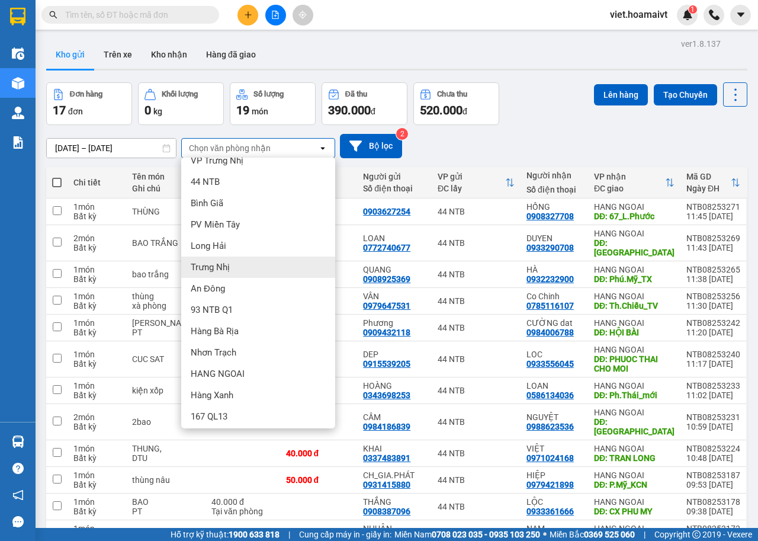
scroll to position [16, 0]
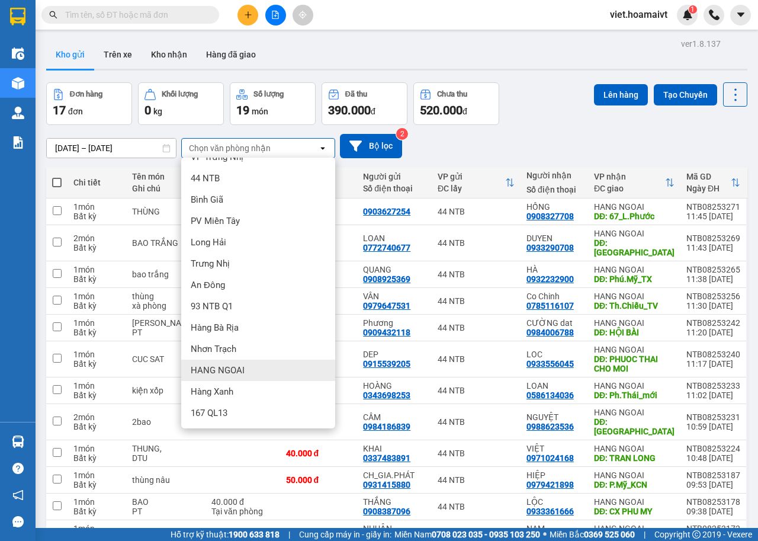
click at [274, 372] on div "HANG NGOAI" at bounding box center [258, 370] width 154 height 21
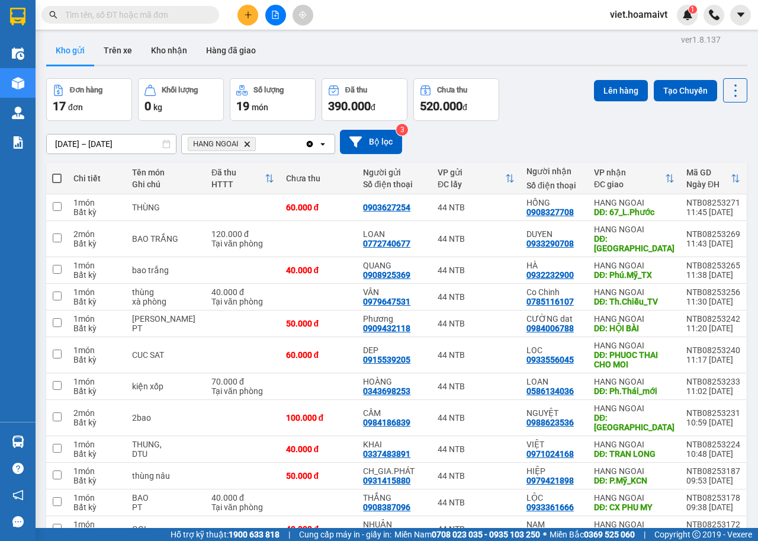
scroll to position [0, 0]
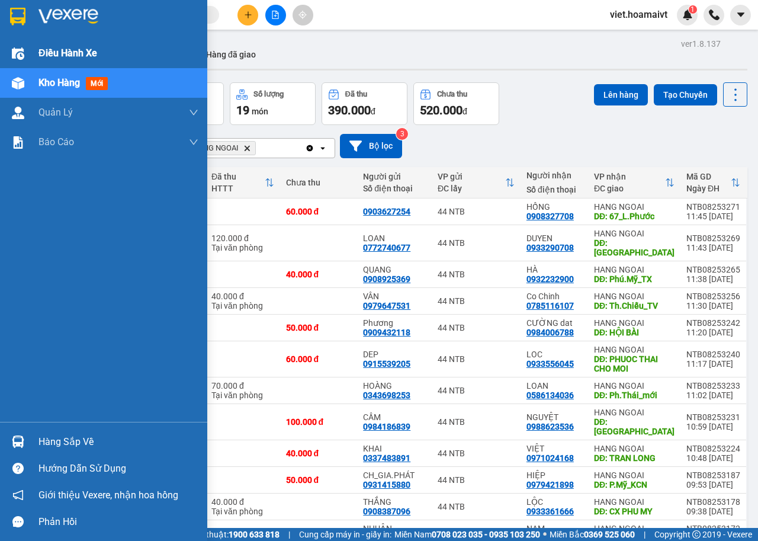
click at [86, 57] on span "Điều hành xe" at bounding box center [68, 53] width 59 height 15
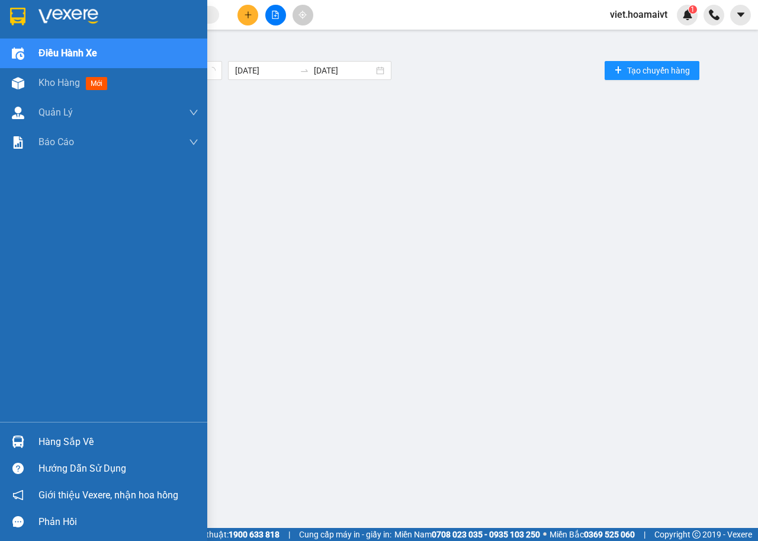
click at [86, 56] on span "Điều hành xe" at bounding box center [68, 53] width 59 height 15
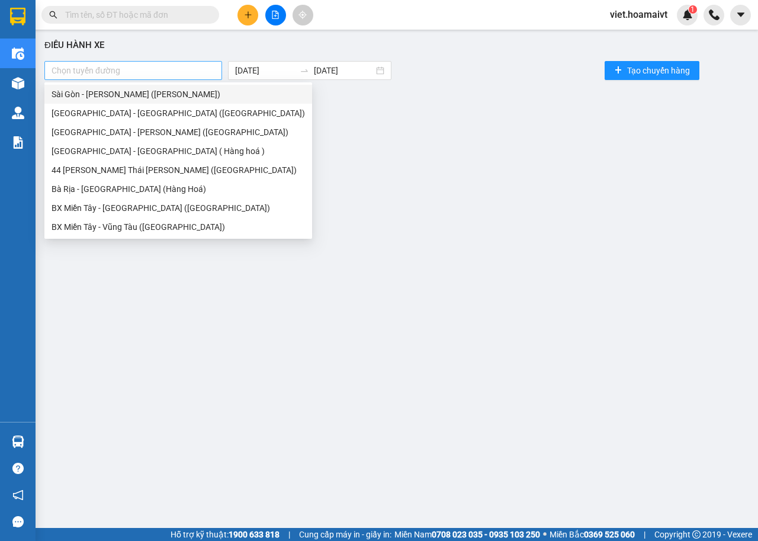
click at [190, 75] on div at bounding box center [133, 70] width 172 height 14
click at [80, 161] on div "44 Nguyễn Thái Bình (Hàng Ngoài)" at bounding box center [178, 170] width 268 height 19
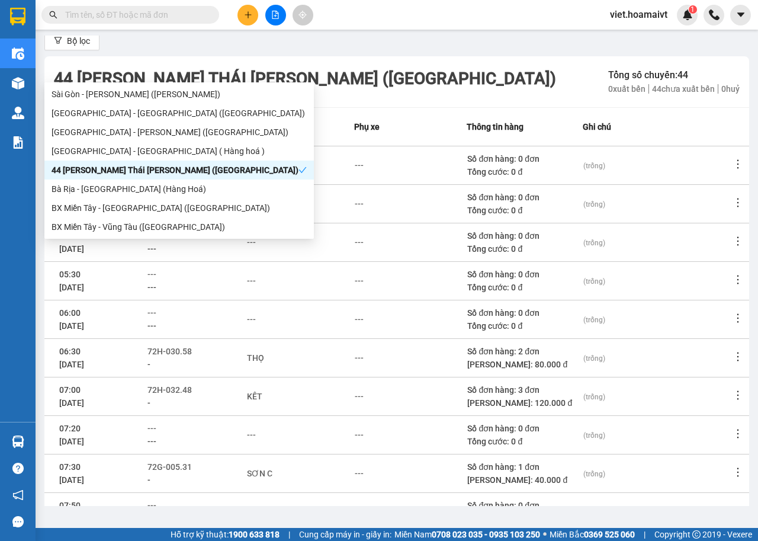
scroll to position [130, 0]
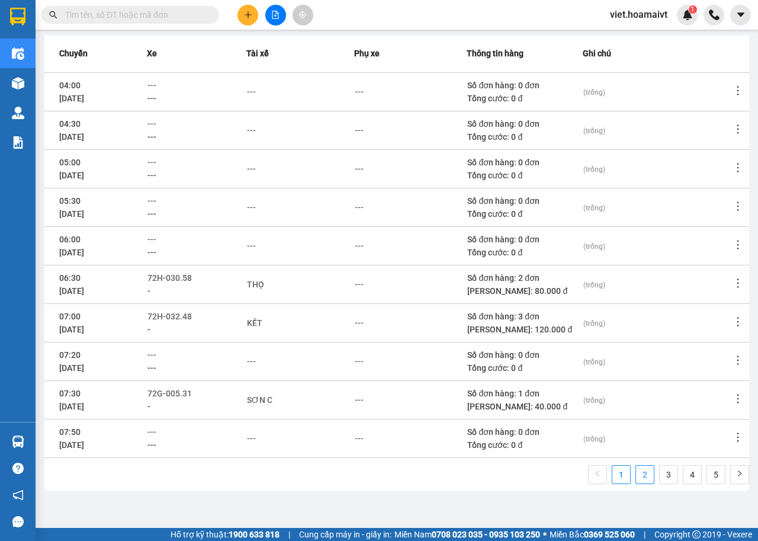
click at [636, 473] on link "2" at bounding box center [645, 475] width 18 height 18
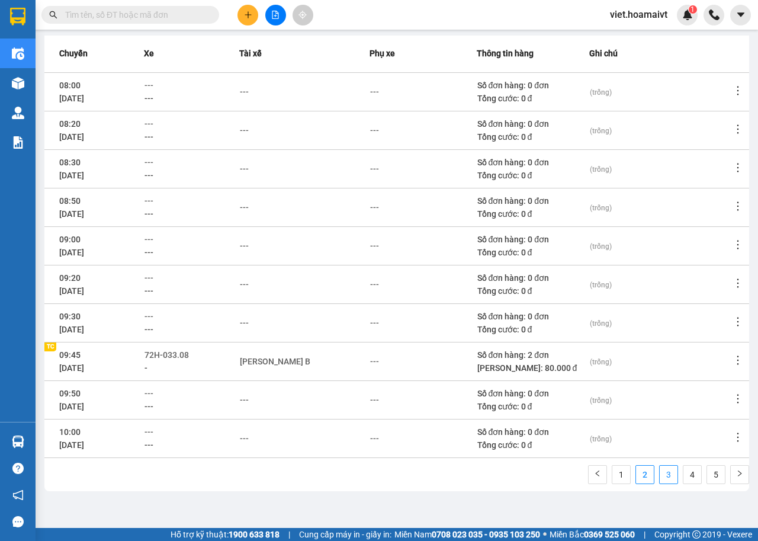
click at [660, 481] on link "3" at bounding box center [669, 475] width 18 height 18
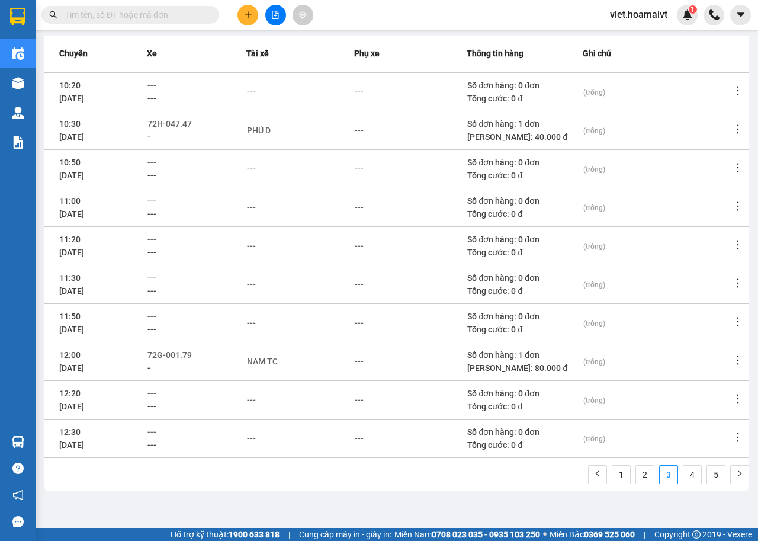
click at [732, 357] on icon "more" at bounding box center [738, 360] width 12 height 12
click at [710, 408] on span "Xem phơi" at bounding box center [698, 410] width 35 height 9
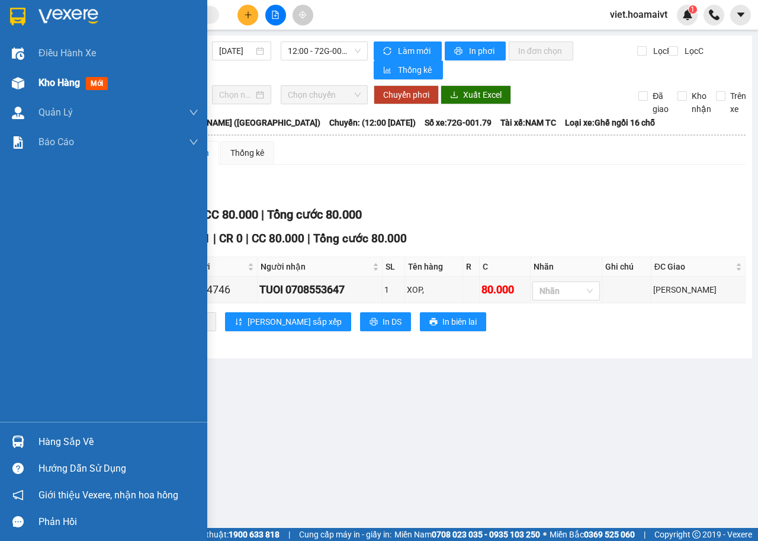
click at [62, 85] on span "Kho hàng" at bounding box center [59, 82] width 41 height 11
drag, startPoint x: 62, startPoint y: 85, endPoint x: 64, endPoint y: 76, distance: 9.1
click at [62, 85] on span "Kho hàng" at bounding box center [59, 82] width 41 height 11
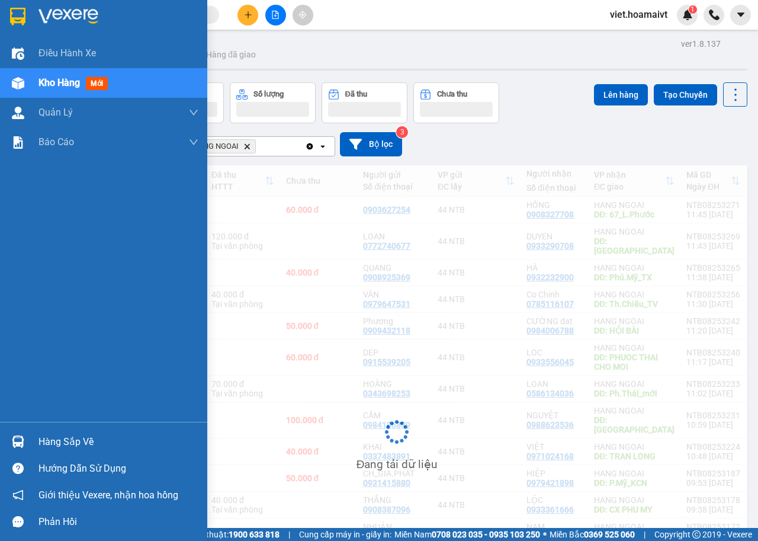
click at [66, 90] on div "Kho hàng mới" at bounding box center [76, 82] width 74 height 15
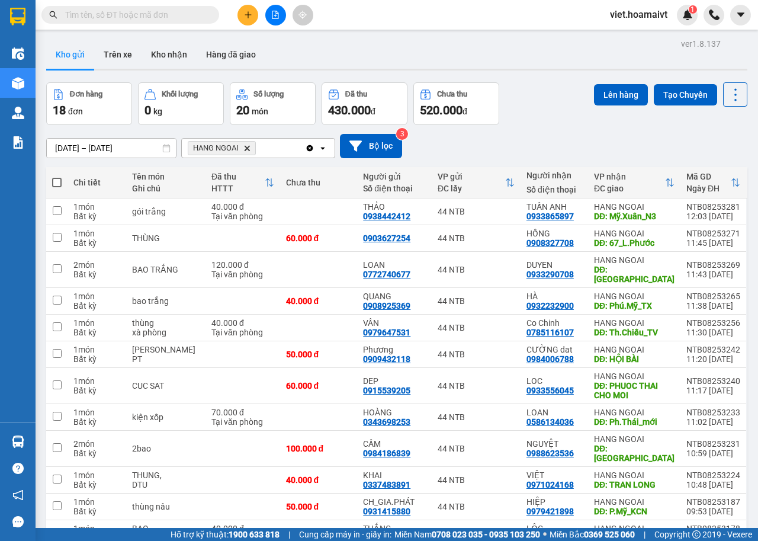
click at [246, 145] on icon "Delete" at bounding box center [247, 148] width 7 height 7
click at [253, 11] on button at bounding box center [248, 15] width 21 height 21
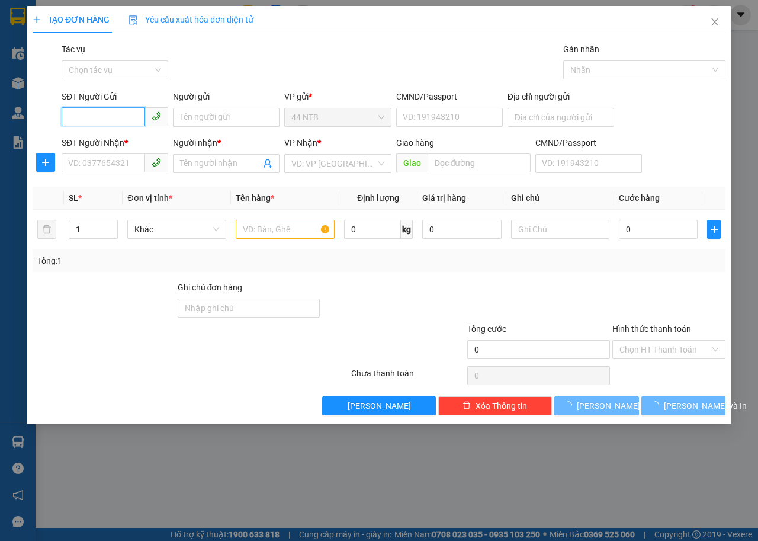
click at [101, 114] on input "SĐT Người Gửi" at bounding box center [104, 116] width 84 height 19
type input "0908178578"
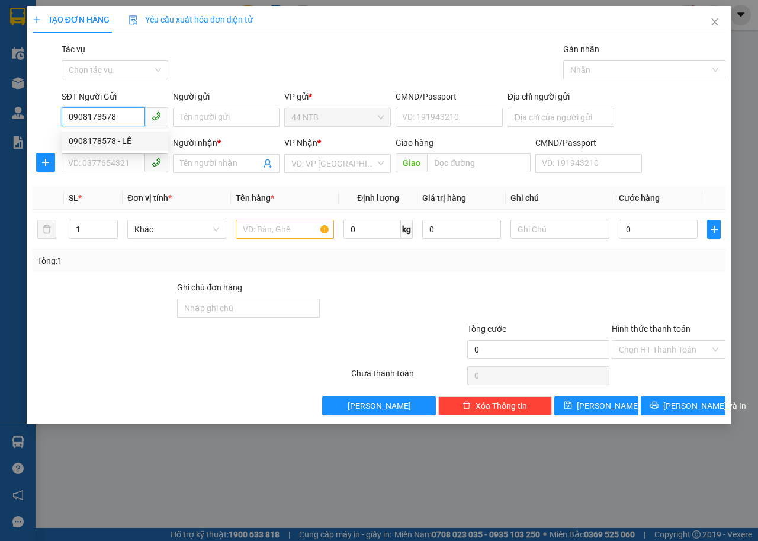
click at [129, 136] on div "0908178578 - LỄ" at bounding box center [115, 141] width 92 height 13
type input "LỄ"
type input "0913133081"
type input "ĐÚC"
type input "0908178578"
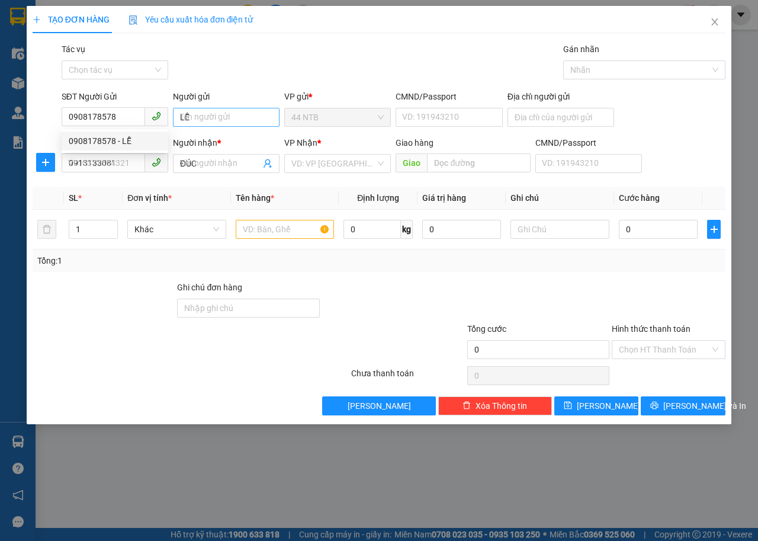
click at [297, 60] on div "Gói vận chuyển * Tiêu chuẩn Tác vụ Chọn tác vụ Gán nhãn Nhãn" at bounding box center [393, 63] width 669 height 41
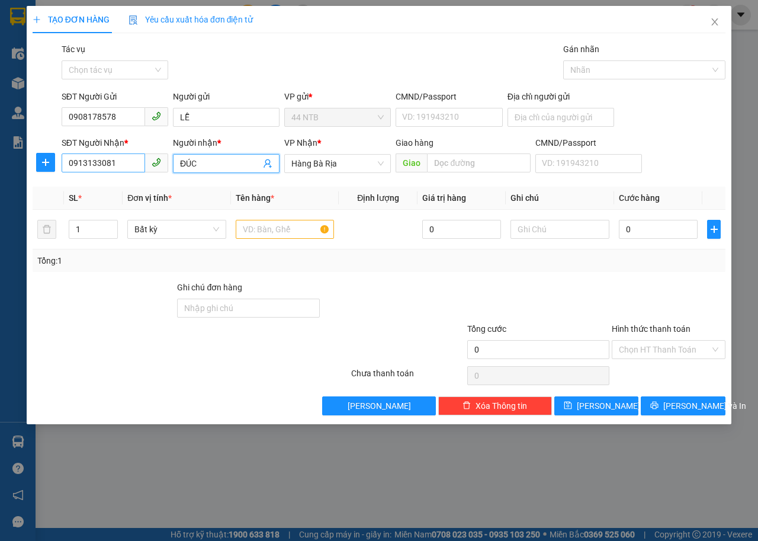
drag, startPoint x: 212, startPoint y: 160, endPoint x: 86, endPoint y: 166, distance: 125.8
click at [86, 166] on div "SĐT Người Nhận * 0913133081 Người nhận * ĐÚC ĐÚC VP Nhận * Hàng Bà Rịa Giao …" at bounding box center [393, 156] width 669 height 41
type input "D"
type input "ĐỨC"
drag, startPoint x: 321, startPoint y: 51, endPoint x: 319, endPoint y: 83, distance: 32.0
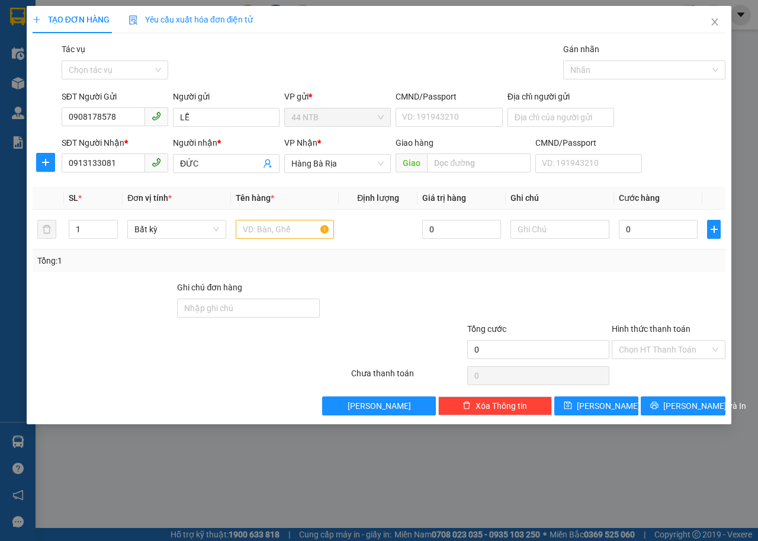
click at [322, 51] on div "Gói vận chuyển * Tiêu chuẩn Tác vụ Chọn tác vụ Gán nhãn Nhãn" at bounding box center [393, 63] width 669 height 41
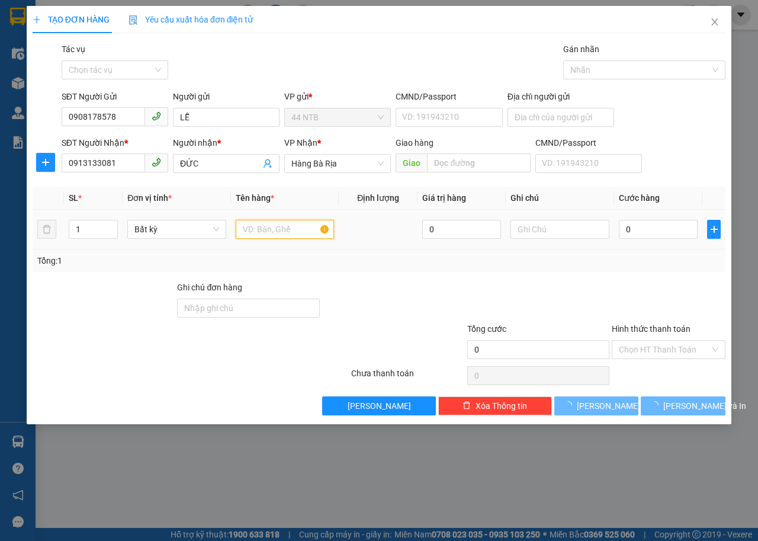
click at [280, 231] on input "text" at bounding box center [285, 229] width 99 height 19
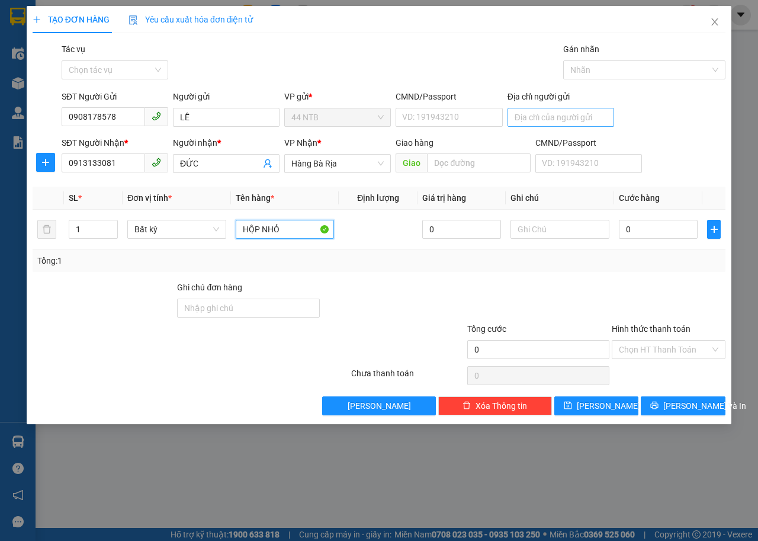
type input "HỘP NHỎ"
click at [563, 116] on input "Địa chỉ người gửi" at bounding box center [561, 117] width 107 height 19
type input "135 ĐƯỜNG 3/2"
click at [475, 73] on div "Gói vận chuyển * Tiêu chuẩn Tác vụ Chọn tác vụ Gán nhãn Nhãn" at bounding box center [393, 63] width 669 height 41
click at [586, 228] on input "text" at bounding box center [560, 229] width 99 height 19
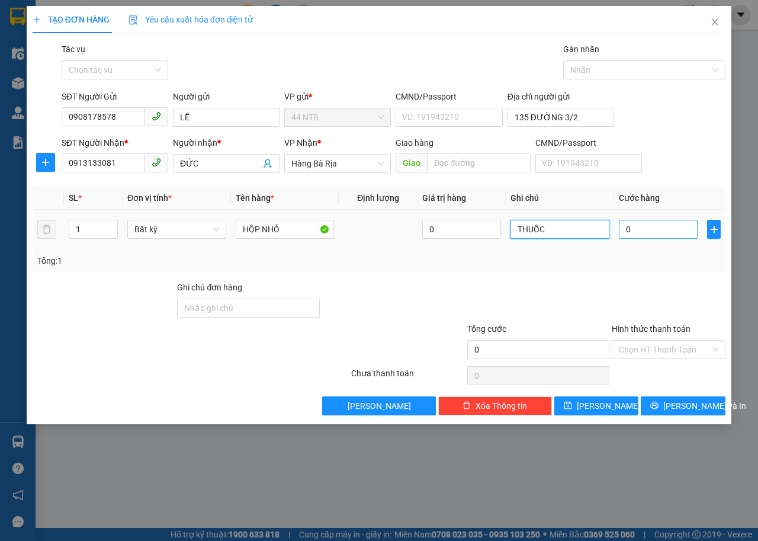
type input "THUỐC"
click at [639, 227] on input "0" at bounding box center [658, 229] width 79 height 19
type input "3"
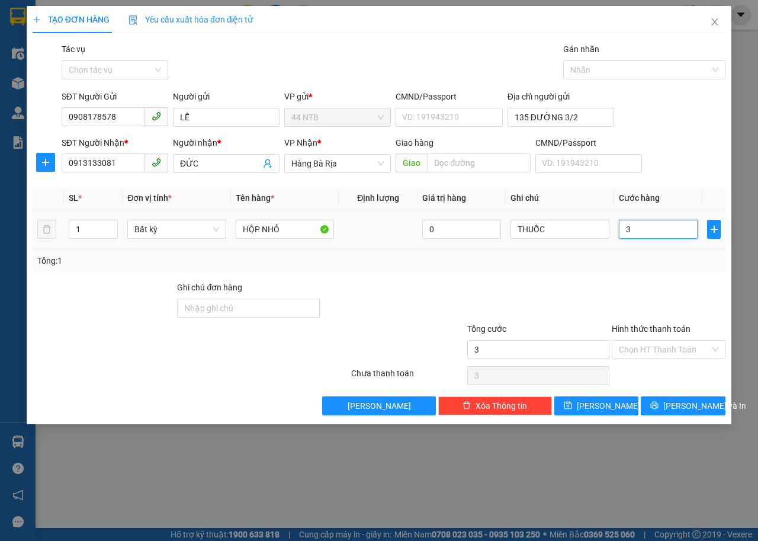
type input "30"
type input "30.000"
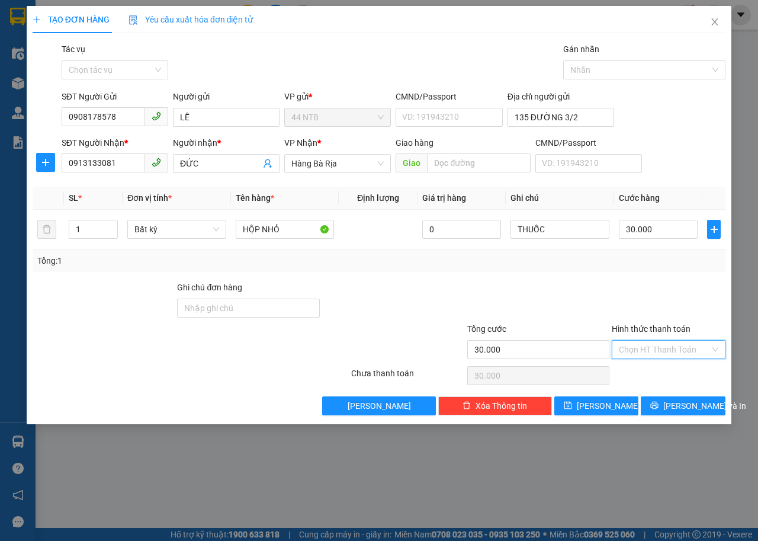
click at [638, 348] on input "Hình thức thanh toán" at bounding box center [664, 350] width 91 height 18
click at [651, 369] on div "Tại văn phòng" at bounding box center [669, 373] width 100 height 13
type input "0"
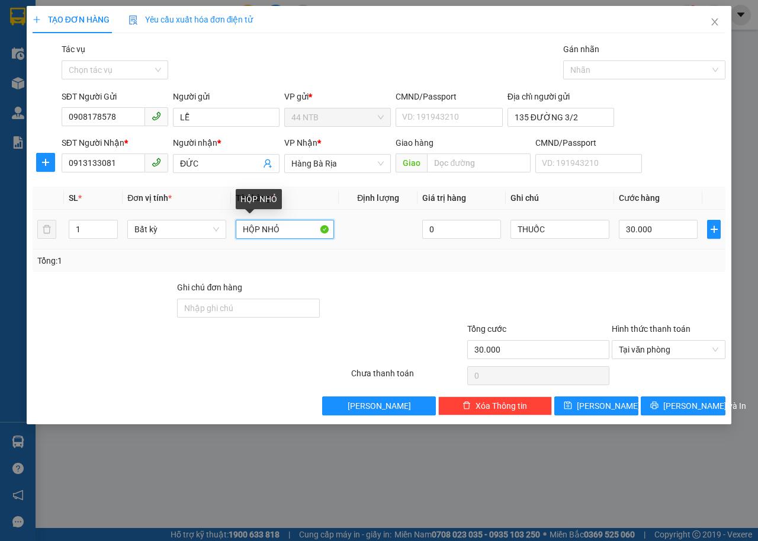
drag, startPoint x: 293, startPoint y: 226, endPoint x: 173, endPoint y: 245, distance: 121.1
click at [173, 245] on tr "1 Bất kỳ HỘP NHỎ 0 THUỐC 30.000" at bounding box center [379, 230] width 693 height 40
type input "PBI"
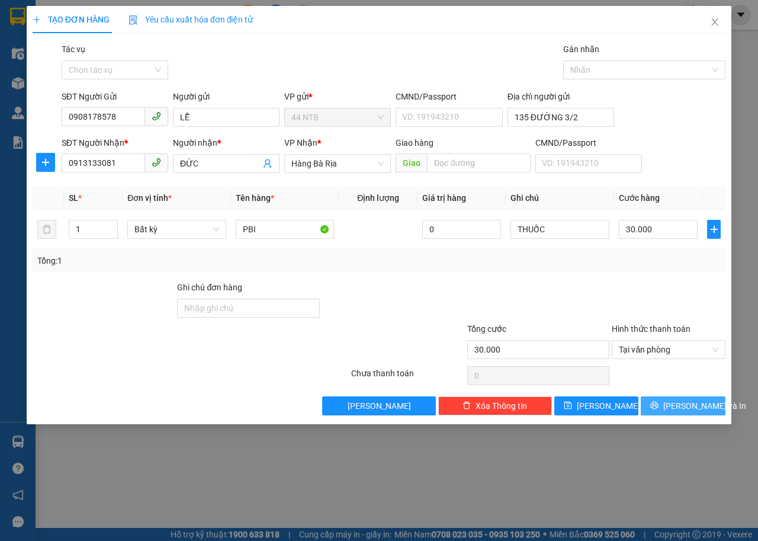
click at [670, 406] on button "Lưu và In" at bounding box center [683, 405] width 85 height 19
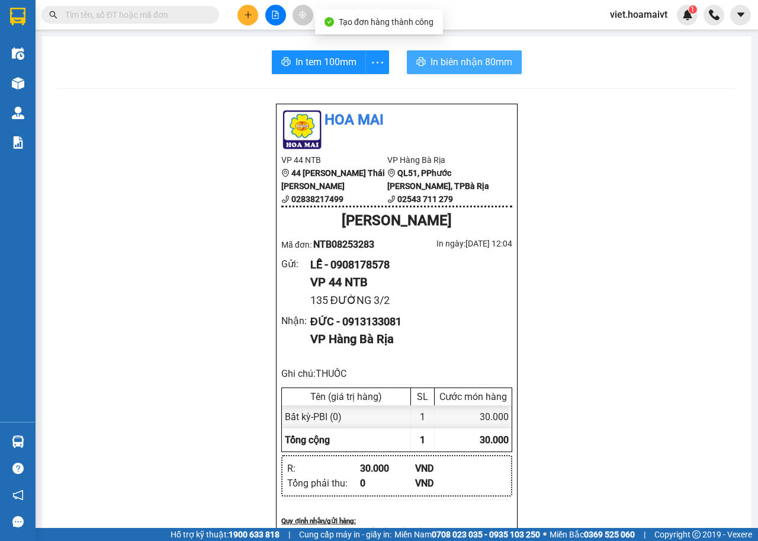
click at [434, 62] on span "In biên nhận 80mm" at bounding box center [472, 62] width 82 height 15
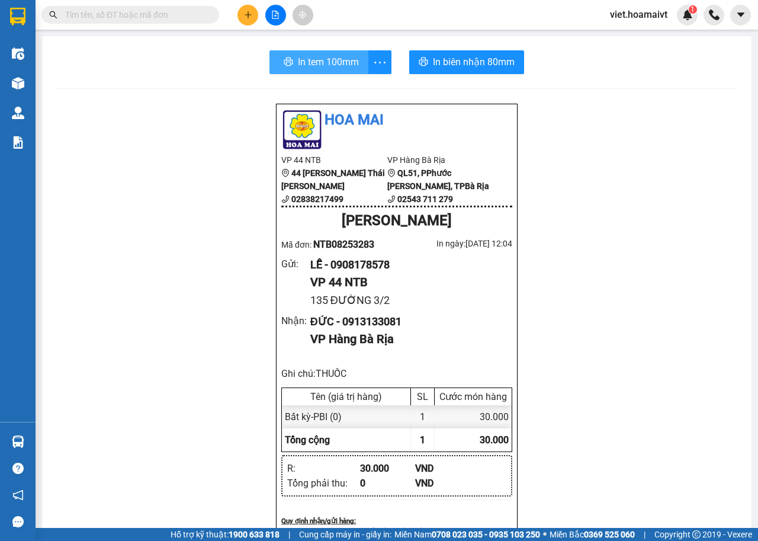
click at [326, 62] on span "In tem 100mm" at bounding box center [328, 62] width 61 height 15
click at [321, 64] on span "In tem 100mm" at bounding box center [326, 62] width 61 height 15
click at [687, 267] on div "Hoa Mai VP 44 NTB 44 Nguyễn Thái Bình 02838217499 VP Hàng Bà Rịa QL51, PPhướ…" at bounding box center [396, 528] width 681 height 850
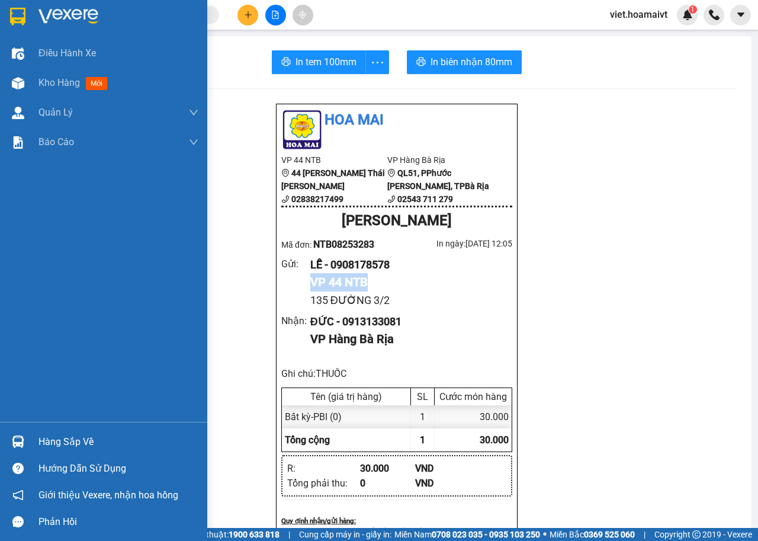
click at [65, 18] on img at bounding box center [69, 17] width 60 height 18
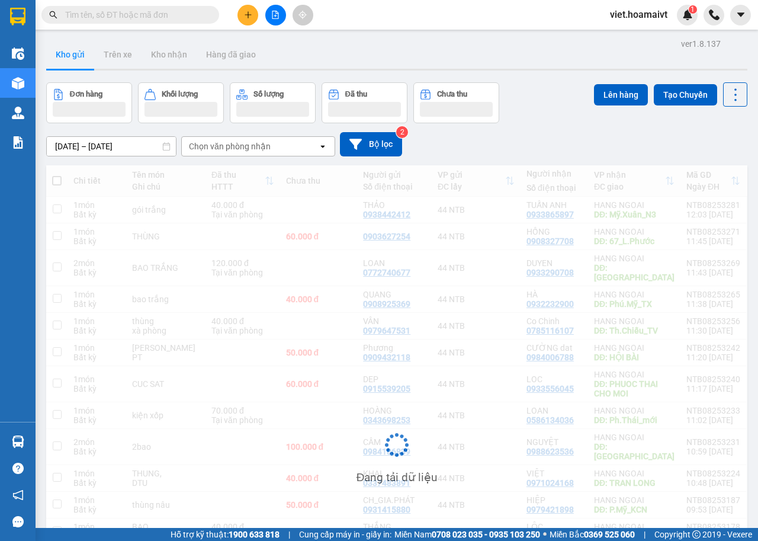
click at [574, 140] on div "10/08/2025 – 11/08/2025 Press the down arrow key to interact with the calendar …" at bounding box center [397, 144] width 702 height 24
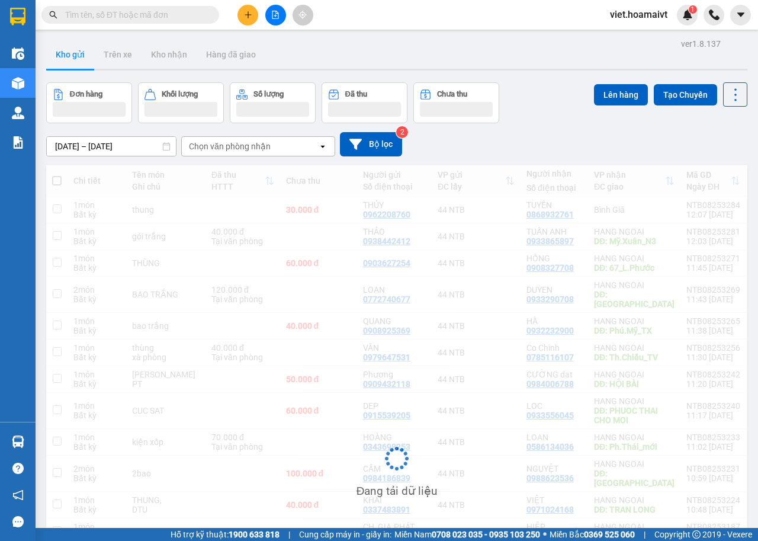
click at [574, 140] on div "10/08/2025 – 11/08/2025 Press the down arrow key to interact with the calendar …" at bounding box center [397, 144] width 702 height 24
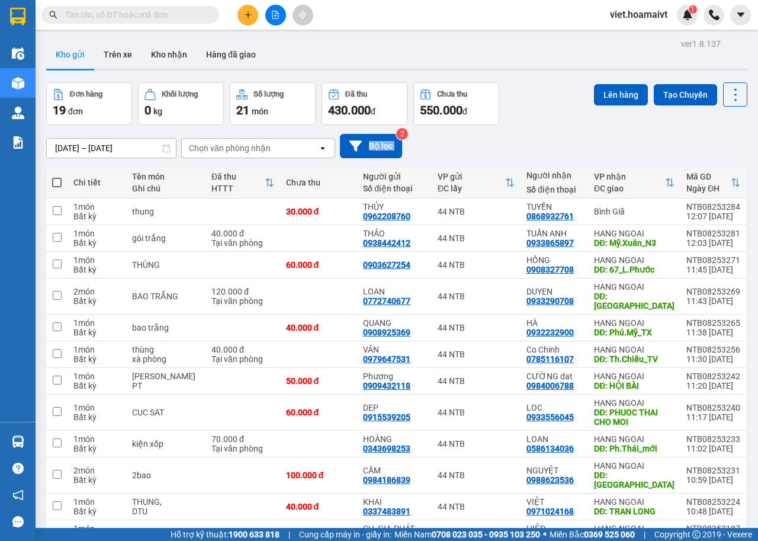
click at [574, 145] on div "10/08/2025 – 11/08/2025 Press the down arrow key to interact with the calendar …" at bounding box center [397, 146] width 702 height 24
click at [574, 142] on div "10/08/2025 – 11/08/2025 Press the down arrow key to interact with the calendar …" at bounding box center [397, 146] width 702 height 24
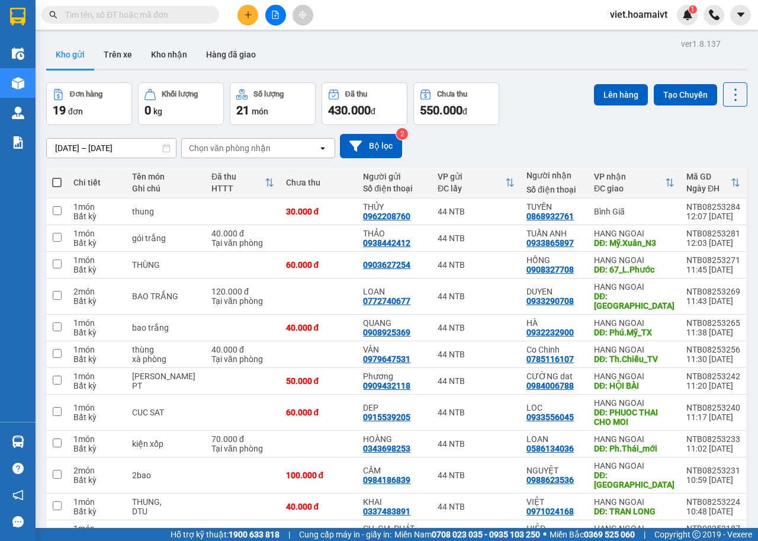
click at [574, 142] on div "10/08/2025 – 11/08/2025 Press the down arrow key to interact with the calendar …" at bounding box center [397, 146] width 702 height 24
drag, startPoint x: 574, startPoint y: 142, endPoint x: 572, endPoint y: 161, distance: 18.4
click at [572, 161] on div "10/08/2025 – 11/08/2025 Press the down arrow key to interact with the calendar …" at bounding box center [397, 146] width 702 height 42
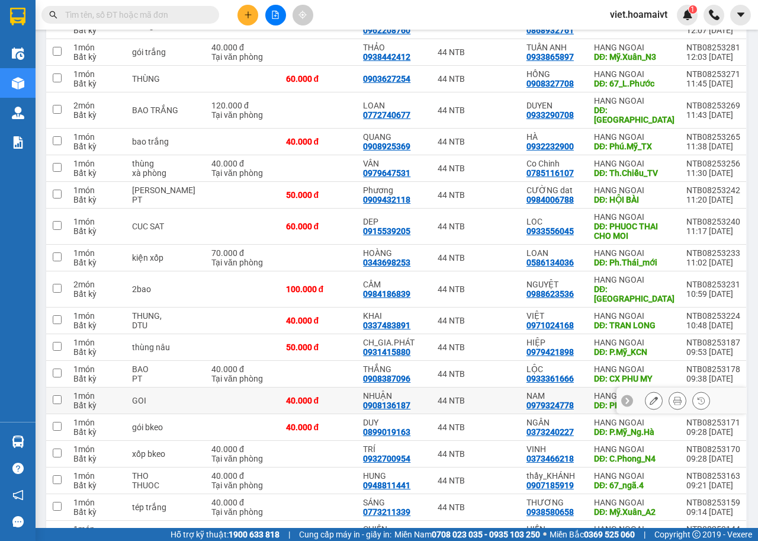
scroll to position [235, 0]
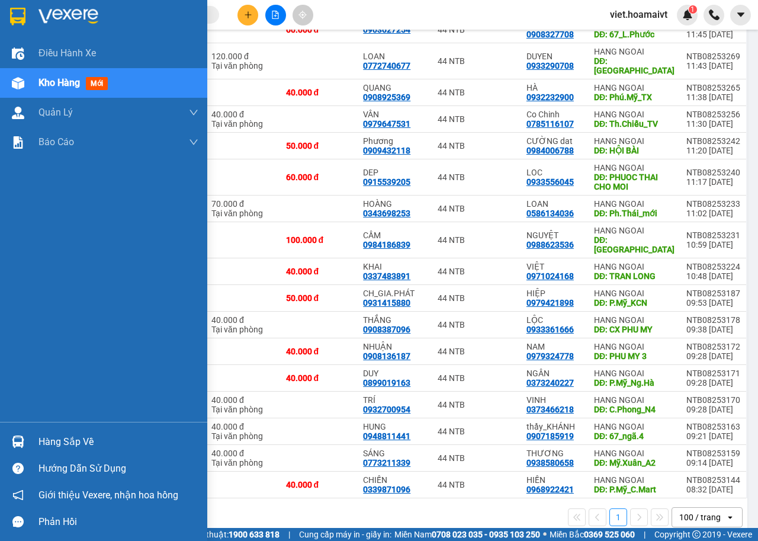
click at [42, 16] on img at bounding box center [69, 17] width 60 height 18
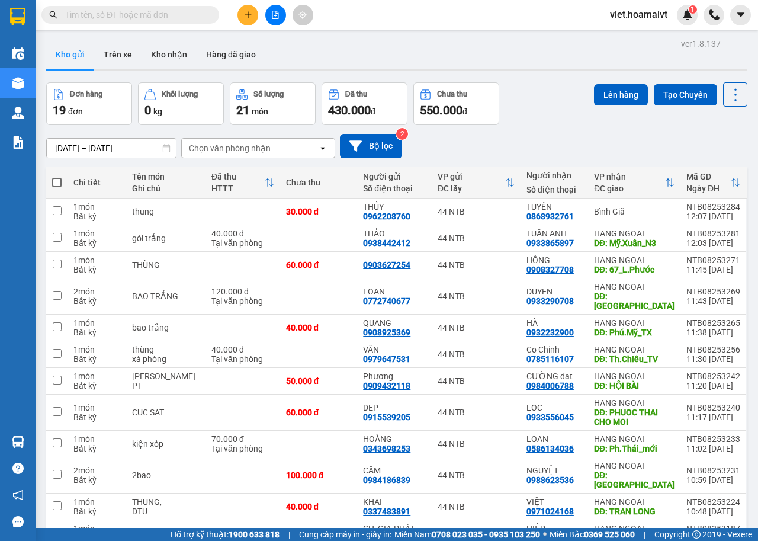
click at [566, 108] on div "Đơn hàng 19 đơn Khối lượng 0 kg Số lượng 21 món Đã thu 430.000 đ Chưa thu 550.0…" at bounding box center [397, 103] width 702 height 43
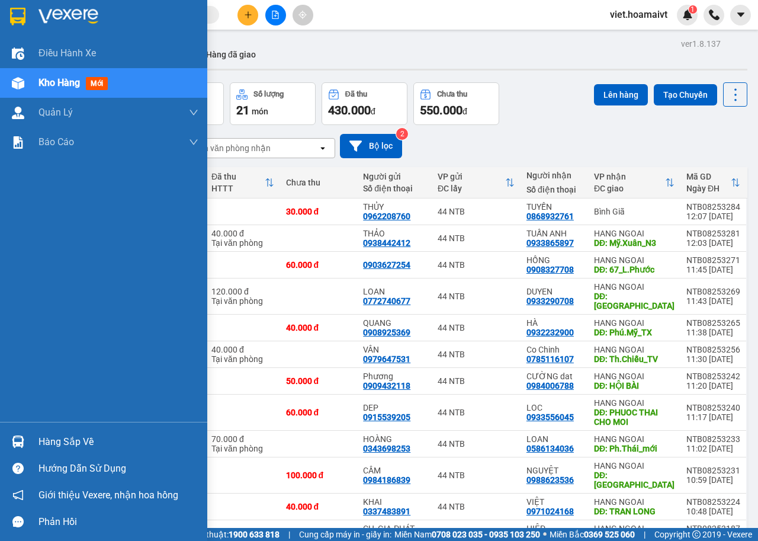
click at [46, 14] on img at bounding box center [69, 17] width 60 height 18
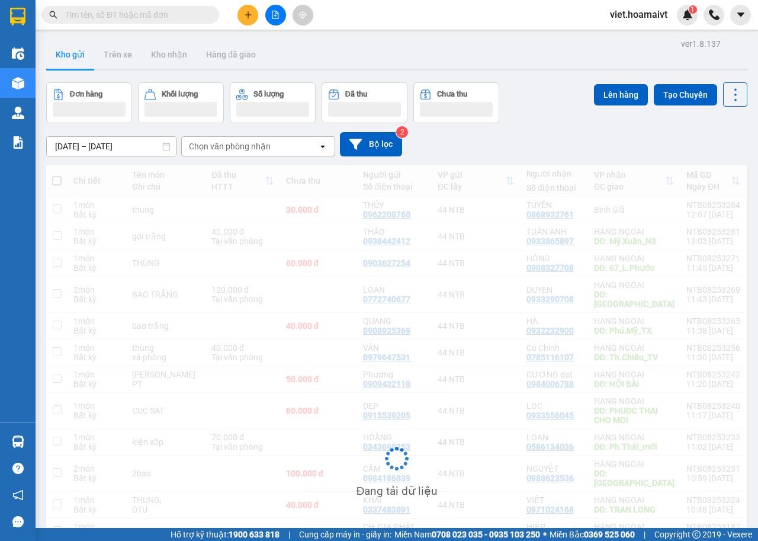
click at [543, 144] on div "10/08/2025 – 11/08/2025 Press the down arrow key to interact with the calendar …" at bounding box center [397, 144] width 702 height 24
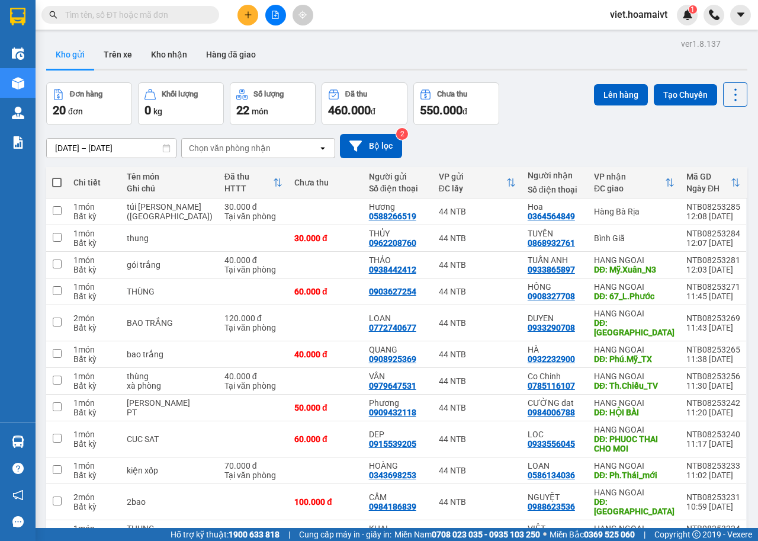
click at [543, 144] on div "10/08/2025 – 11/08/2025 Press the down arrow key to interact with the calendar …" at bounding box center [397, 146] width 702 height 24
click at [201, 146] on div "Chọn văn phòng nhận" at bounding box center [230, 148] width 82 height 12
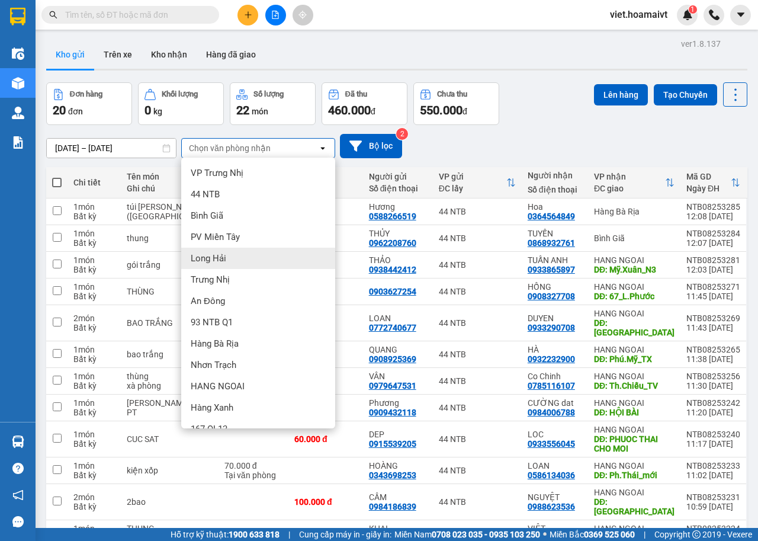
click at [248, 253] on div "Long Hải" at bounding box center [258, 258] width 154 height 21
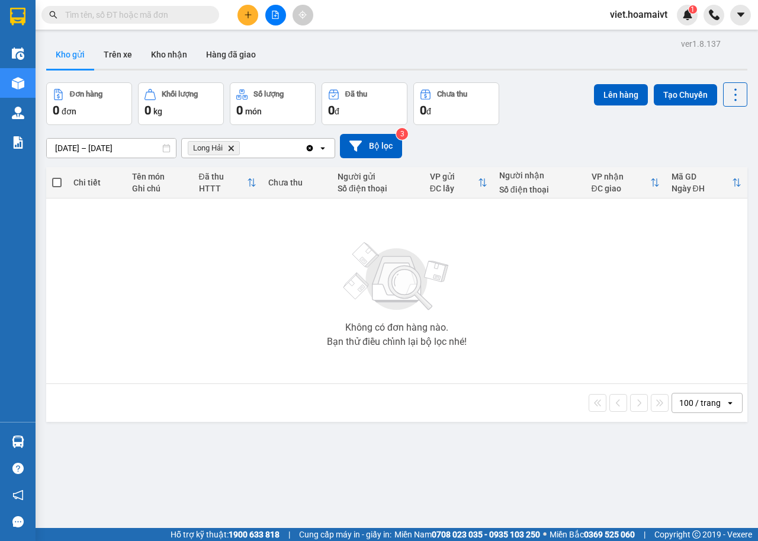
drag, startPoint x: 572, startPoint y: 147, endPoint x: 302, endPoint y: 188, distance: 272.8
click at [569, 148] on div "10/08/2025 – 11/08/2025 Press the down arrow key to interact with the calendar …" at bounding box center [397, 146] width 702 height 24
click at [227, 149] on span "Long Hải Delete" at bounding box center [214, 148] width 52 height 14
click at [229, 149] on icon "Delete" at bounding box center [231, 148] width 7 height 7
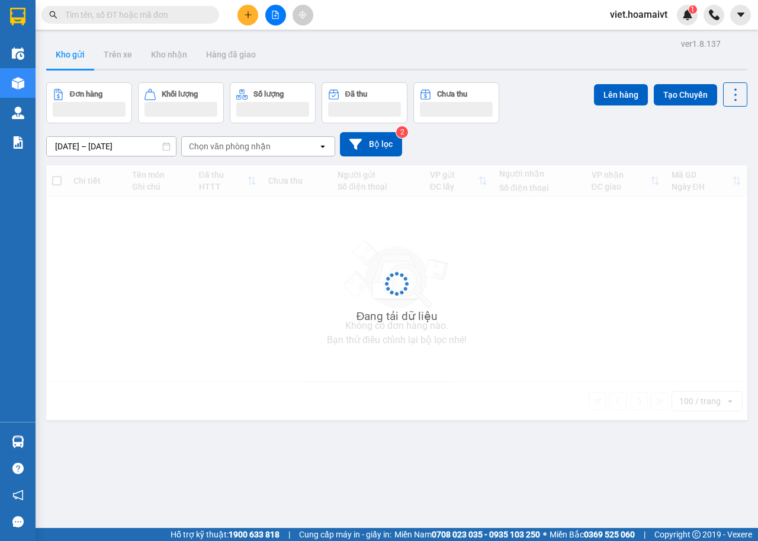
click at [520, 128] on div "10/08/2025 – 11/08/2025 Press the down arrow key to interact with the calendar …" at bounding box center [397, 144] width 702 height 42
